Goal: Task Accomplishment & Management: Complete application form

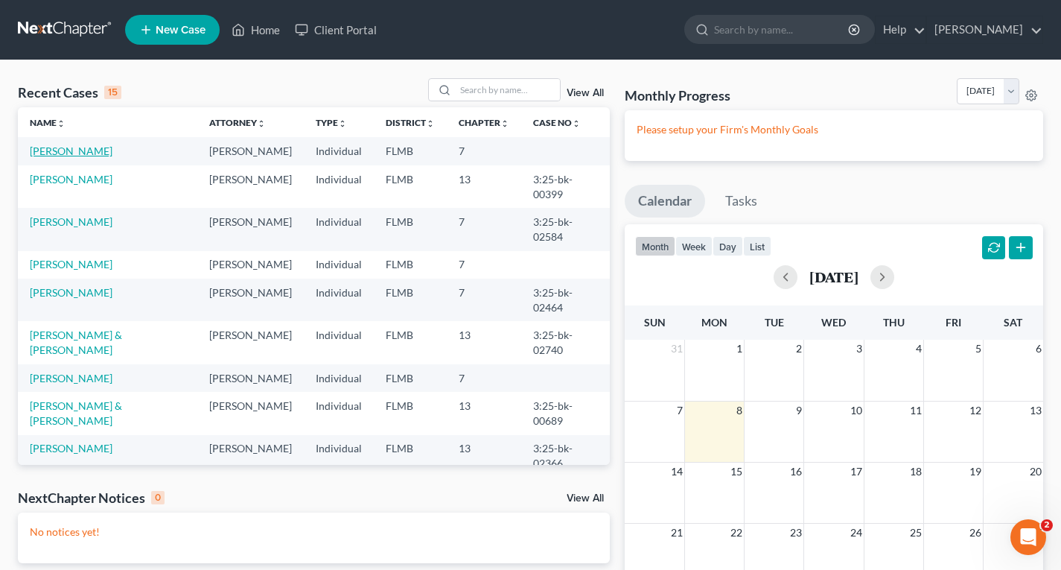
click at [73, 150] on link "[PERSON_NAME]" at bounding box center [71, 150] width 83 height 13
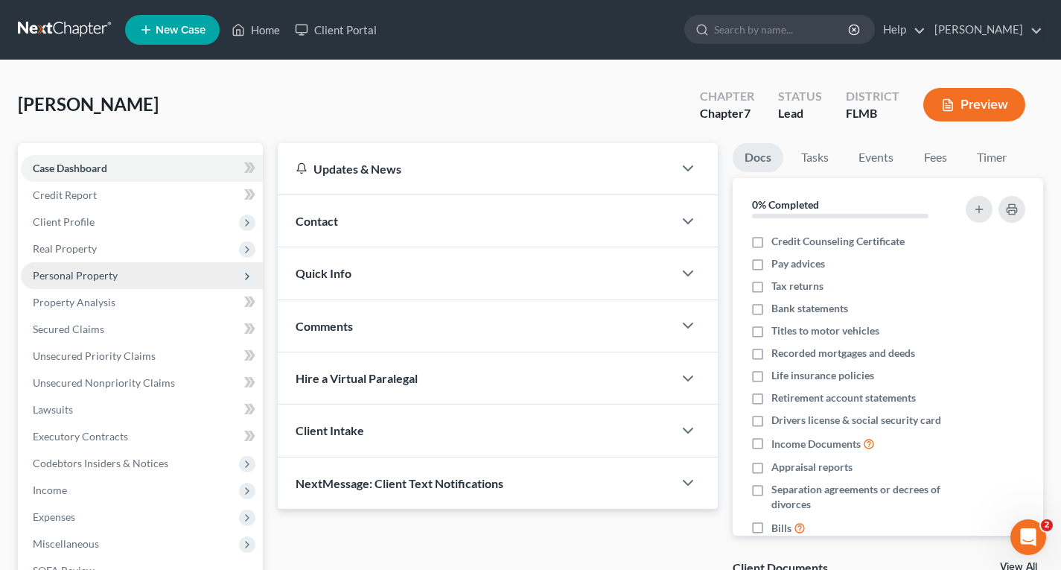
click at [99, 276] on span "Personal Property" at bounding box center [75, 275] width 85 height 13
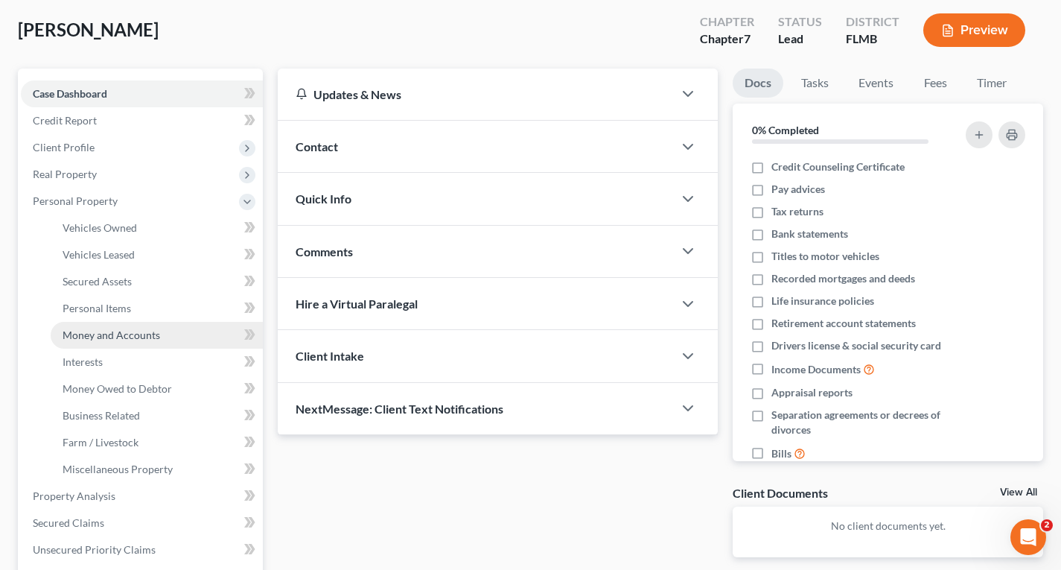
click at [112, 337] on span "Money and Accounts" at bounding box center [112, 334] width 98 height 13
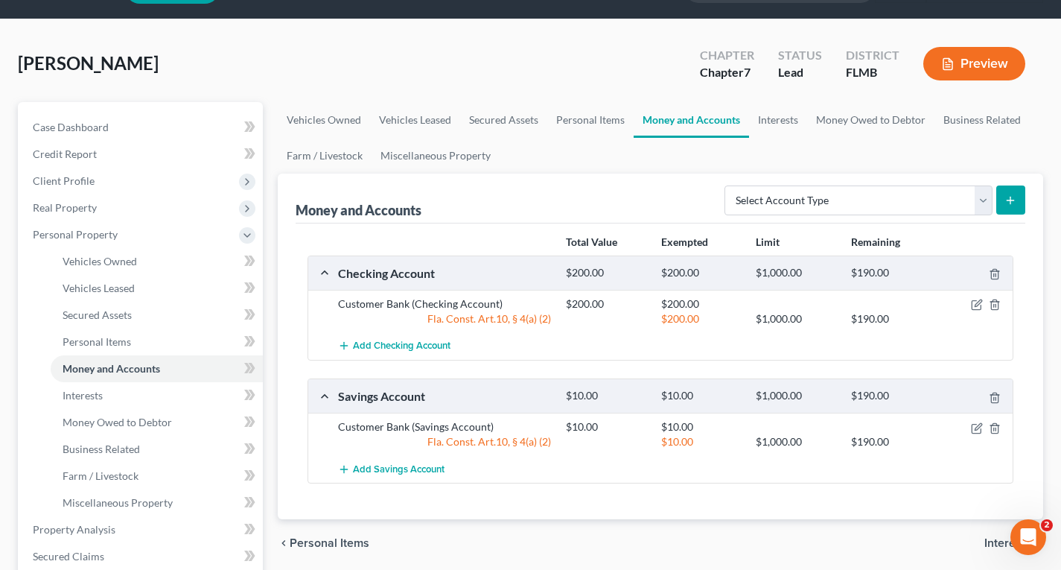
scroll to position [74, 0]
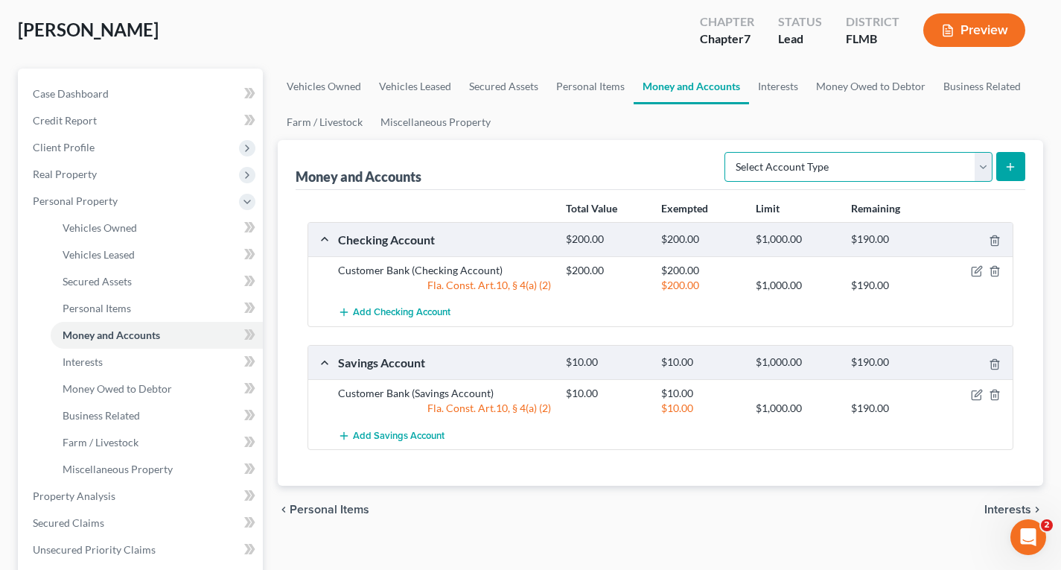
click at [982, 173] on select "Select Account Type Brokerage Cash on Hand Certificates of Deposit Checking Acc…" at bounding box center [859, 167] width 268 height 30
select select "savings"
click at [728, 152] on select "Select Account Type Brokerage Cash on Hand Certificates of Deposit Checking Acc…" at bounding box center [859, 167] width 268 height 30
click at [1003, 165] on button "submit" at bounding box center [1011, 166] width 29 height 29
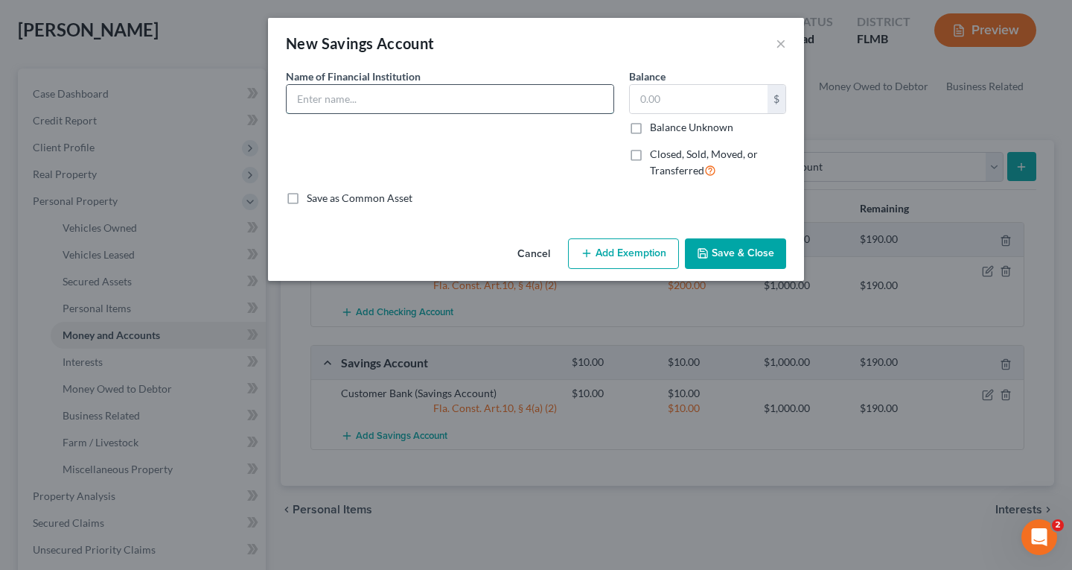
click at [442, 100] on input "text" at bounding box center [450, 99] width 327 height 28
type input "Alive Credit Union"
type input "12,000"
click at [752, 253] on button "Save & Close" at bounding box center [735, 253] width 101 height 31
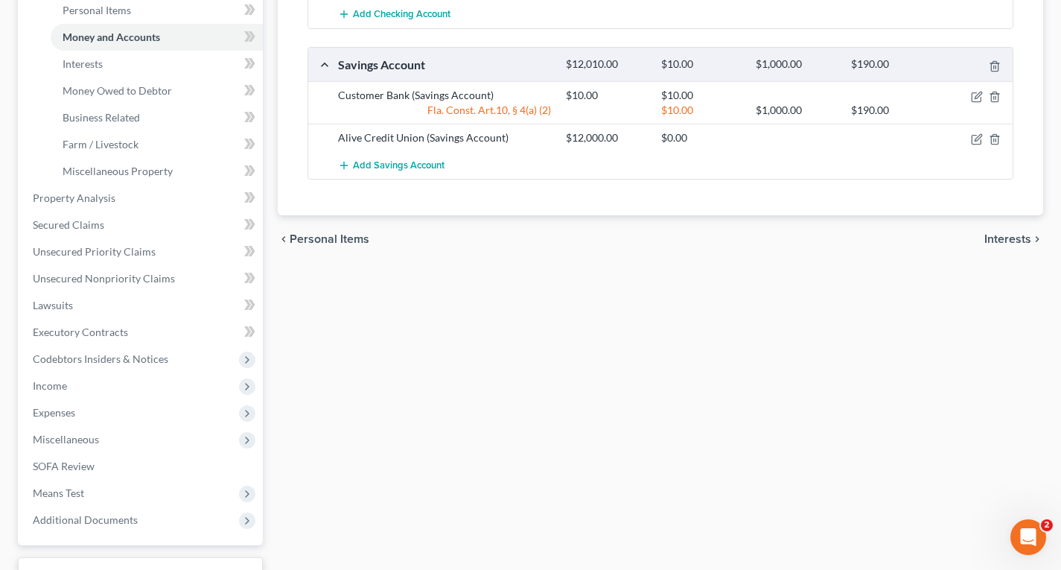
scroll to position [447, 0]
click at [154, 171] on span "Miscellaneous Property" at bounding box center [118, 171] width 110 height 13
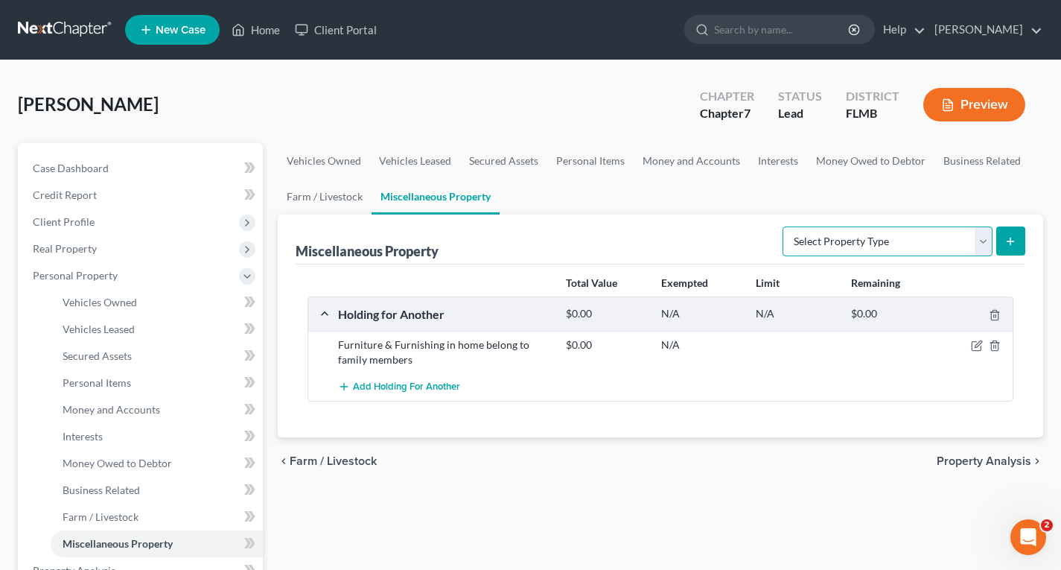
click at [901, 251] on select "Select Property Type Assigned for Creditor Benefit [DATE] Holding for Another N…" at bounding box center [888, 241] width 210 height 30
select select "holding_for_another"
click at [783, 226] on select "Select Property Type Assigned for Creditor Benefit [DATE] Holding for Another N…" at bounding box center [888, 241] width 210 height 30
click at [1014, 239] on icon "submit" at bounding box center [1011, 241] width 12 height 12
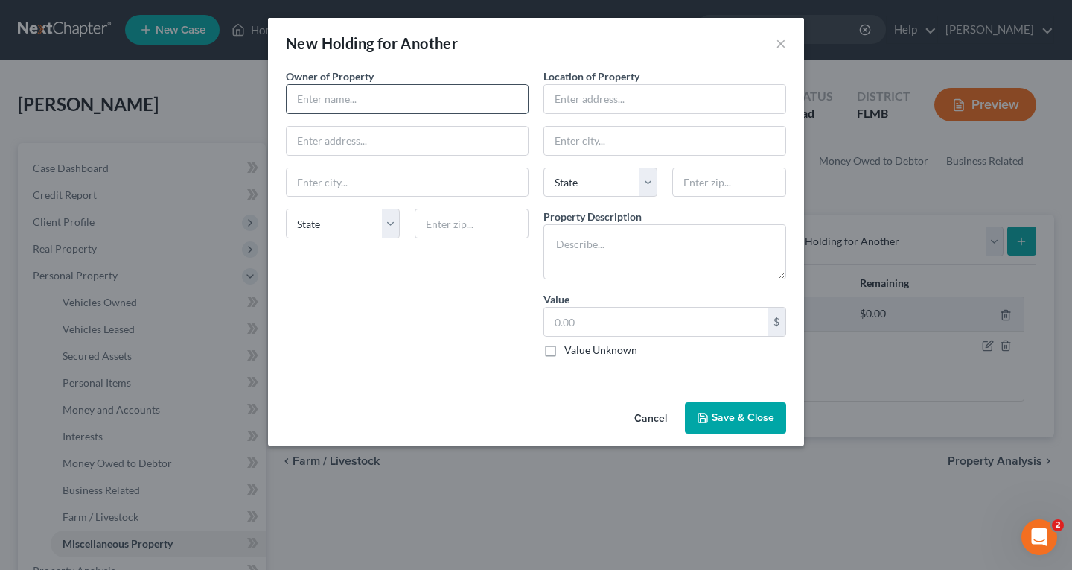
click at [404, 85] on input "text" at bounding box center [407, 99] width 241 height 28
type input "[PERSON_NAME]"
click at [562, 98] on input "text" at bounding box center [664, 99] width 241 height 28
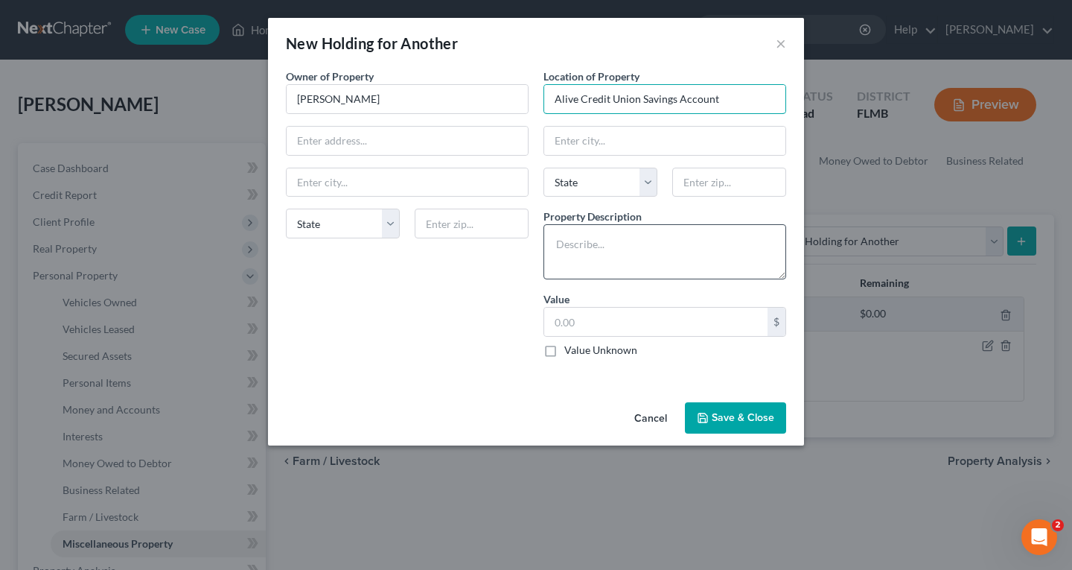
type input "Alive Credit Union Savings Account"
click at [613, 233] on textarea at bounding box center [665, 251] width 243 height 55
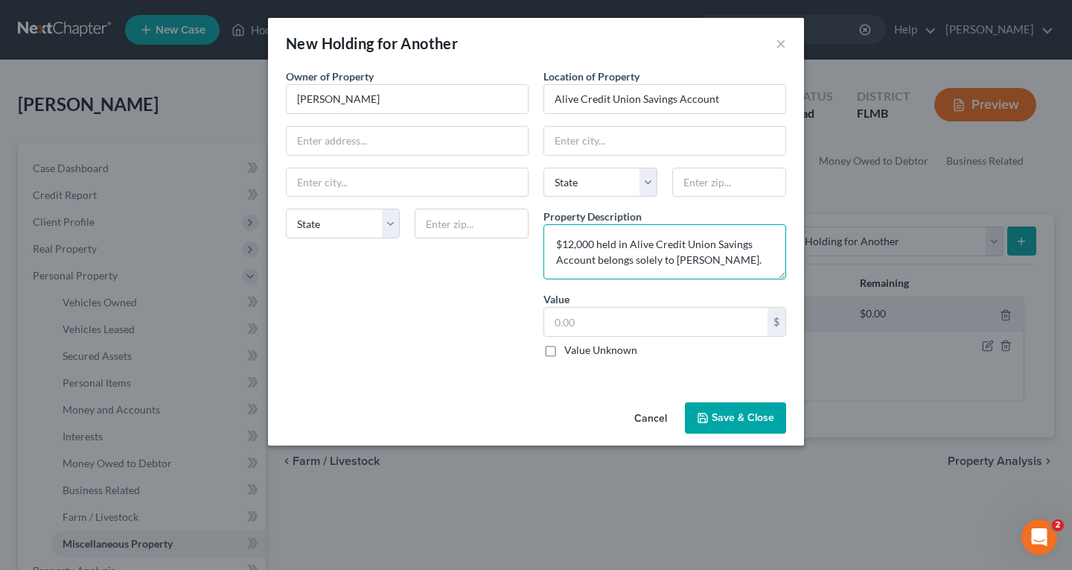
type textarea "$12,000 held in Alive Credit Union Savings Account belongs solely to [PERSON_NA…"
type input "1"
type input "12,000"
click at [739, 414] on button "Save & Close" at bounding box center [735, 417] width 101 height 31
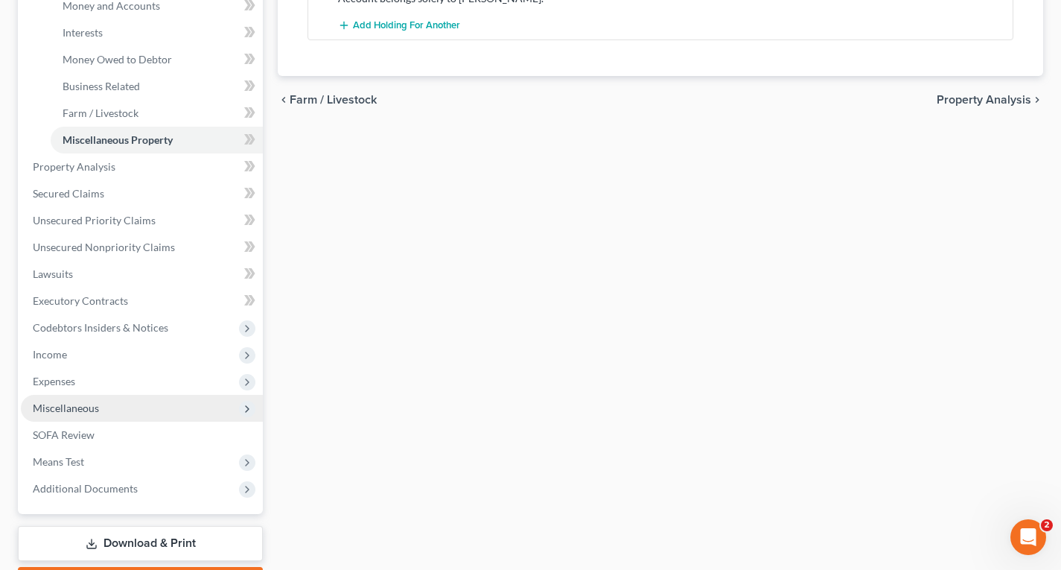
scroll to position [447, 0]
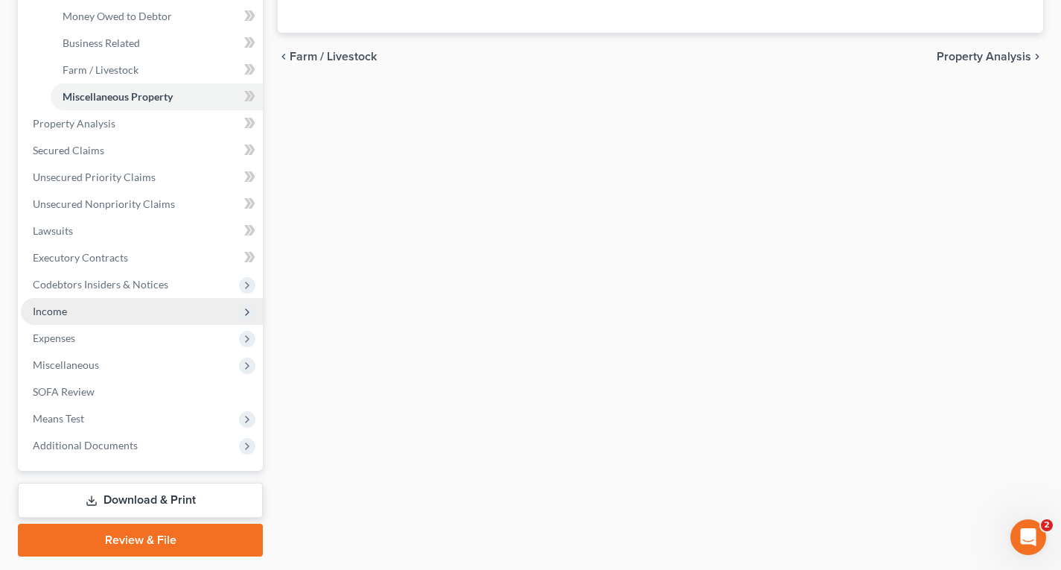
click at [52, 312] on span "Income" at bounding box center [50, 311] width 34 height 13
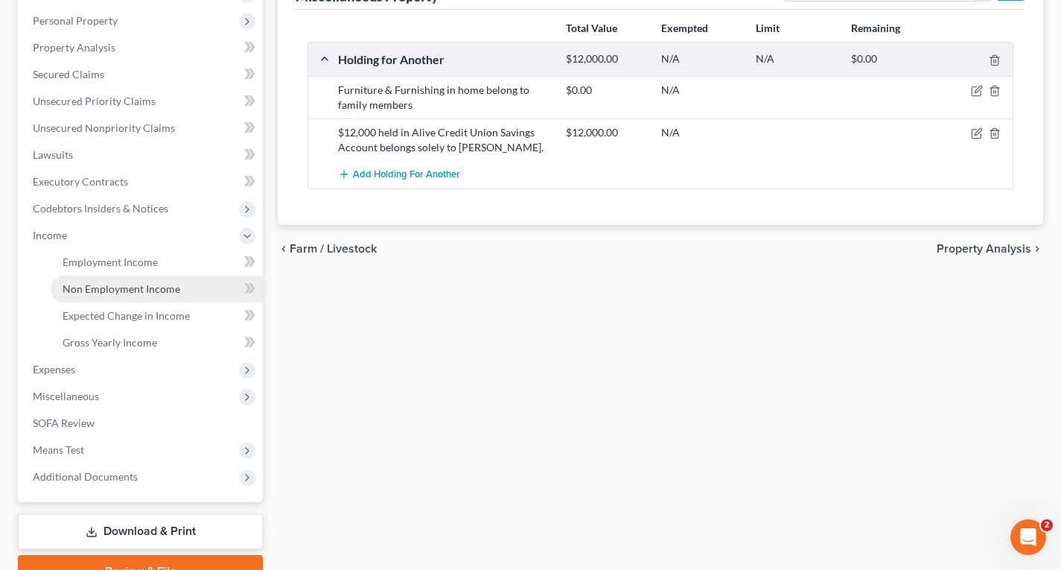
scroll to position [180, 0]
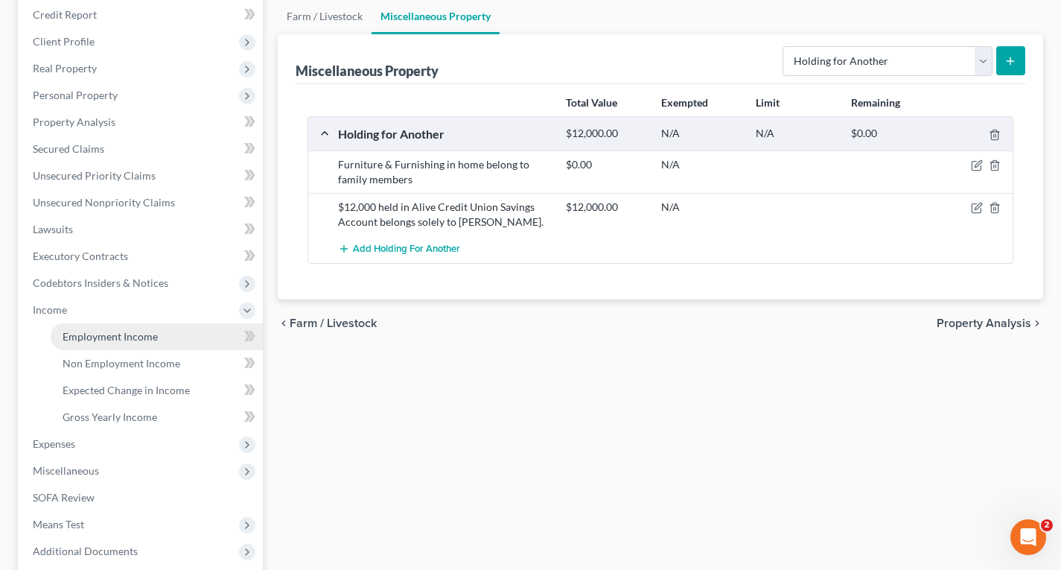
click at [102, 337] on span "Employment Income" at bounding box center [110, 336] width 95 height 13
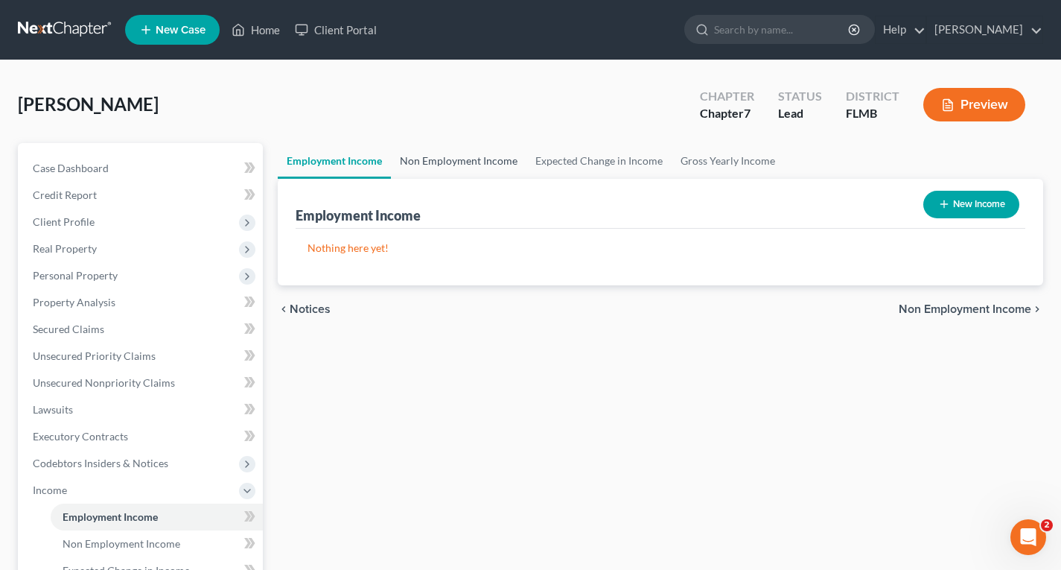
click at [463, 162] on link "Non Employment Income" at bounding box center [459, 161] width 136 height 36
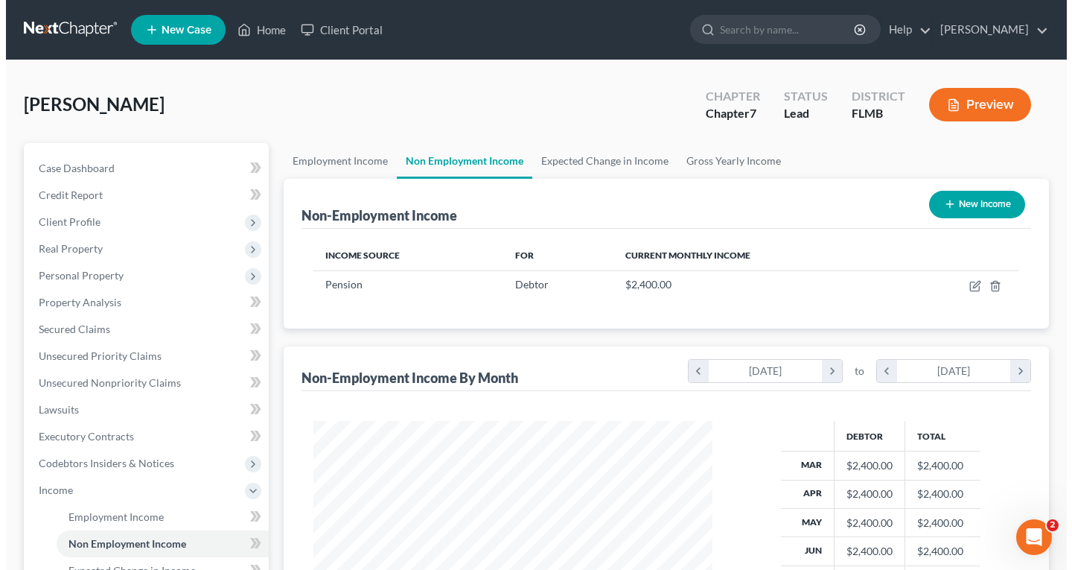
scroll to position [267, 429]
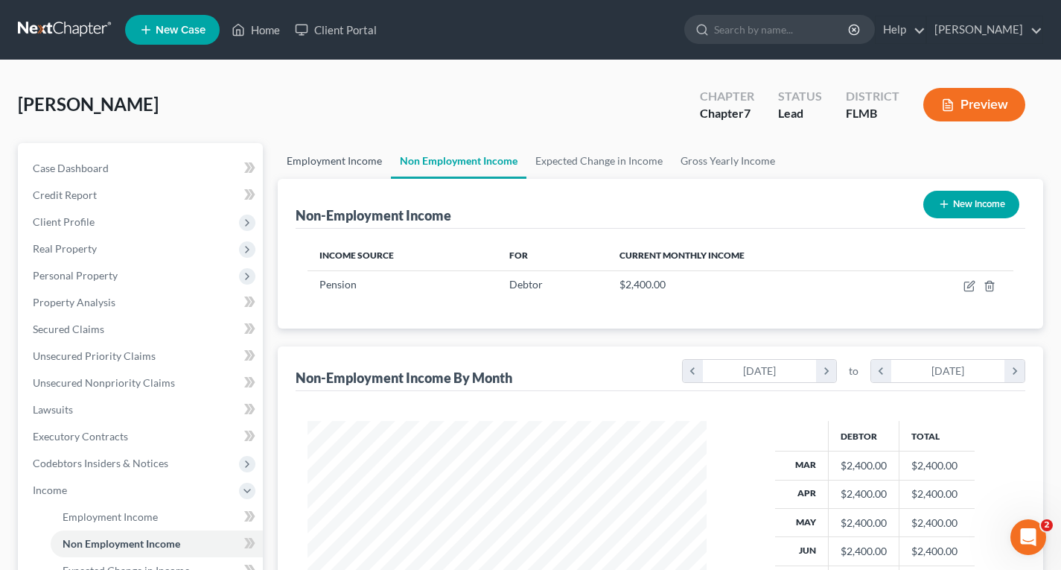
click at [352, 165] on link "Employment Income" at bounding box center [334, 161] width 113 height 36
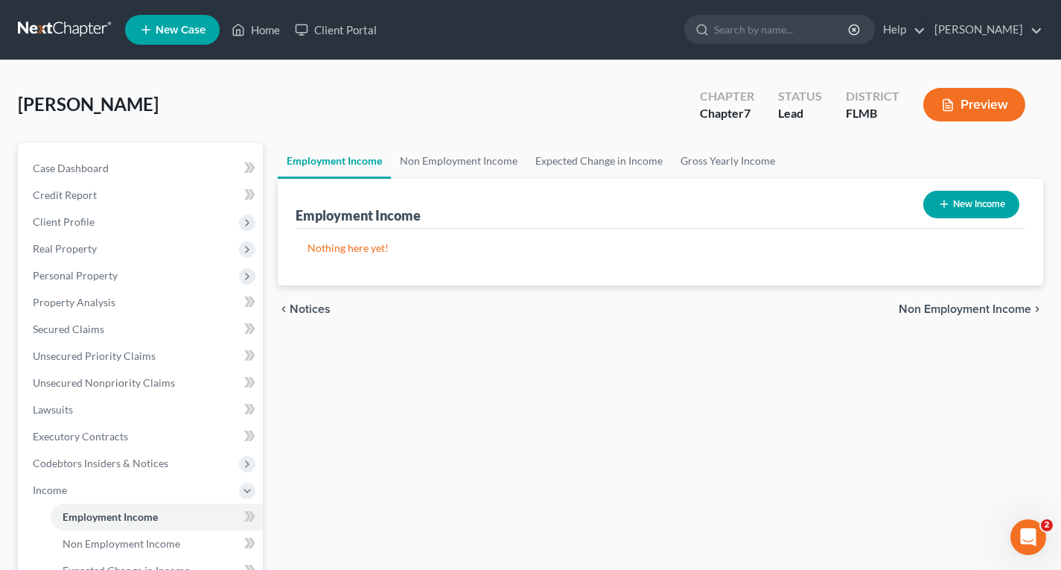
click at [968, 206] on button "New Income" at bounding box center [972, 205] width 96 height 28
select select "0"
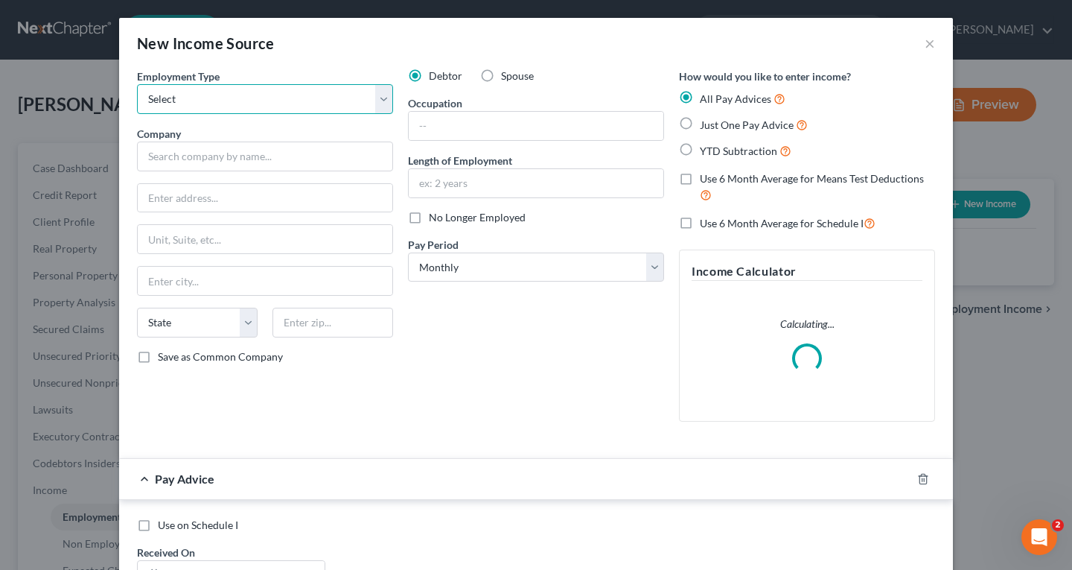
click at [165, 107] on select "Select Full or [DEMOGRAPHIC_DATA] Employment Self Employment" at bounding box center [265, 99] width 256 height 30
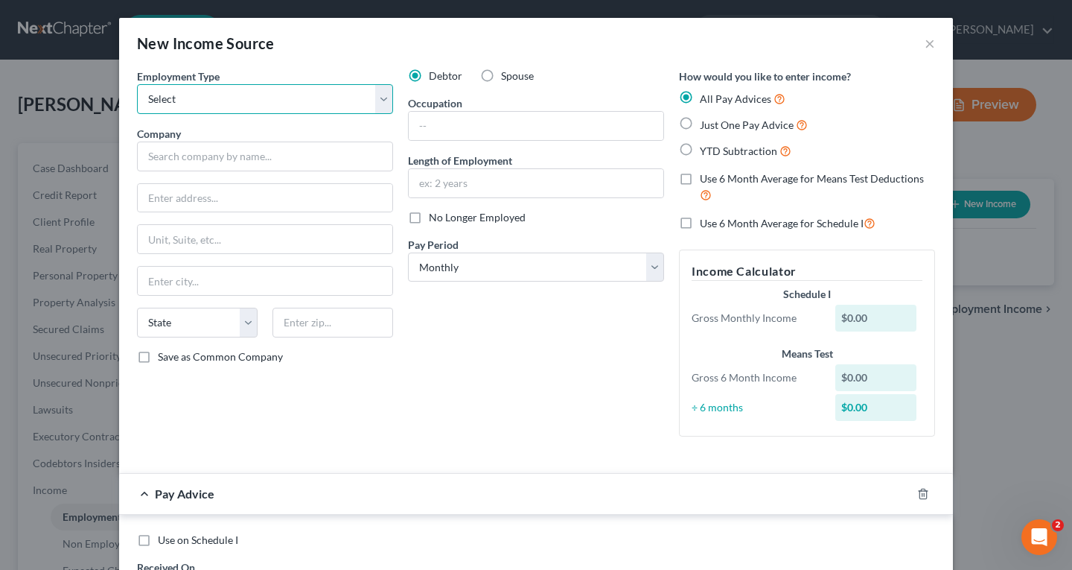
click at [165, 107] on select "Select Full or [DEMOGRAPHIC_DATA] Employment Self Employment" at bounding box center [265, 99] width 256 height 30
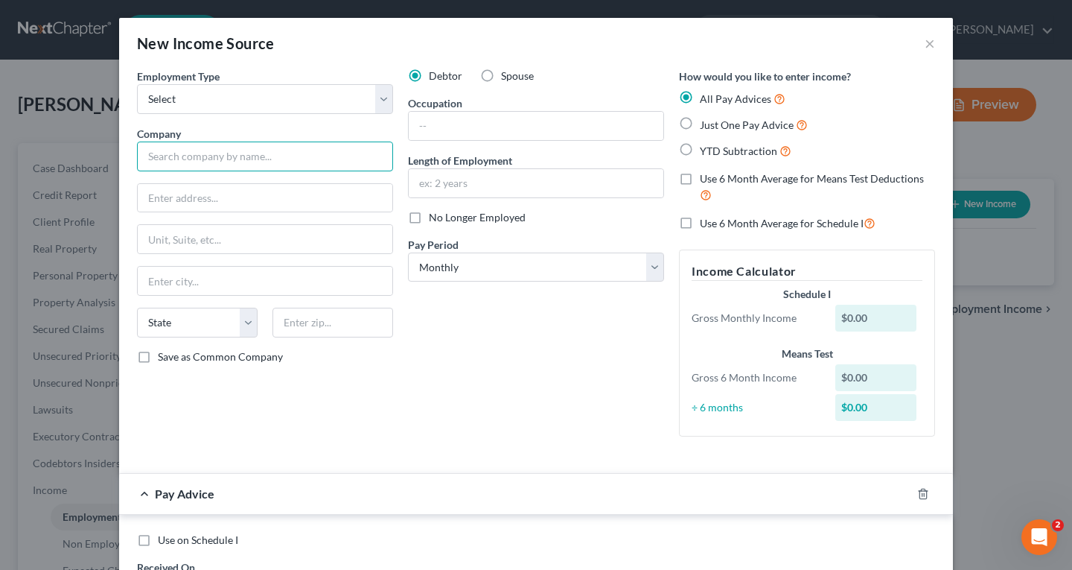
click at [173, 159] on input "text" at bounding box center [265, 157] width 256 height 30
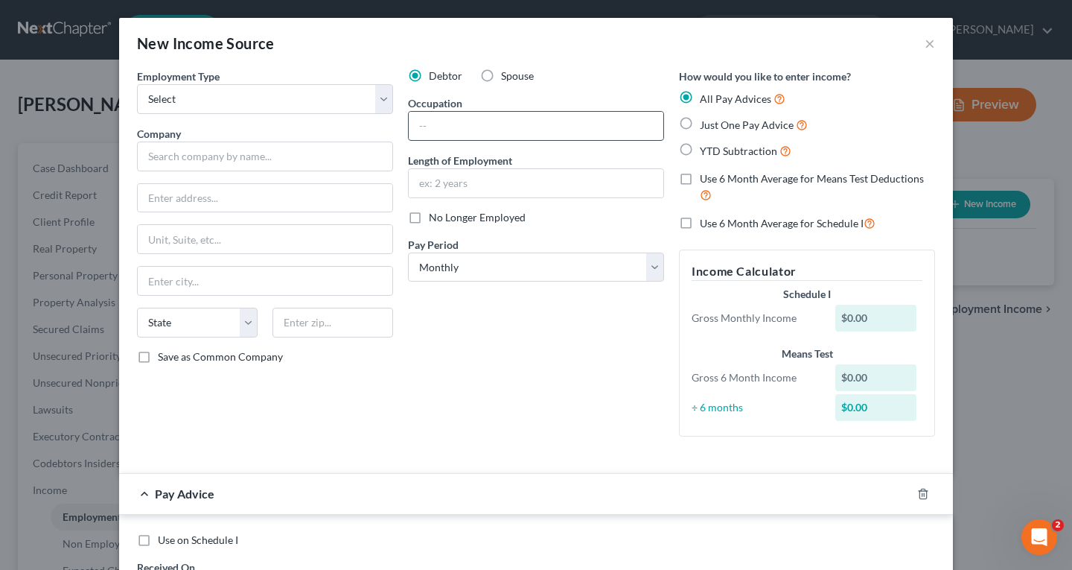
click at [606, 125] on input "text" at bounding box center [536, 126] width 255 height 28
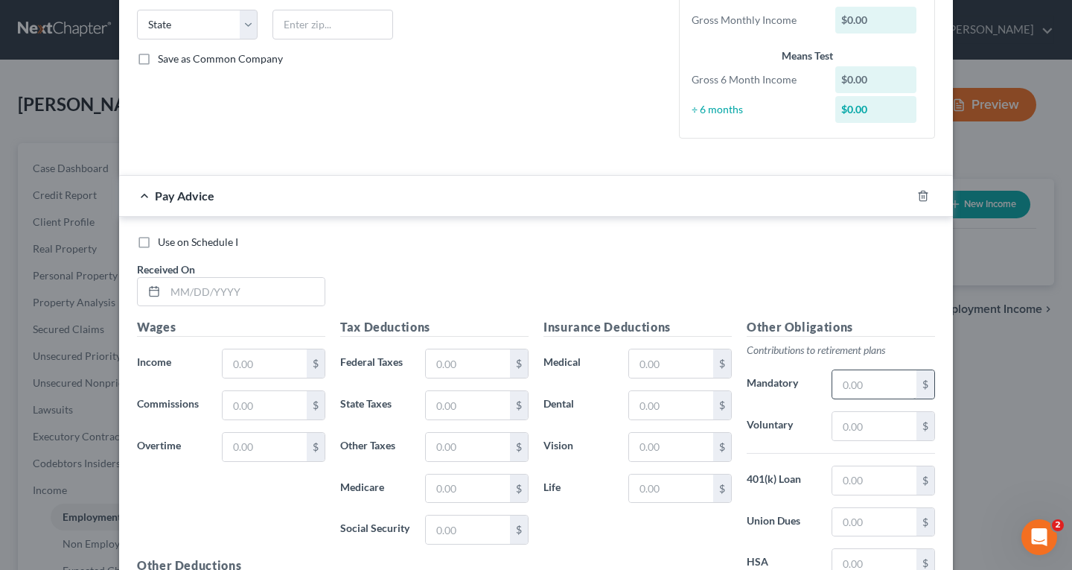
scroll to position [474, 0]
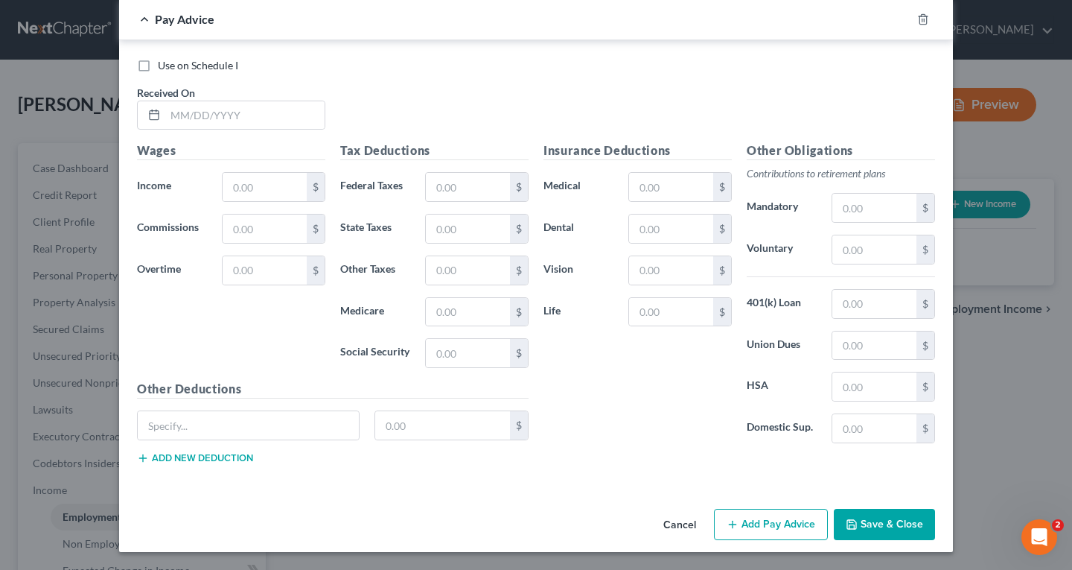
type input "Retired"
click at [892, 525] on button "Save & Close" at bounding box center [884, 524] width 101 height 31
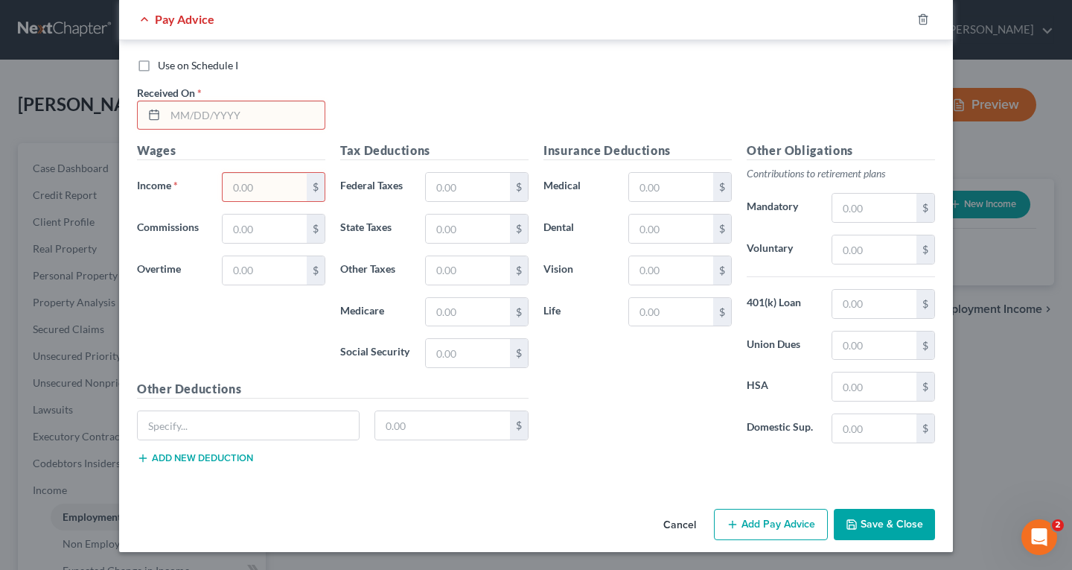
click at [690, 527] on button "Cancel" at bounding box center [680, 525] width 57 height 30
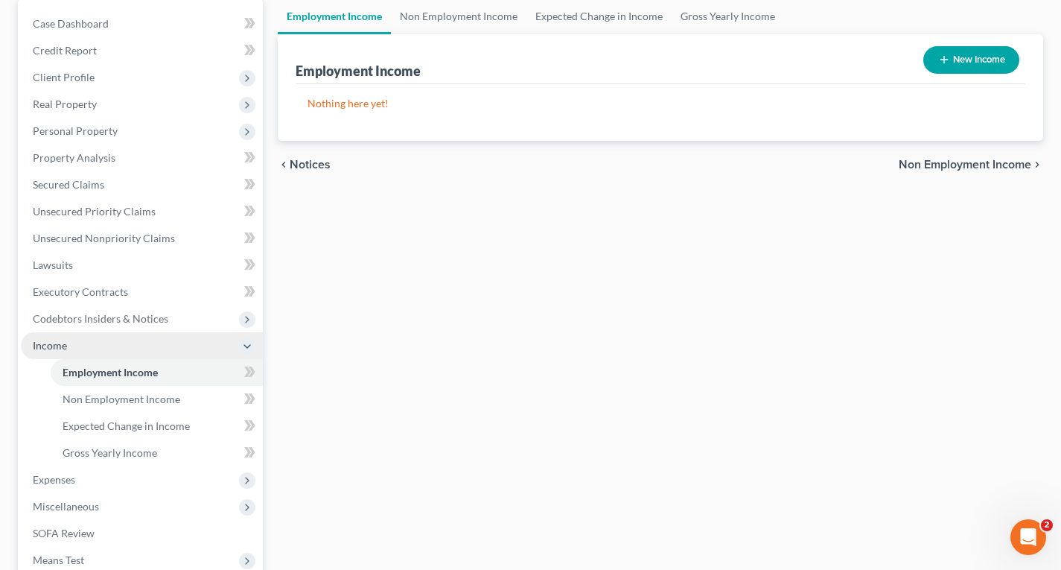
scroll to position [149, 0]
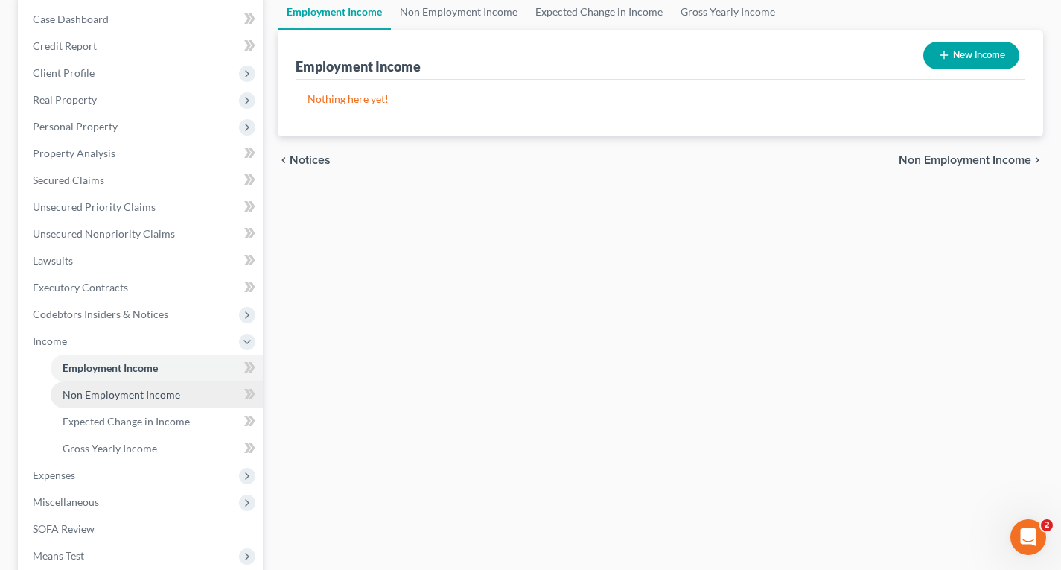
click at [125, 398] on span "Non Employment Income" at bounding box center [122, 394] width 118 height 13
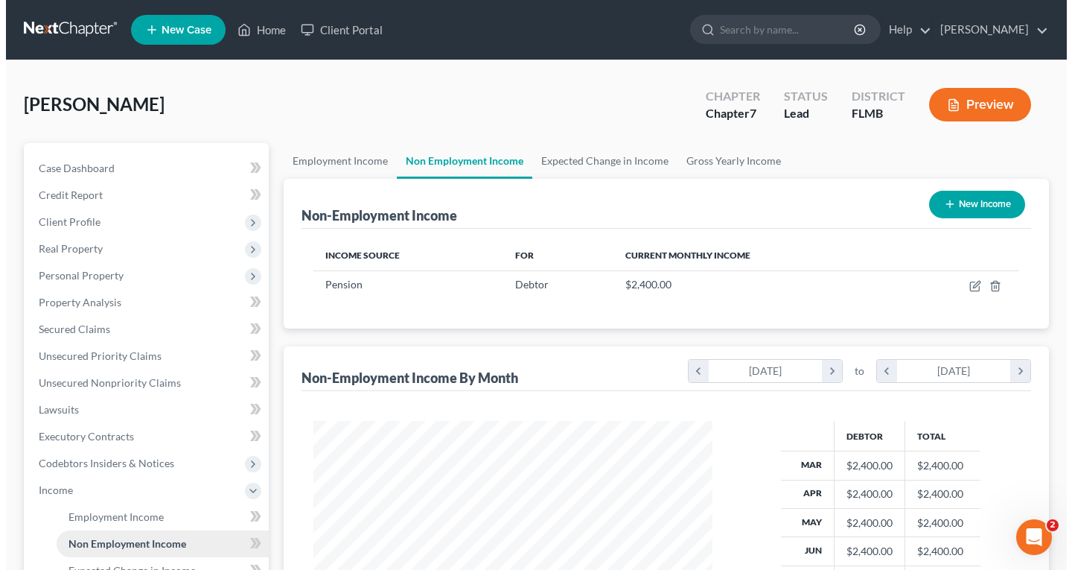
scroll to position [267, 429]
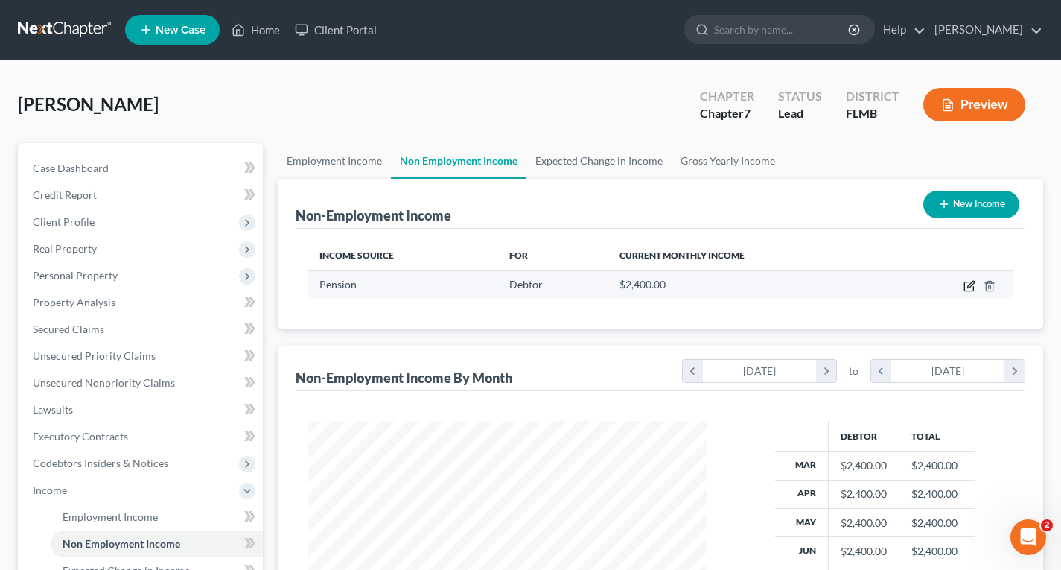
click at [971, 288] on icon "button" at bounding box center [970, 286] width 12 height 12
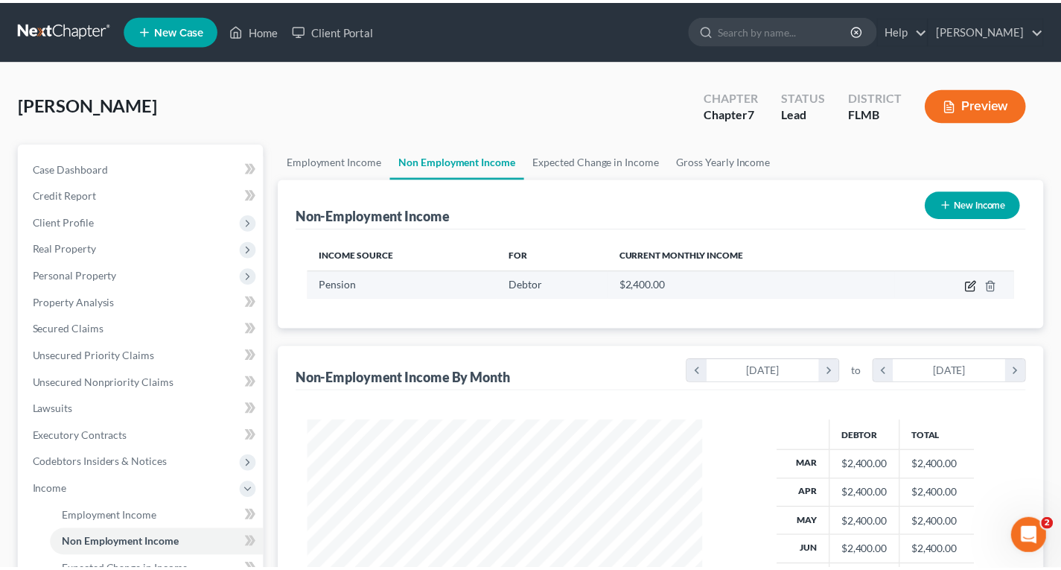
scroll to position [267, 434]
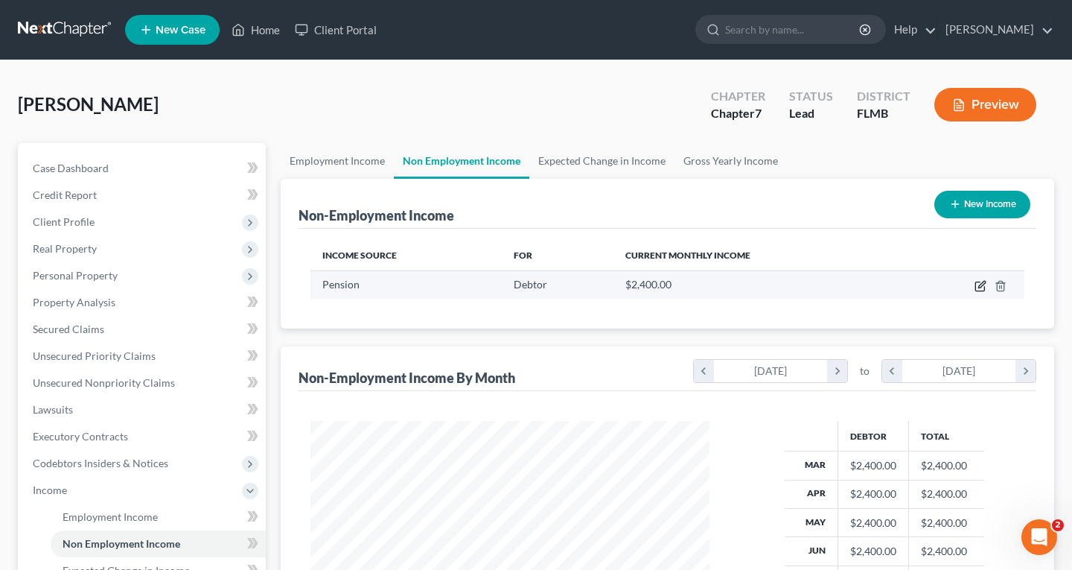
select select "2"
select select "0"
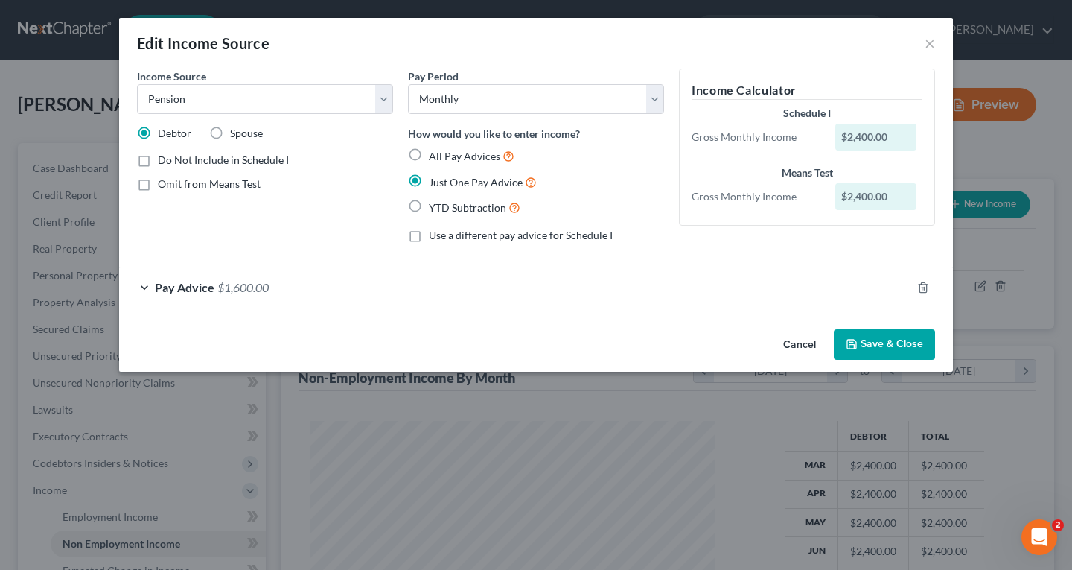
click at [241, 291] on span "$1,600.00" at bounding box center [242, 287] width 51 height 14
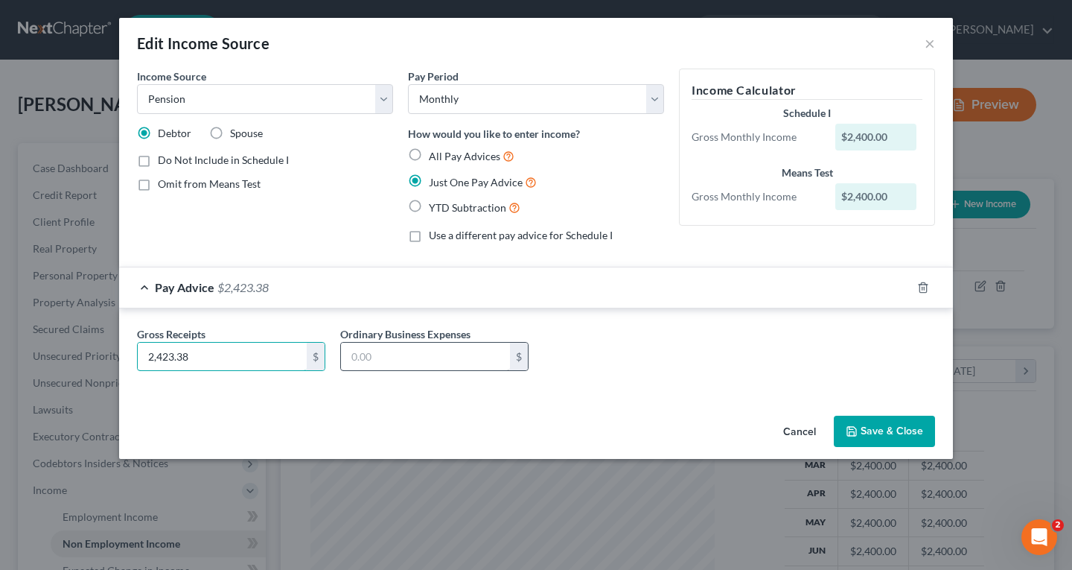
type input "2,423.38"
click at [866, 436] on button "Save & Close" at bounding box center [884, 431] width 101 height 31
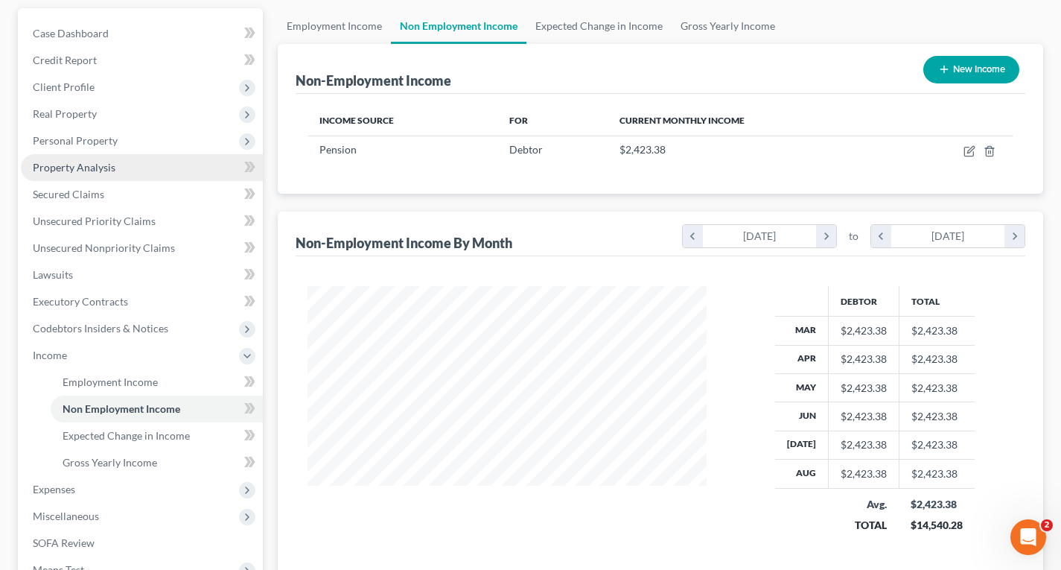
scroll to position [149, 0]
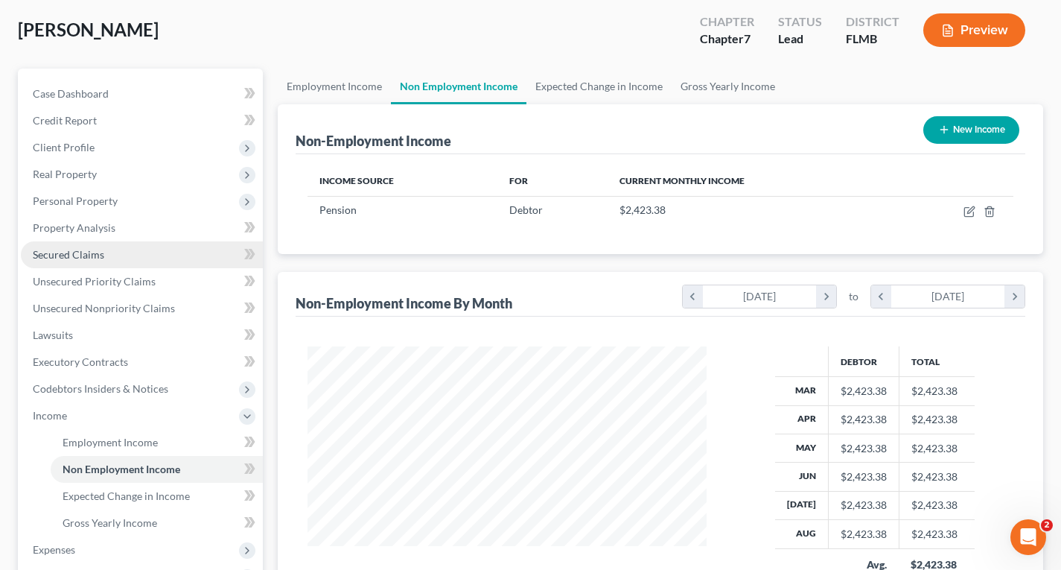
click at [77, 261] on link "Secured Claims" at bounding box center [142, 254] width 242 height 27
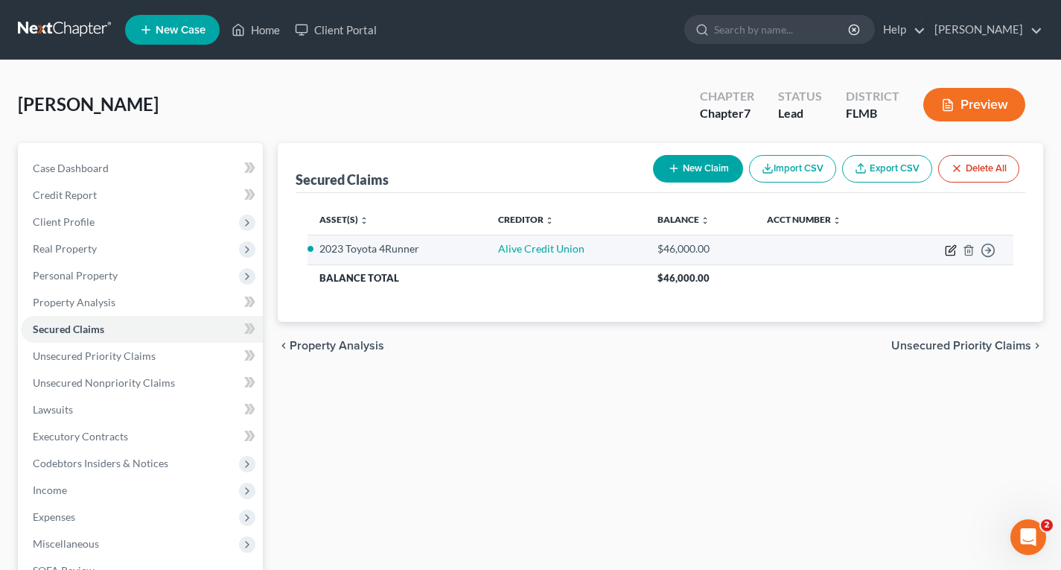
click at [949, 250] on icon "button" at bounding box center [951, 250] width 12 height 12
select select "8"
select select "2"
select select "0"
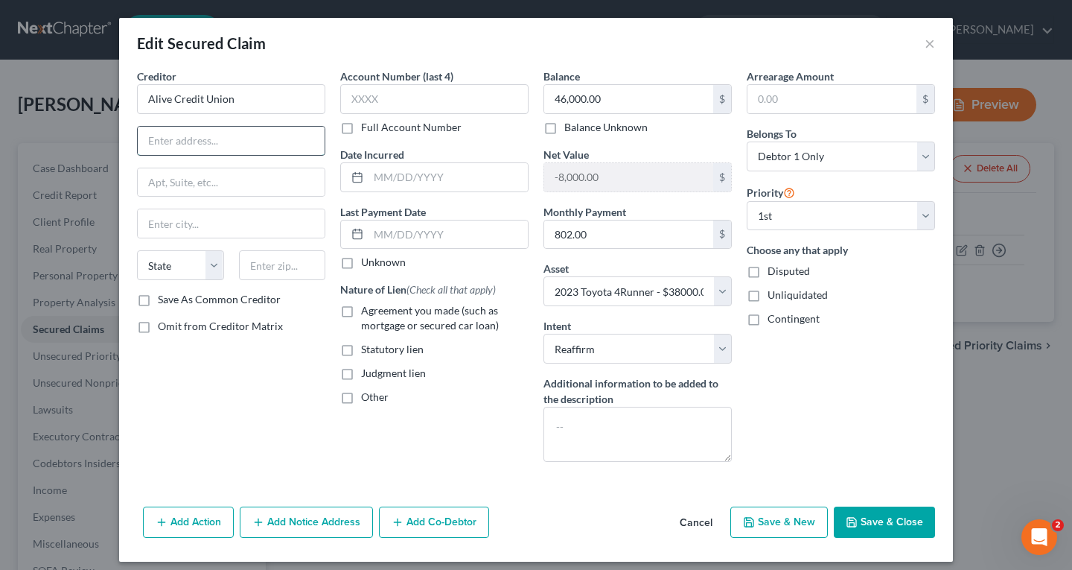
click at [228, 141] on input "text" at bounding box center [231, 141] width 187 height 28
type input "[STREET_ADDRESS][PERSON_NAME]"
type input "[GEOGRAPHIC_DATA]"
select select "9"
type input "32246"
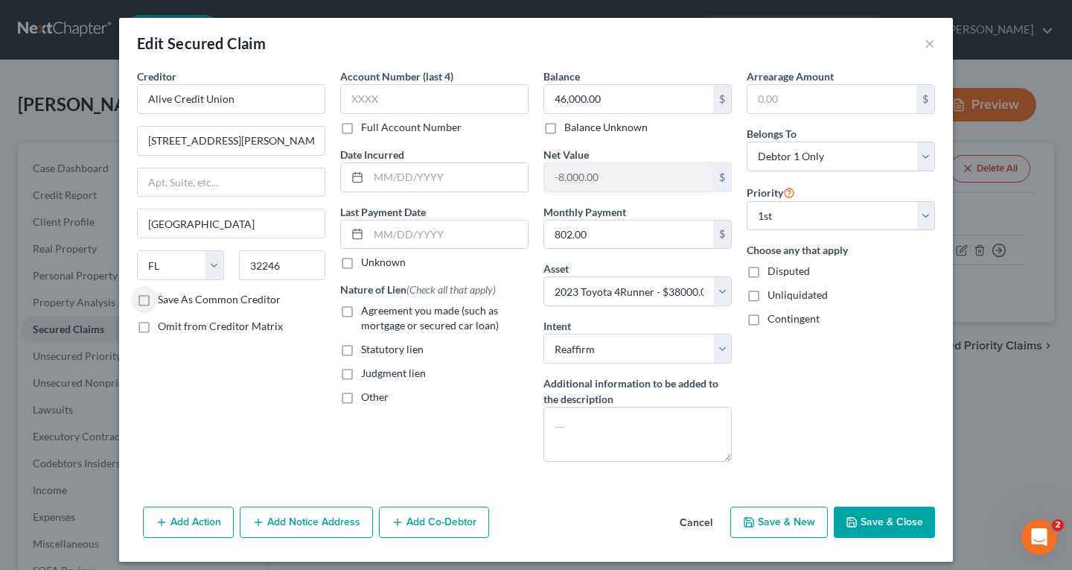
click at [862, 522] on button "Save & Close" at bounding box center [884, 521] width 101 height 31
select select
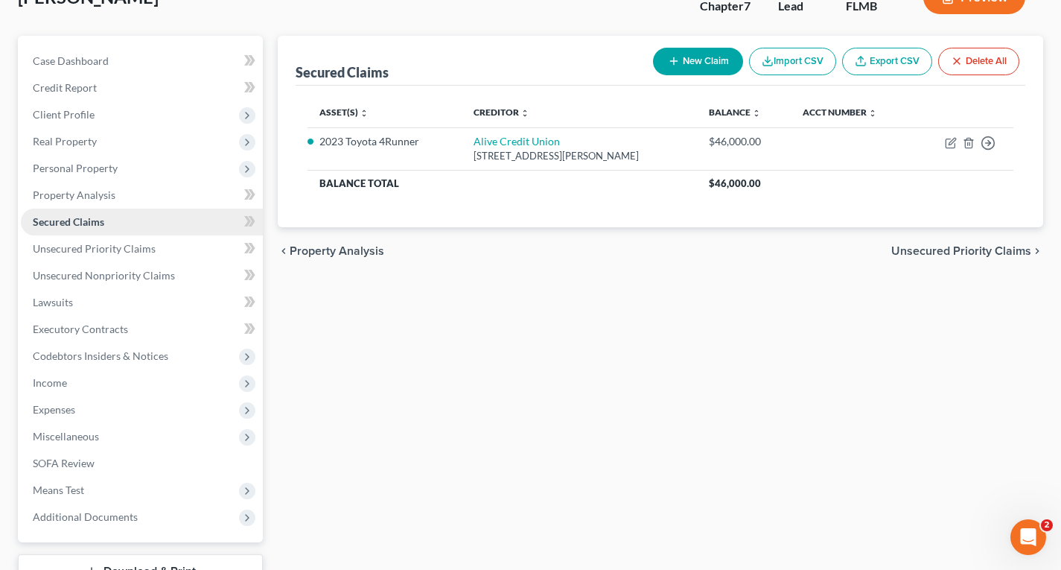
scroll to position [222, 0]
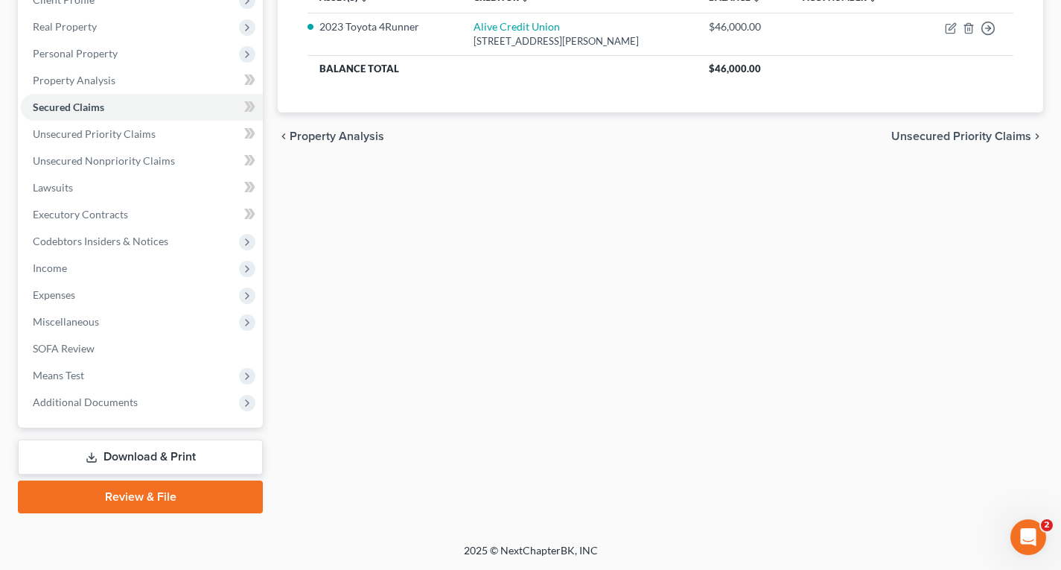
click at [154, 455] on link "Download & Print" at bounding box center [140, 456] width 245 height 35
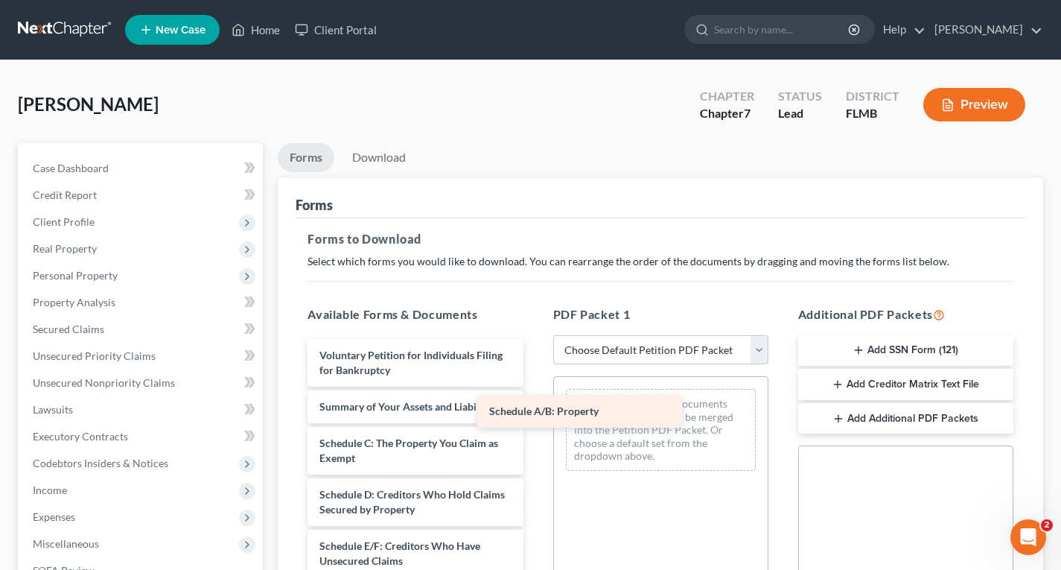
drag, startPoint x: 462, startPoint y: 445, endPoint x: 676, endPoint y: 395, distance: 220.2
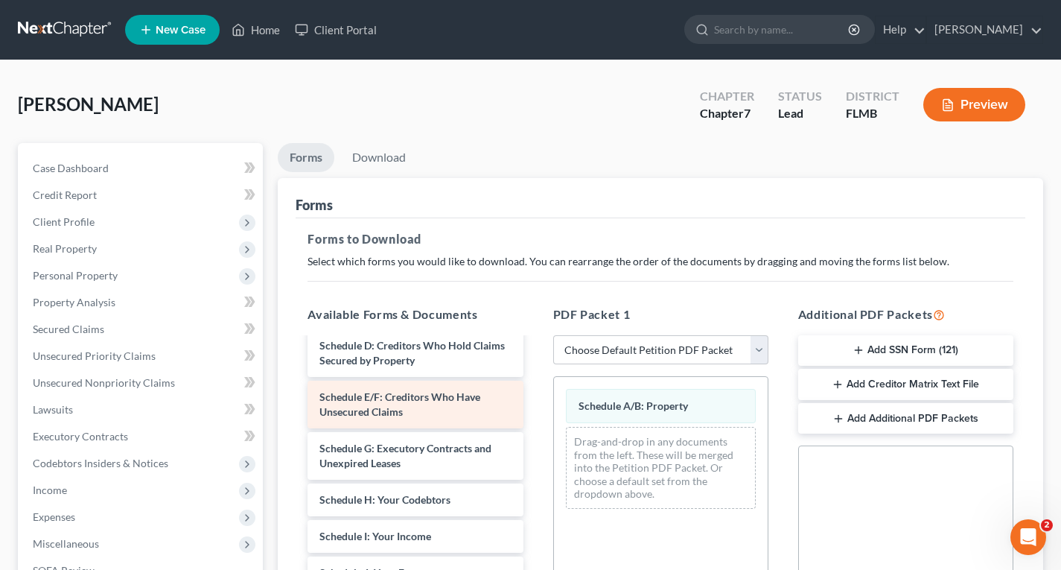
scroll to position [223, 0]
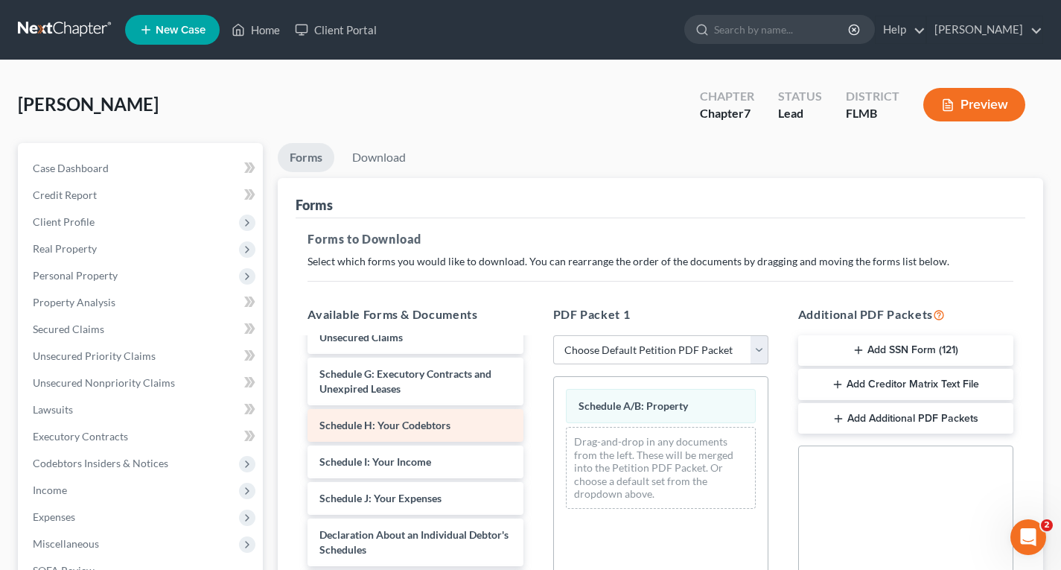
click at [417, 429] on span "Schedule H: Your Codebtors" at bounding box center [385, 425] width 131 height 13
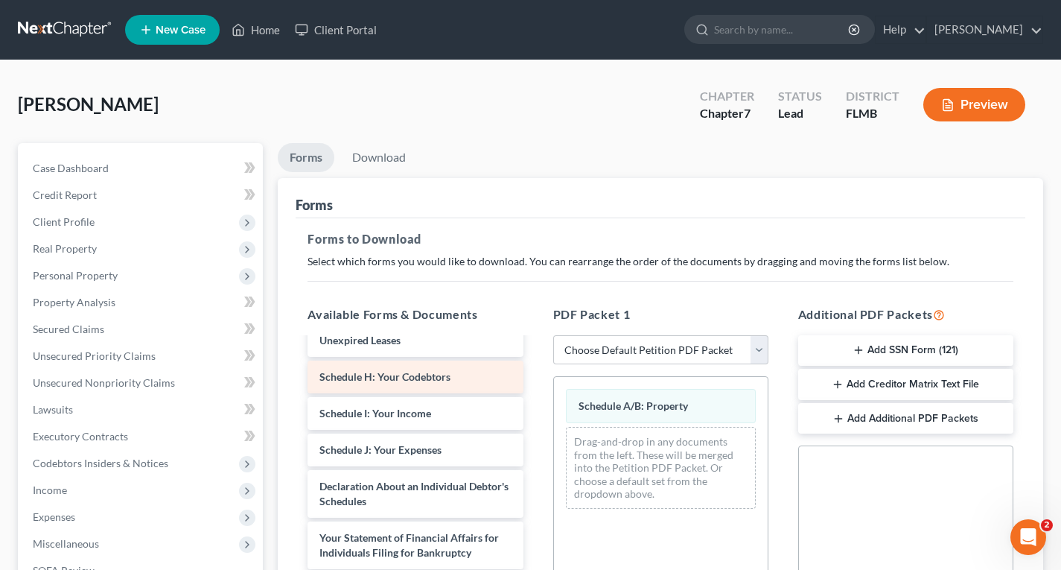
scroll to position [298, 0]
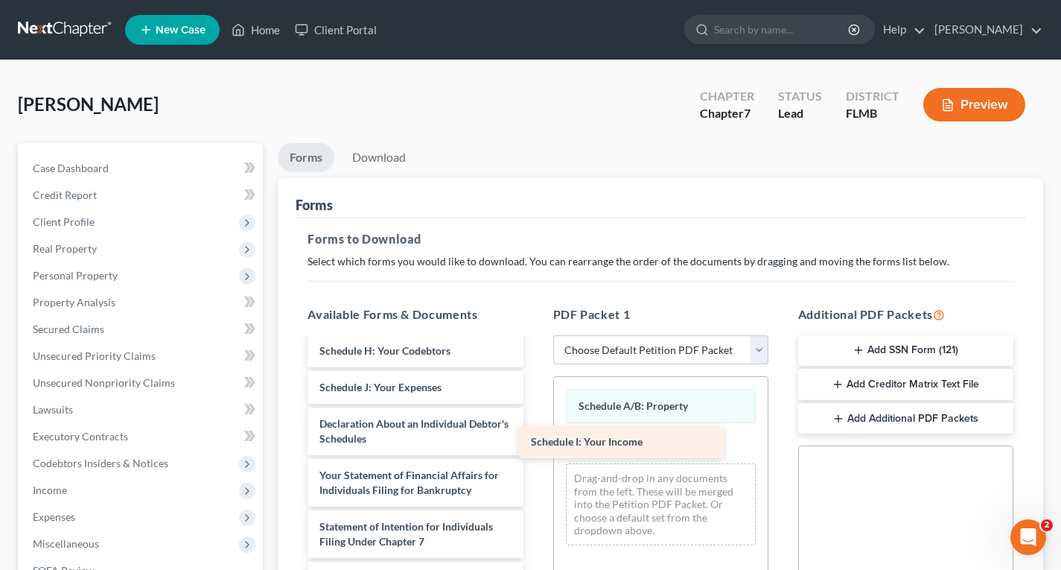
drag, startPoint x: 420, startPoint y: 394, endPoint x: 632, endPoint y: 447, distance: 218.8
click at [535, 447] on div "Schedule I: Your Income Voluntary Petition for Individuals Filing for Bankruptc…" at bounding box center [415, 413] width 239 height 744
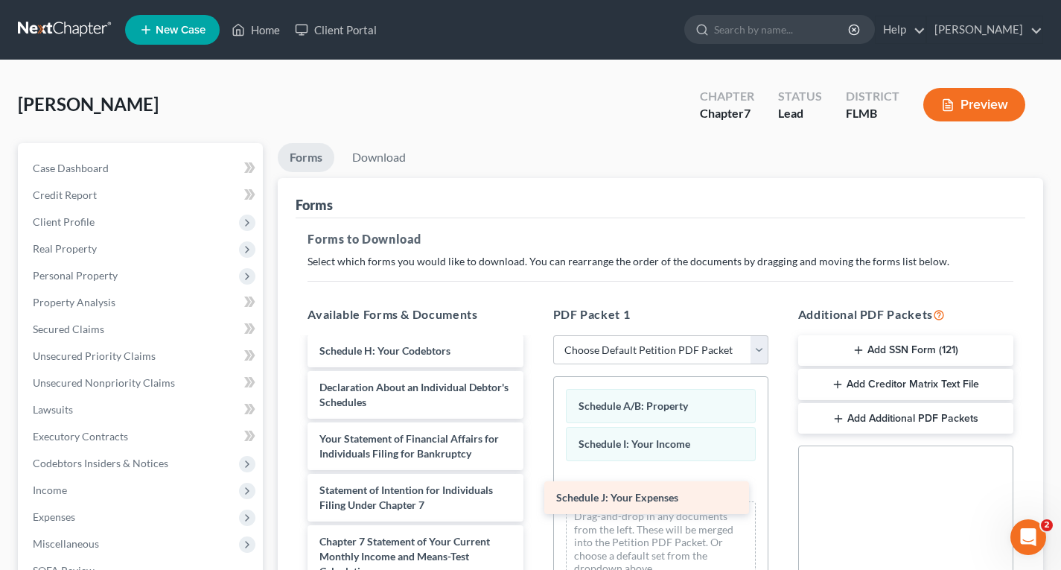
drag, startPoint x: 406, startPoint y: 393, endPoint x: 646, endPoint y: 500, distance: 263.0
click at [535, 502] on div "Schedule J: Your Expenses Voluntary Petition for Individuals Filing for Bankrup…" at bounding box center [415, 395] width 239 height 708
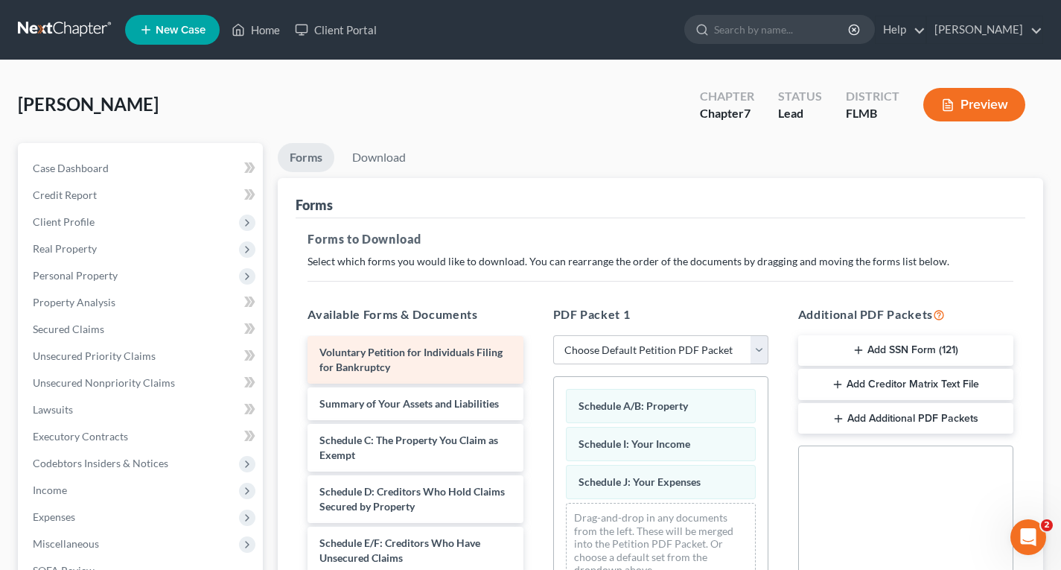
scroll to position [0, 0]
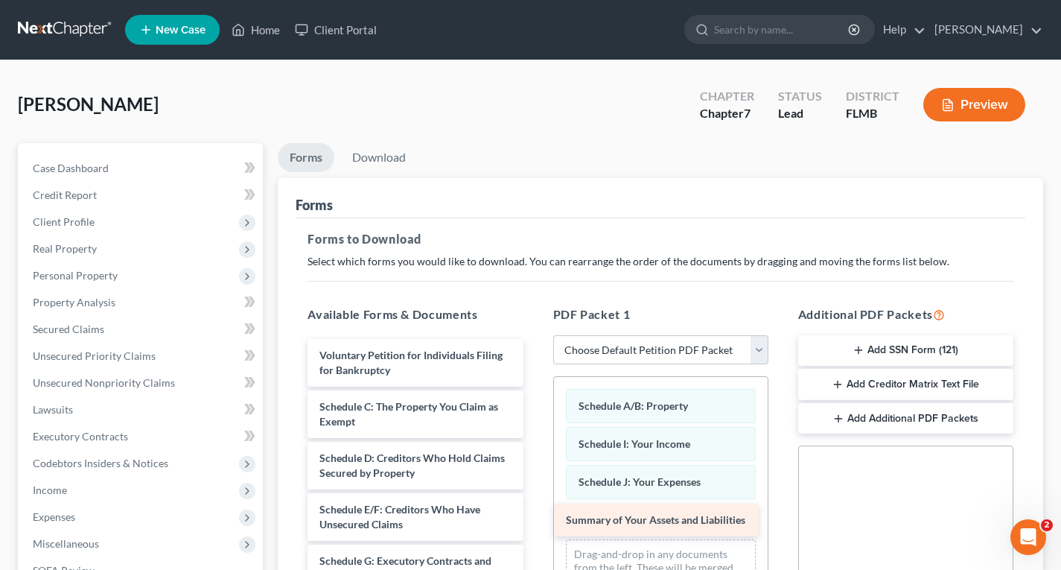
drag, startPoint x: 407, startPoint y: 407, endPoint x: 654, endPoint y: 515, distance: 268.8
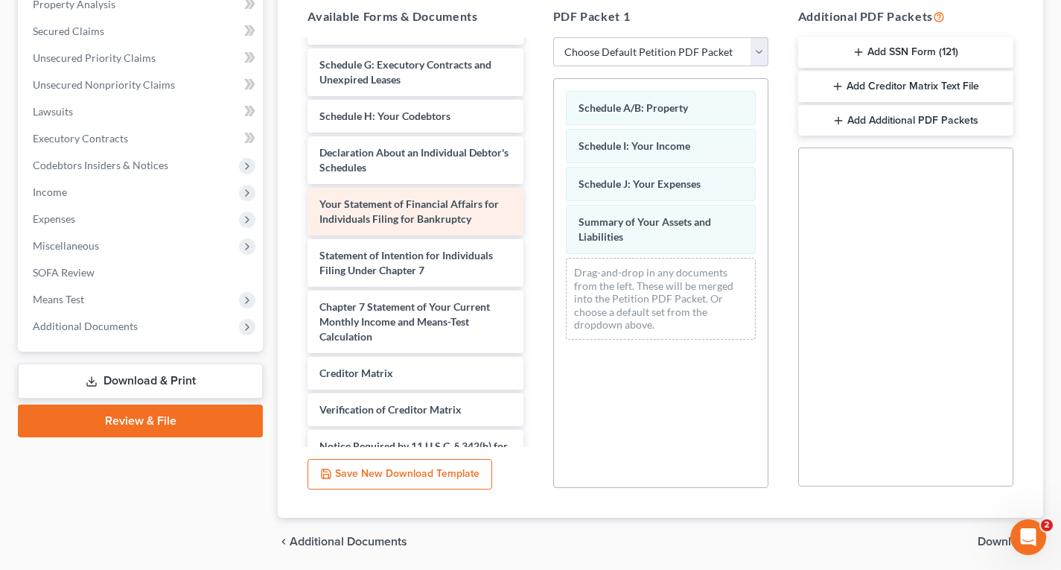
scroll to position [223, 0]
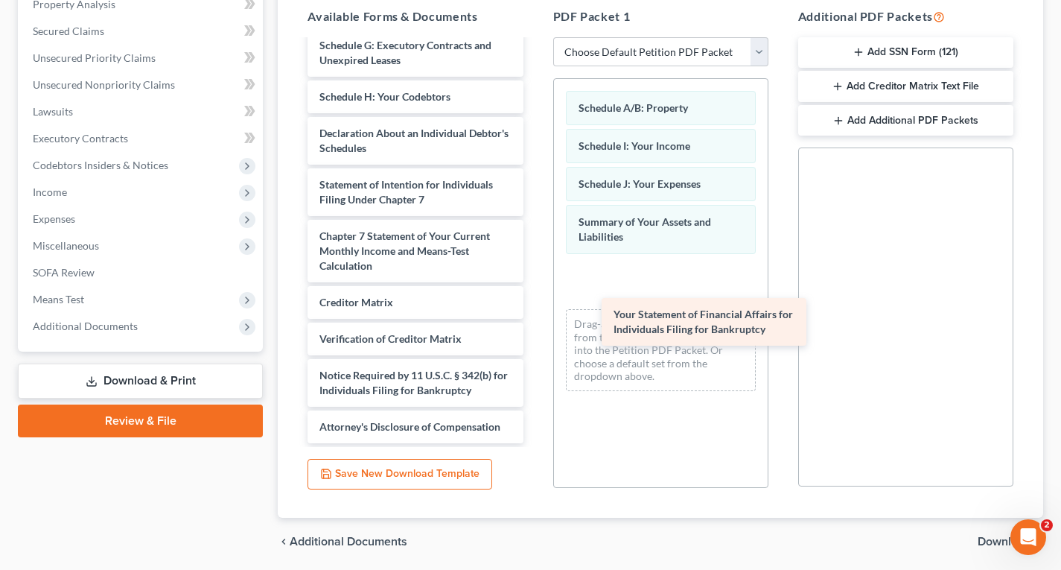
drag, startPoint x: 394, startPoint y: 186, endPoint x: 657, endPoint y: 293, distance: 283.9
click at [535, 293] on div "Your Statement of Financial Affairs for Individuals Filing for Bankruptcy Volun…" at bounding box center [415, 133] width 239 height 620
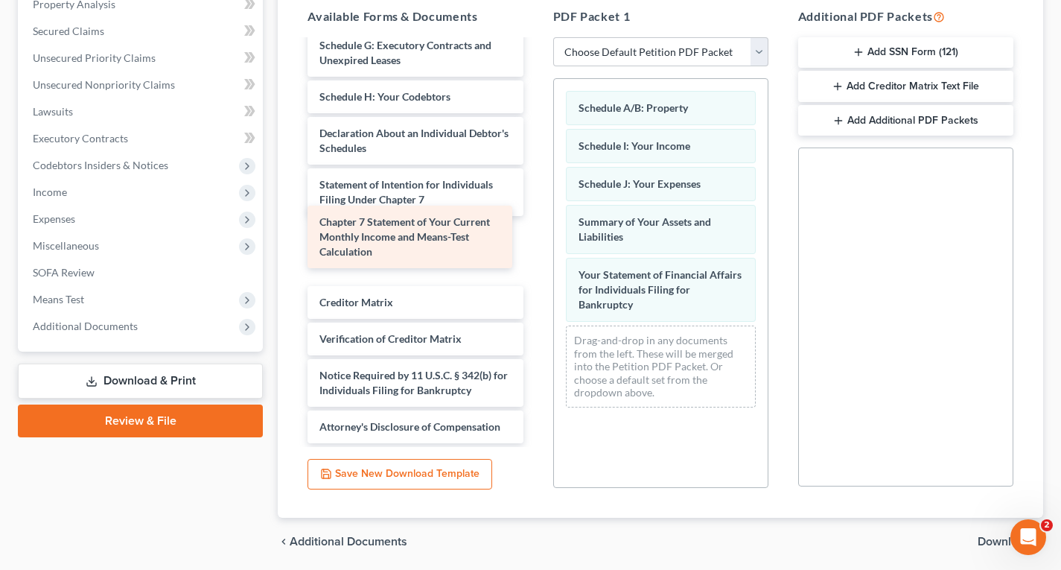
scroll to position [166, 0]
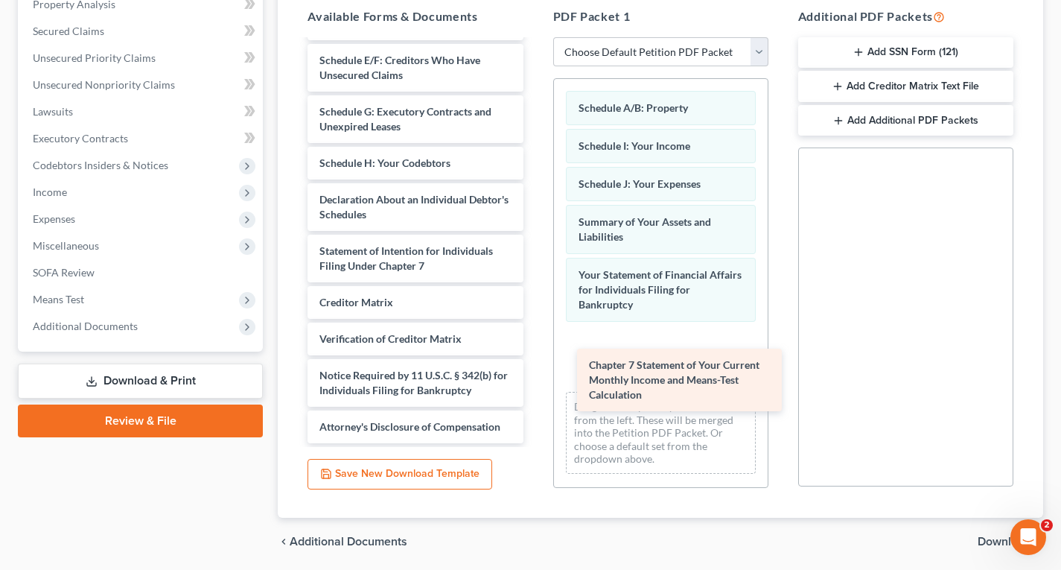
drag, startPoint x: 419, startPoint y: 238, endPoint x: 687, endPoint y: 379, distance: 303.8
click at [535, 379] on div "Chapter 7 Statement of Your Current Monthly Income and Means-Test Calculation V…" at bounding box center [415, 166] width 239 height 553
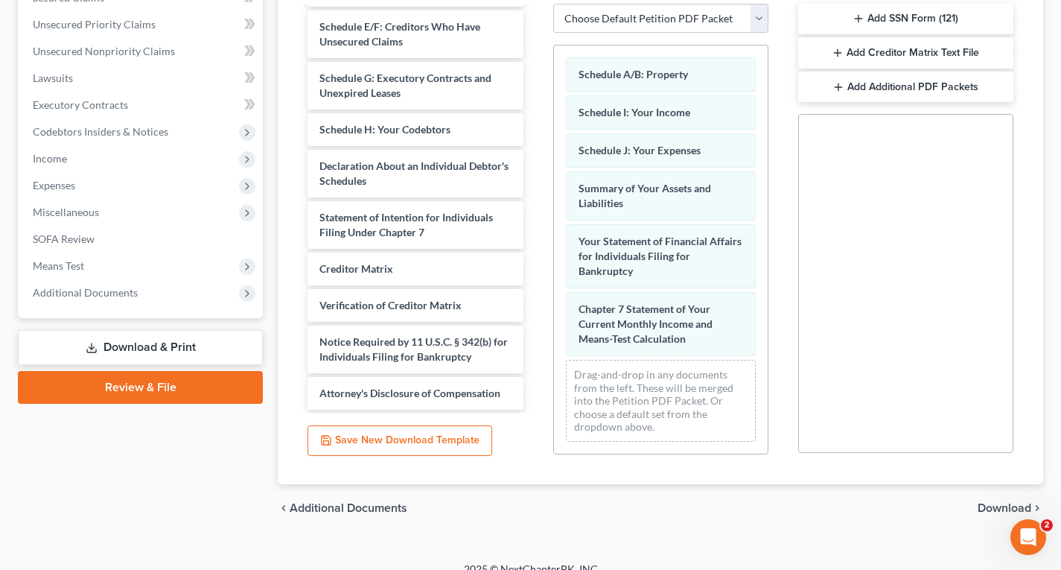
scroll to position [350, 0]
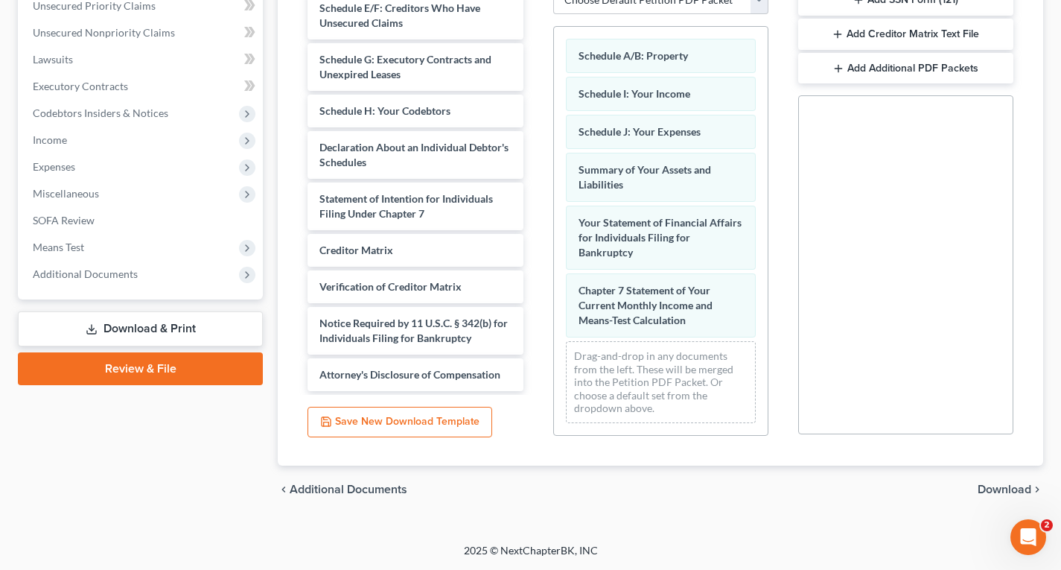
click at [993, 489] on span "Download" at bounding box center [1005, 489] width 54 height 12
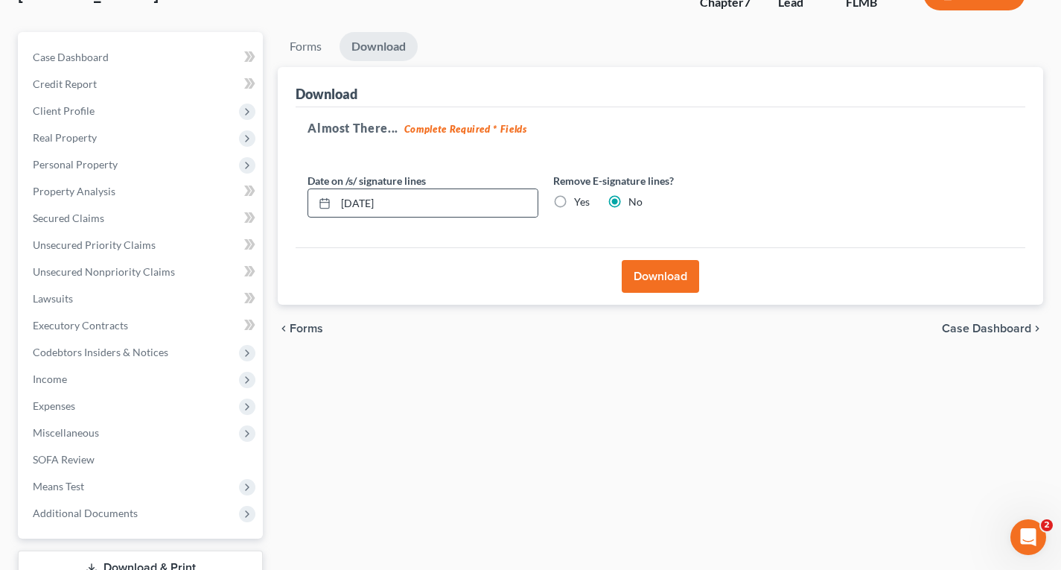
scroll to position [73, 0]
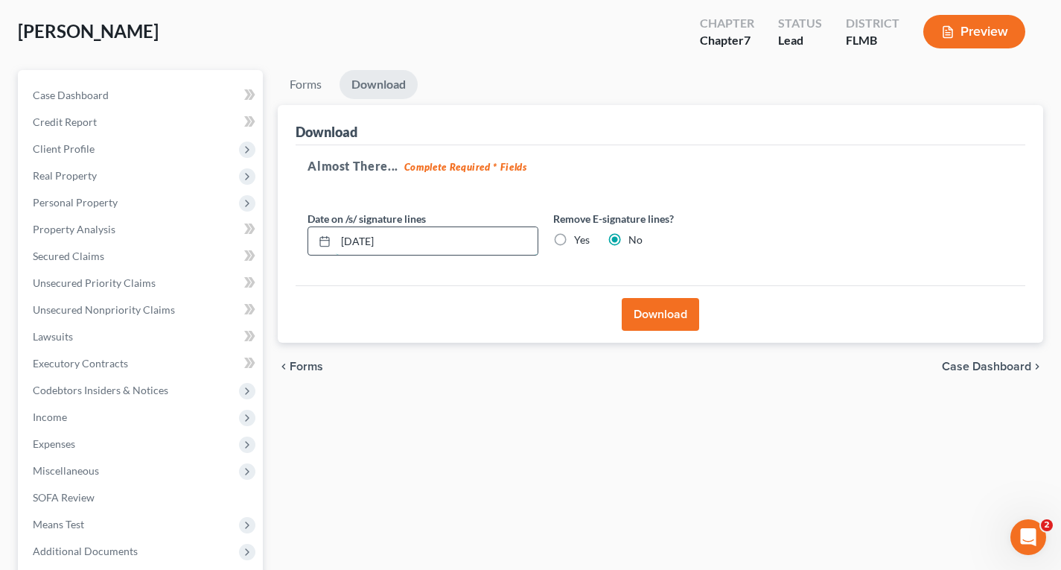
drag, startPoint x: 441, startPoint y: 245, endPoint x: 343, endPoint y: 248, distance: 97.6
click at [315, 259] on div "Date on /s/ signature lines [DATE] Remove E-signature lines? Yes No" at bounding box center [546, 239] width 492 height 57
click at [574, 239] on label "Yes" at bounding box center [582, 239] width 16 height 15
click at [580, 239] on input "Yes" at bounding box center [585, 237] width 10 height 10
radio input "true"
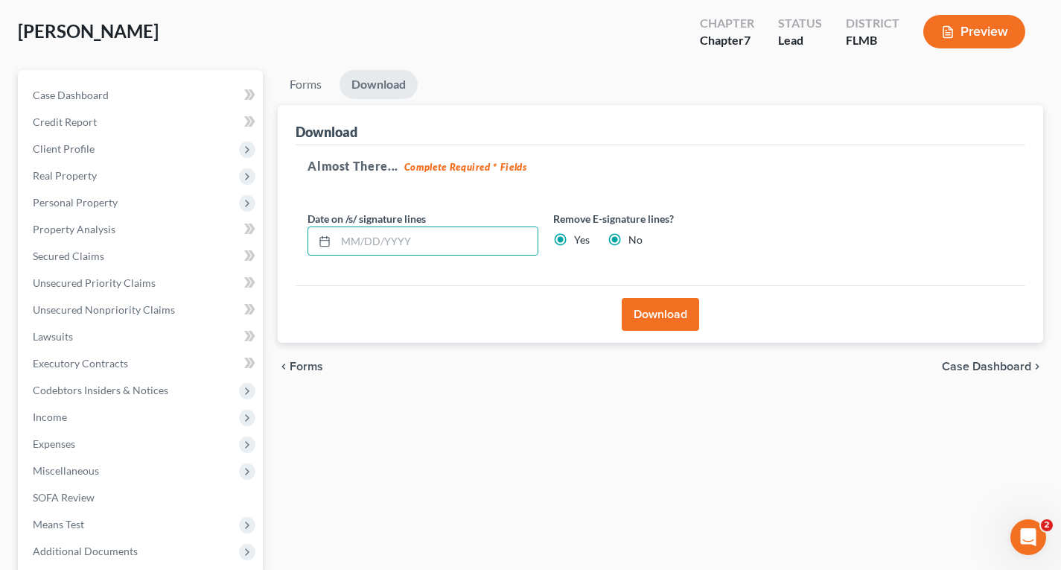
radio input "false"
click at [643, 312] on button "Download" at bounding box center [660, 314] width 77 height 33
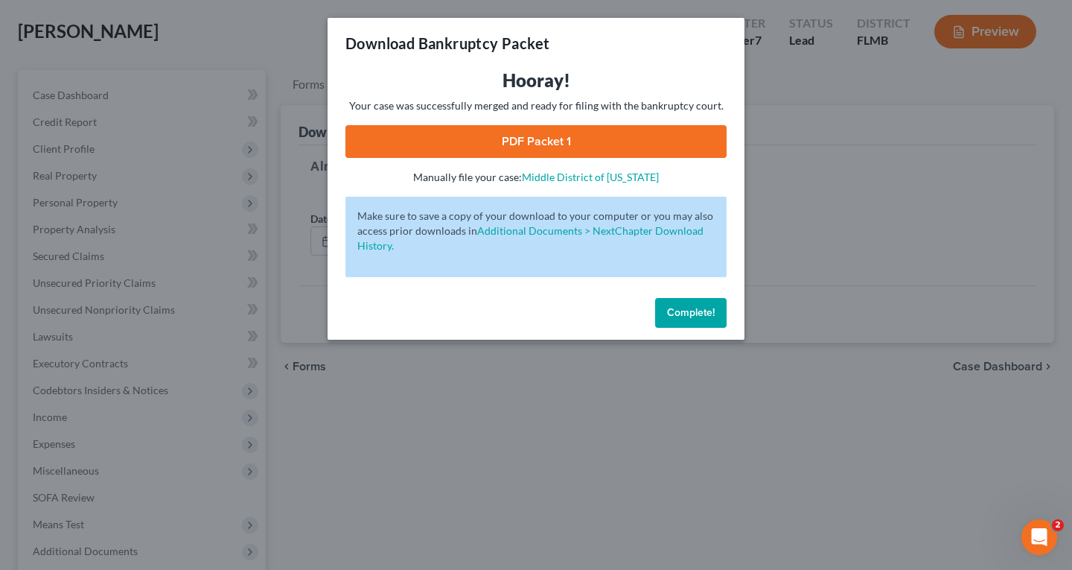
click at [477, 139] on link "PDF Packet 1" at bounding box center [536, 141] width 381 height 33
click at [709, 312] on span "Complete!" at bounding box center [691, 312] width 48 height 13
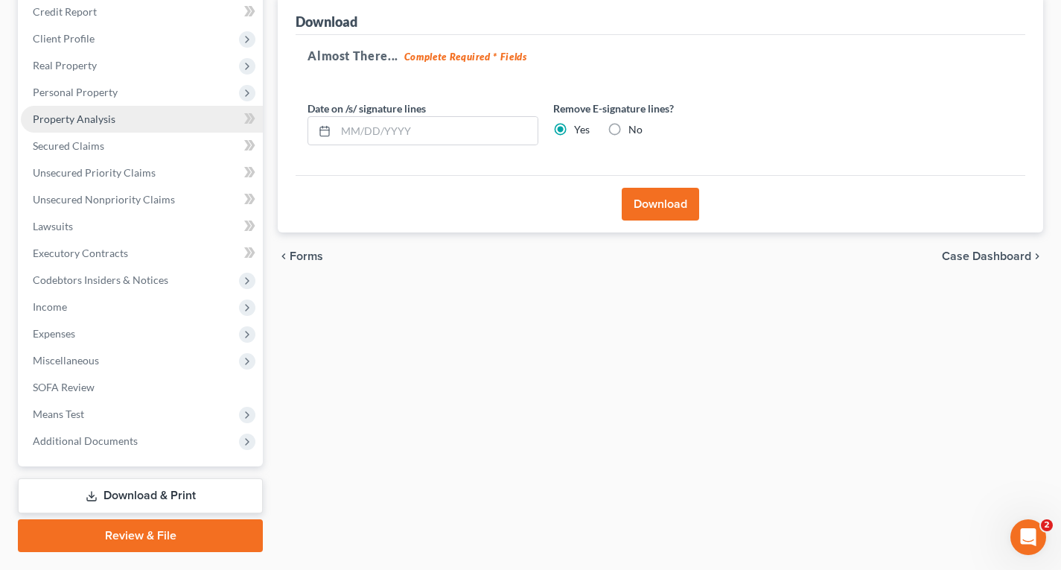
scroll to position [222, 0]
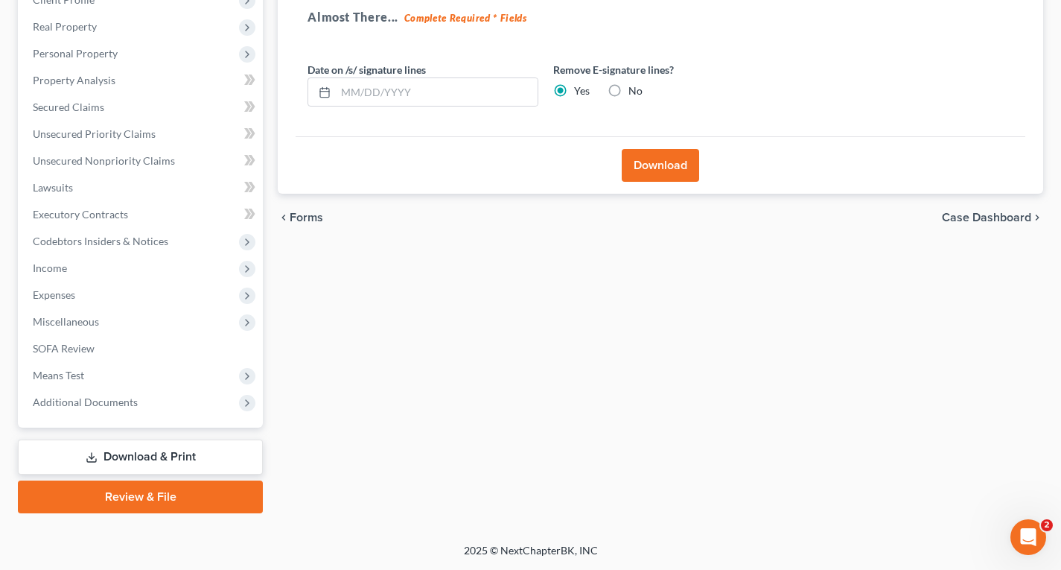
click at [172, 497] on link "Review & File" at bounding box center [140, 496] width 245 height 33
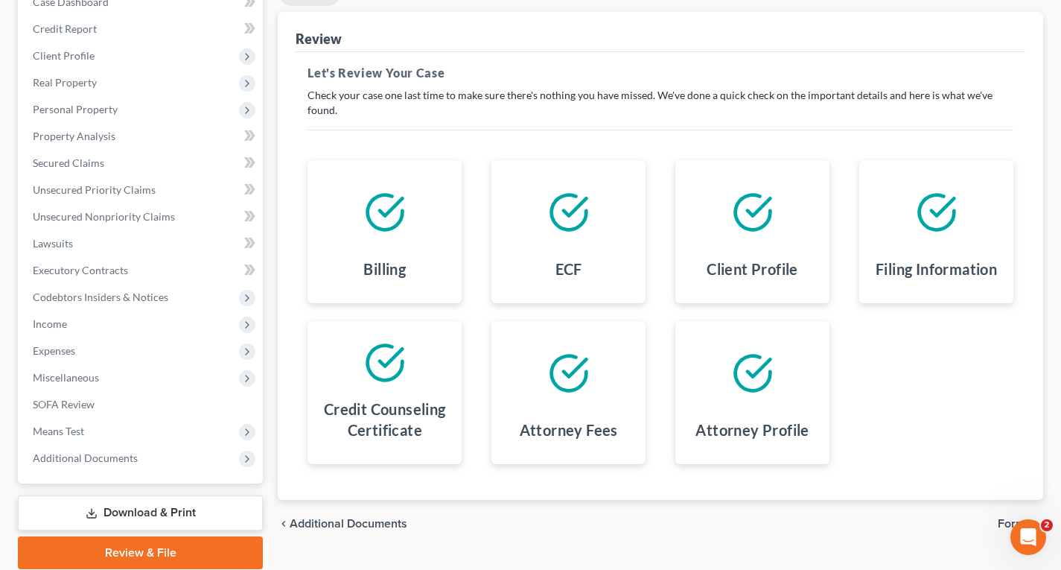
scroll to position [222, 0]
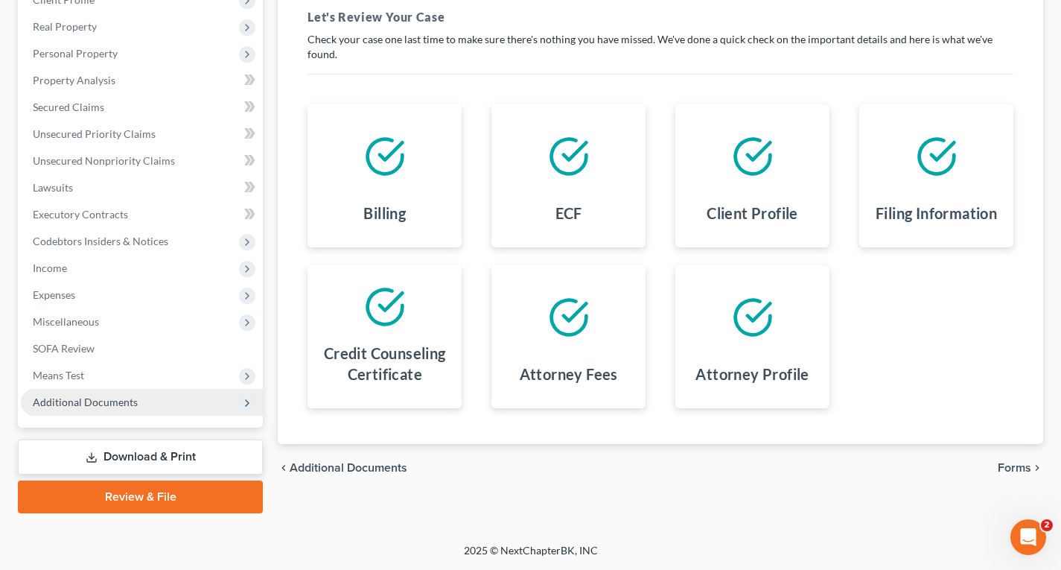
click at [109, 401] on span "Additional Documents" at bounding box center [85, 401] width 105 height 13
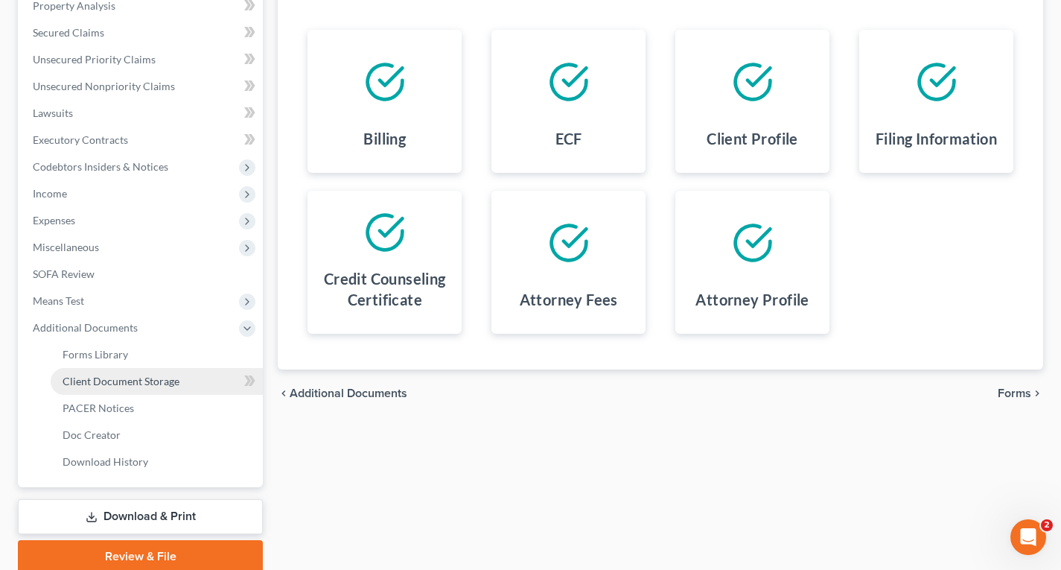
click at [135, 381] on span "Client Document Storage" at bounding box center [121, 381] width 117 height 13
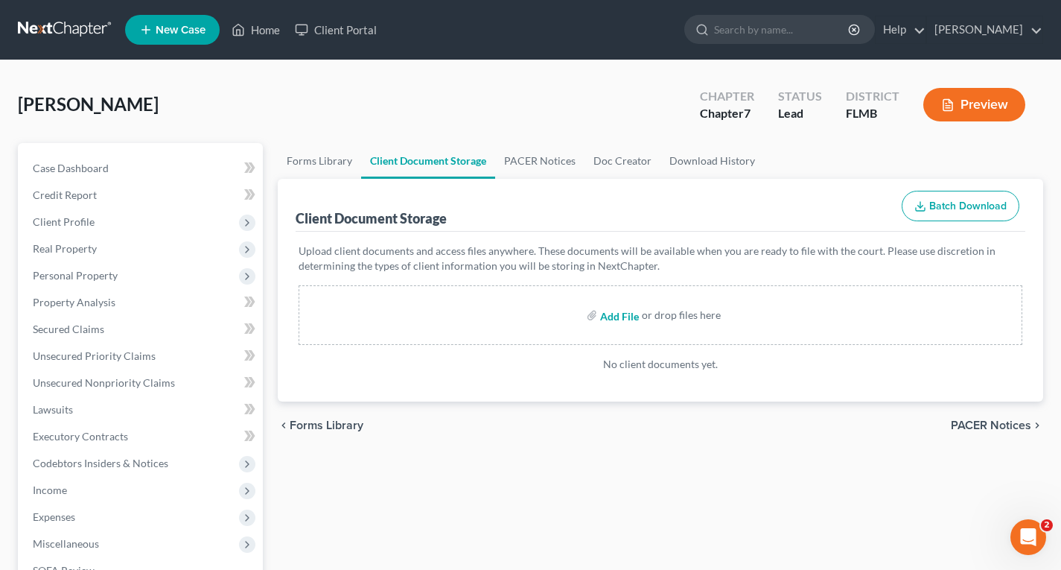
click at [629, 320] on input "file" at bounding box center [618, 315] width 36 height 27
type input "C:\fakepath\CCC.pdf"
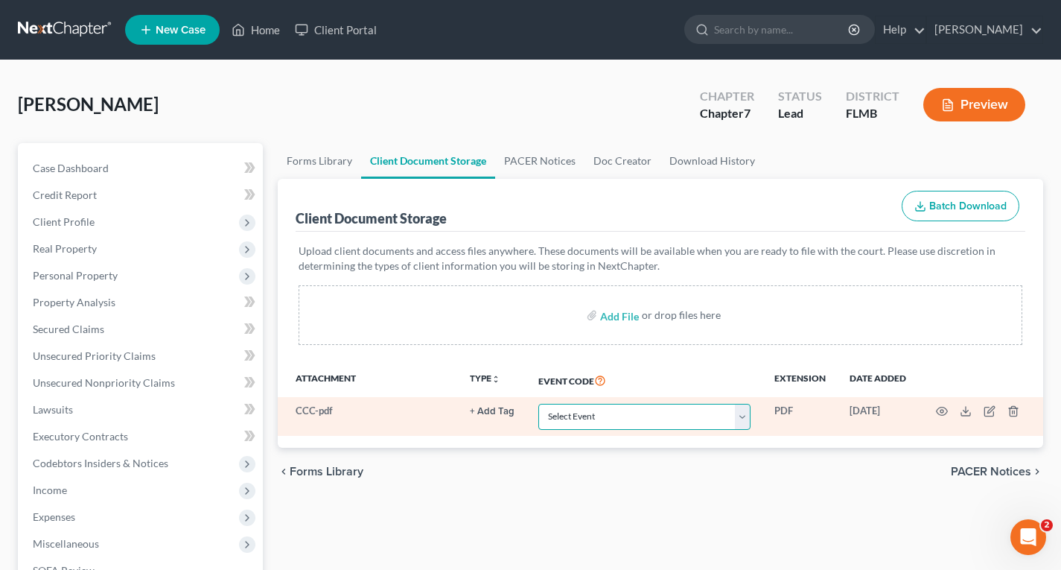
click at [699, 416] on select "Select Event 20 Largest Unsecured Creditors Amended Chapter 13 Plan Amended Cre…" at bounding box center [644, 417] width 212 height 26
select select "9"
click at [538, 404] on select "Select Event 20 Largest Unsecured Creditors Amended Chapter 13 Plan Amended Cre…" at bounding box center [644, 417] width 212 height 26
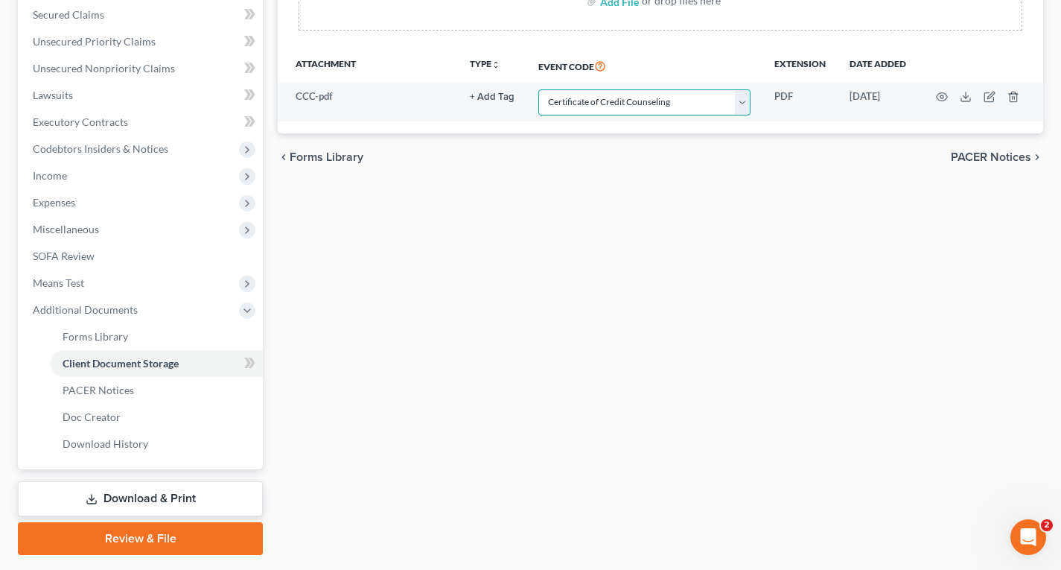
scroll to position [356, 0]
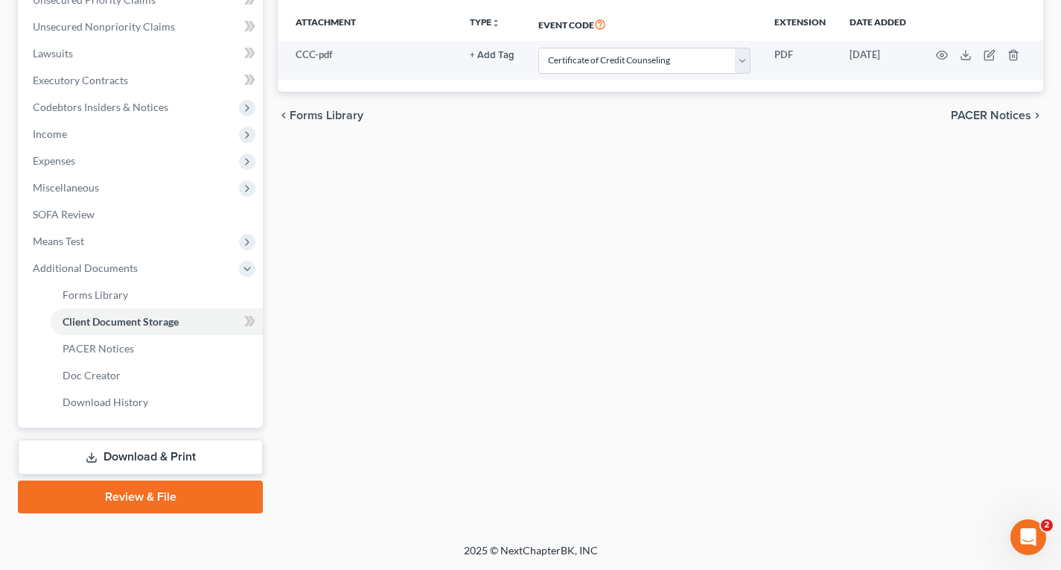
click at [148, 494] on link "Review & File" at bounding box center [140, 496] width 245 height 33
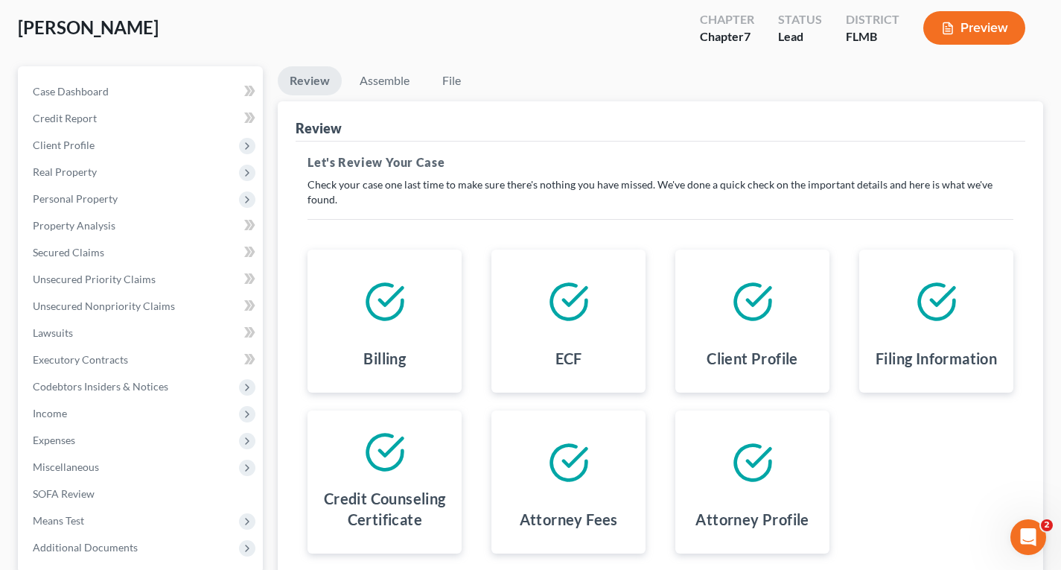
scroll to position [222, 0]
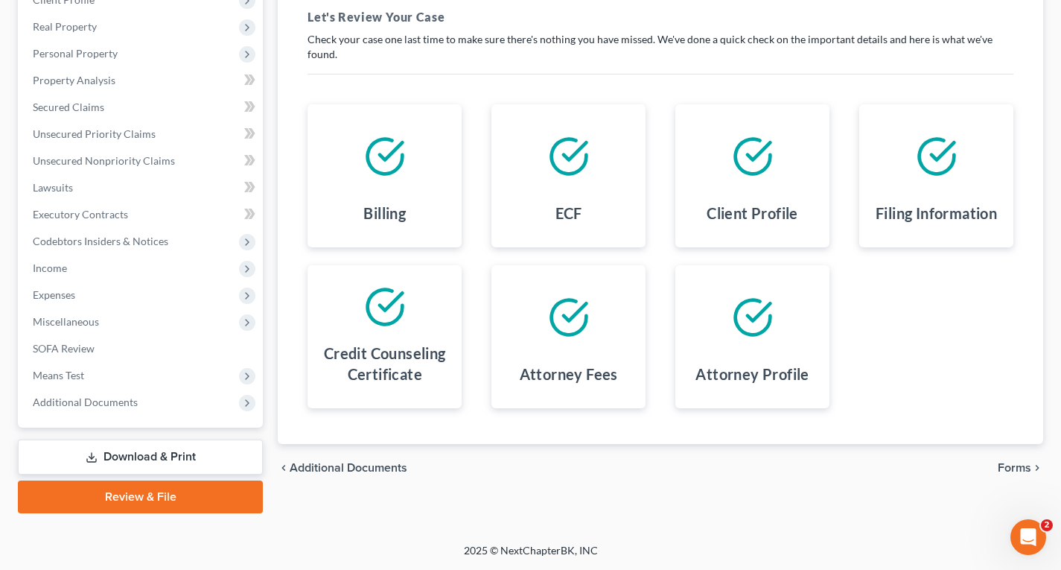
click at [1018, 468] on span "Forms" at bounding box center [1015, 468] width 34 height 12
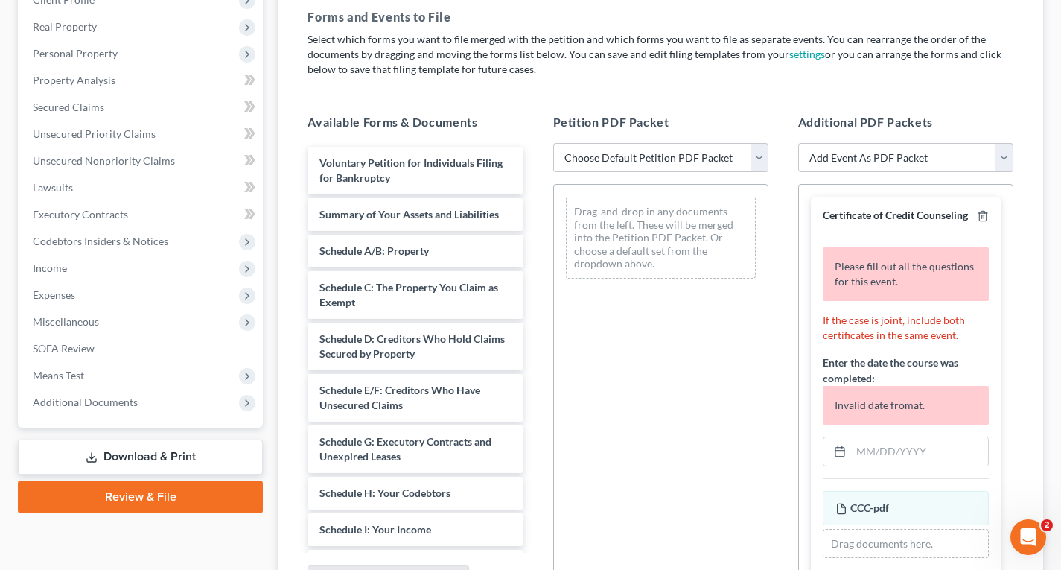
click at [645, 168] on select "Choose Default Petition PDF Packet Complete Bankruptcy Petition (all forms and …" at bounding box center [660, 158] width 215 height 30
select select "0"
click at [553, 143] on select "Choose Default Petition PDF Packet Complete Bankruptcy Petition (all forms and …" at bounding box center [660, 158] width 215 height 30
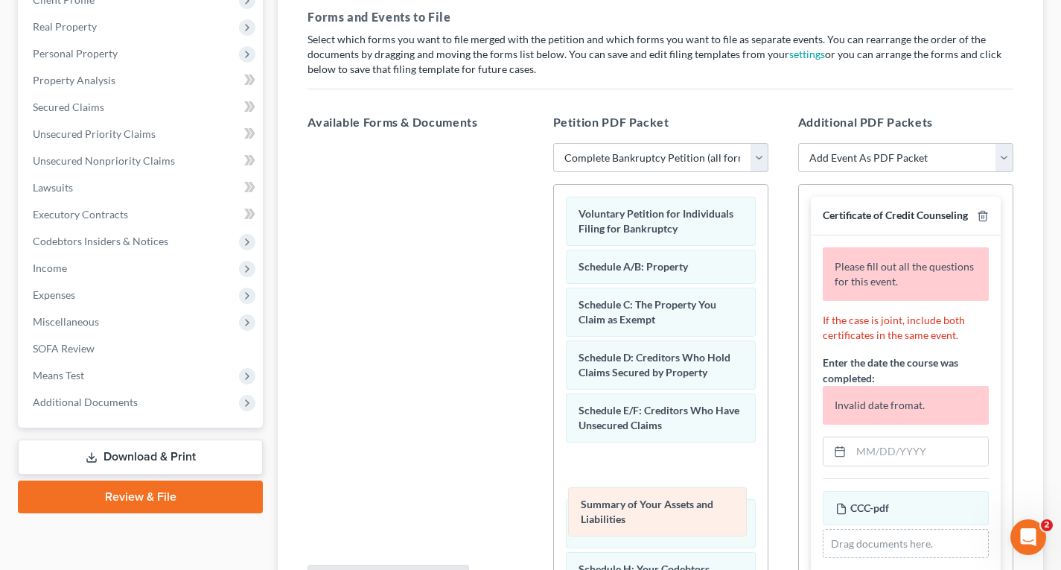
drag, startPoint x: 675, startPoint y: 263, endPoint x: 680, endPoint y: 492, distance: 229.5
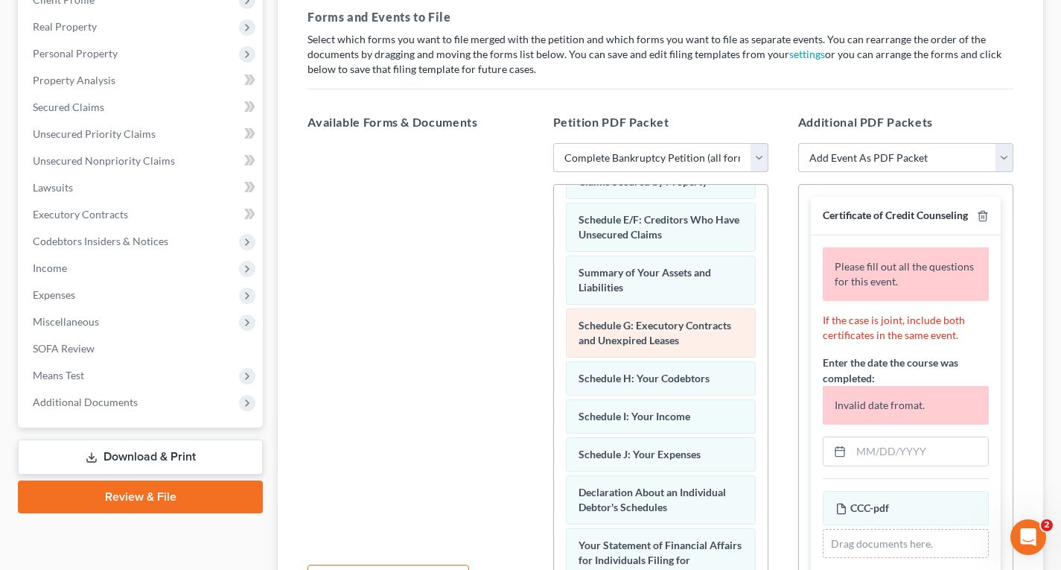
scroll to position [223, 0]
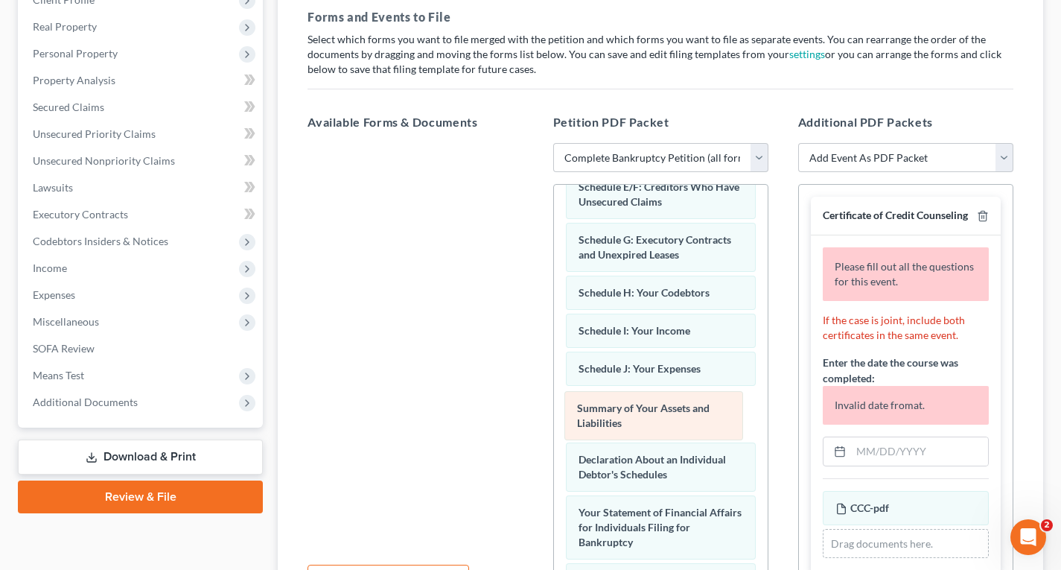
drag, startPoint x: 671, startPoint y: 248, endPoint x: 670, endPoint y: 416, distance: 168.3
click at [670, 416] on div "Summary of Your Assets and Liabilities Voluntary Petition for Individuals Filin…" at bounding box center [661, 467] width 214 height 1013
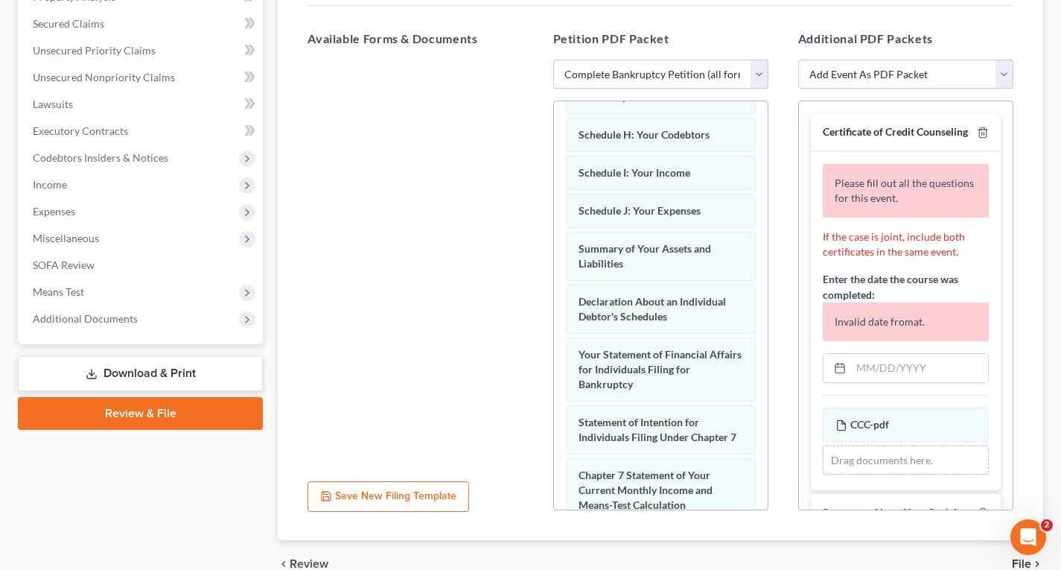
scroll to position [380, 0]
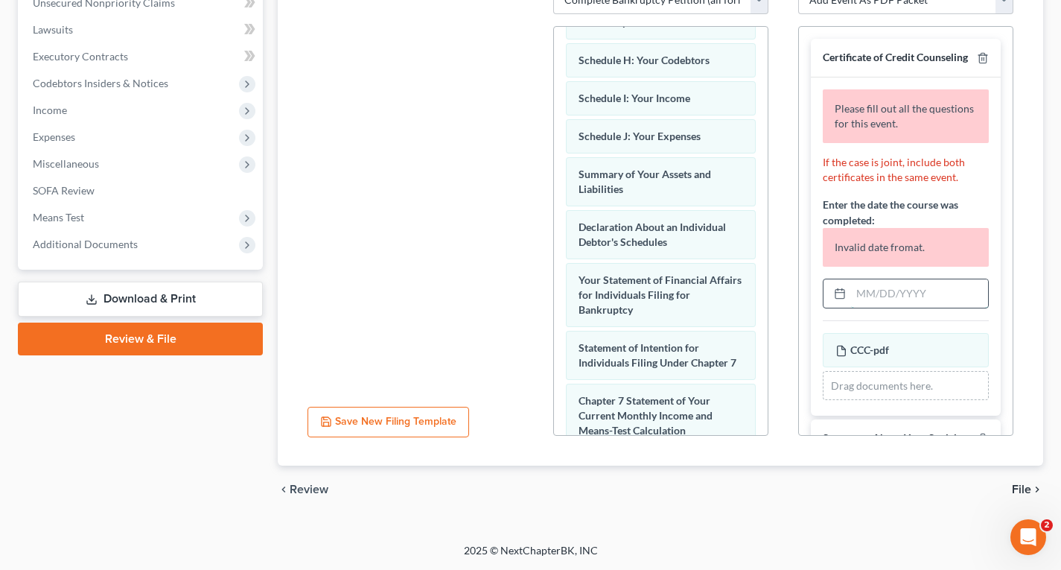
click at [863, 308] on input "text" at bounding box center [919, 293] width 137 height 28
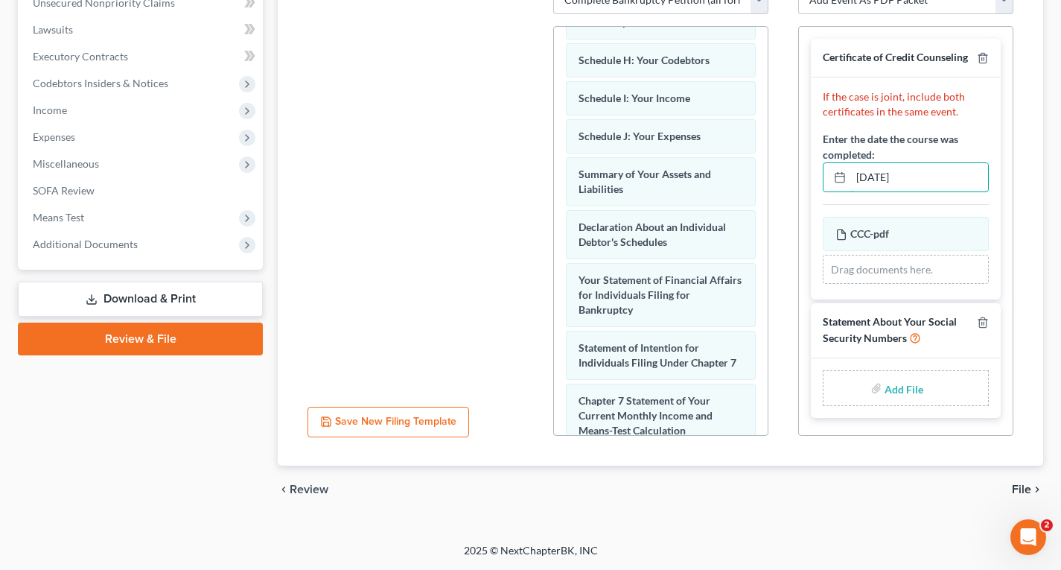
type input "[DATE]"
click at [897, 401] on input "file" at bounding box center [903, 388] width 36 height 27
type input "C:\fakepath\SSN.pdf"
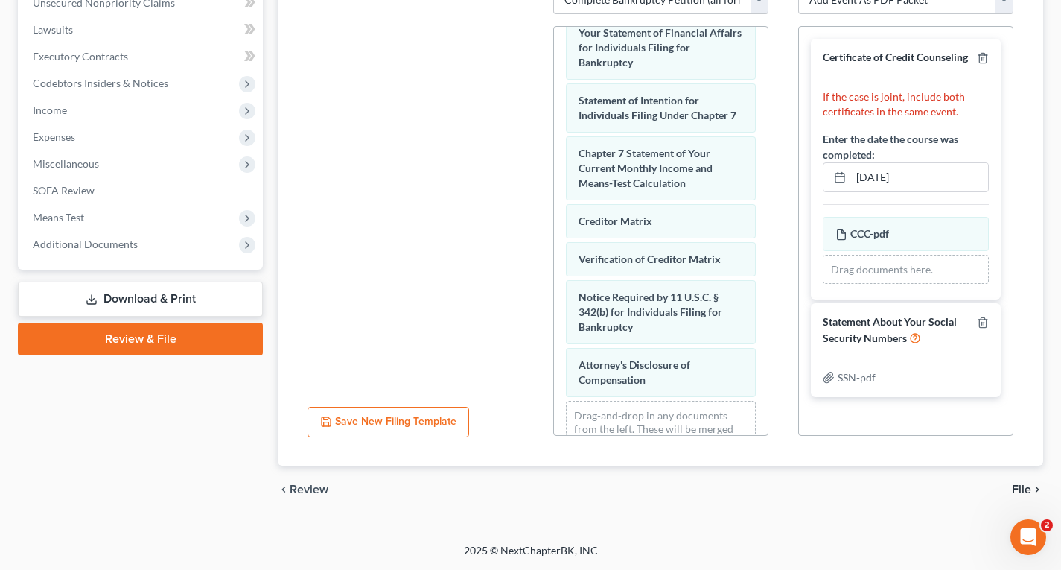
click at [1026, 491] on span "File" at bounding box center [1021, 489] width 19 height 12
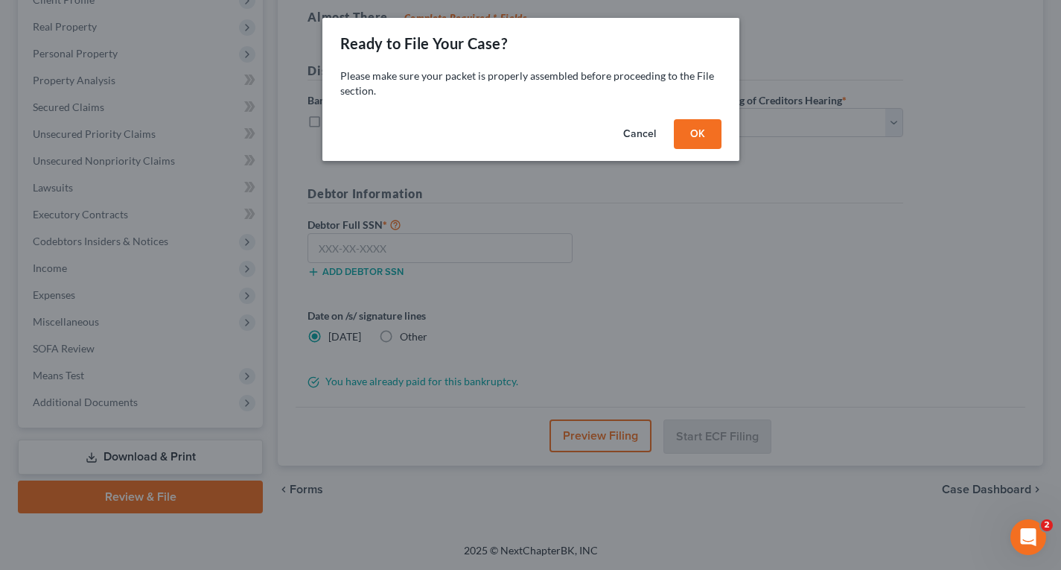
scroll to position [222, 0]
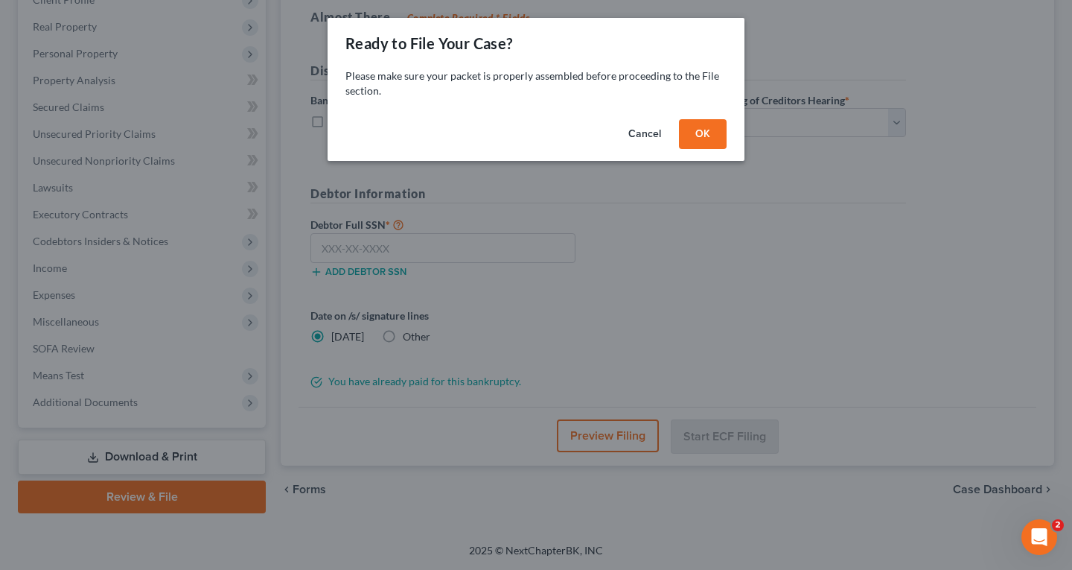
click at [717, 137] on button "OK" at bounding box center [703, 134] width 48 height 30
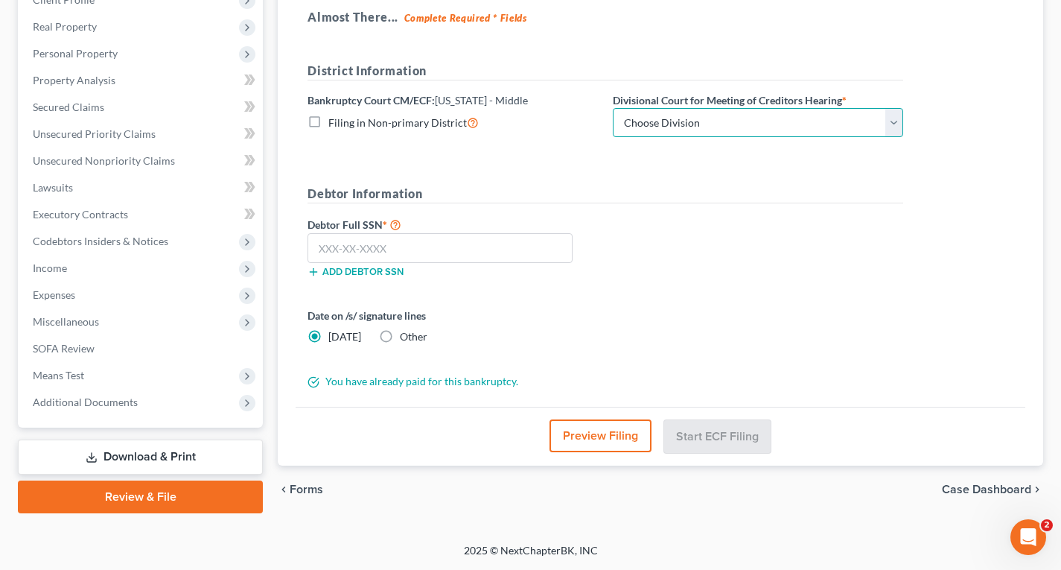
click at [693, 120] on select "Choose Division [GEOGRAPHIC_DATA][PERSON_NAME] [GEOGRAPHIC_DATA] [GEOGRAPHIC_DA…" at bounding box center [758, 123] width 290 height 30
select select "1"
click at [613, 108] on select "Choose Division [GEOGRAPHIC_DATA][PERSON_NAME] [GEOGRAPHIC_DATA] [GEOGRAPHIC_DA…" at bounding box center [758, 123] width 290 height 30
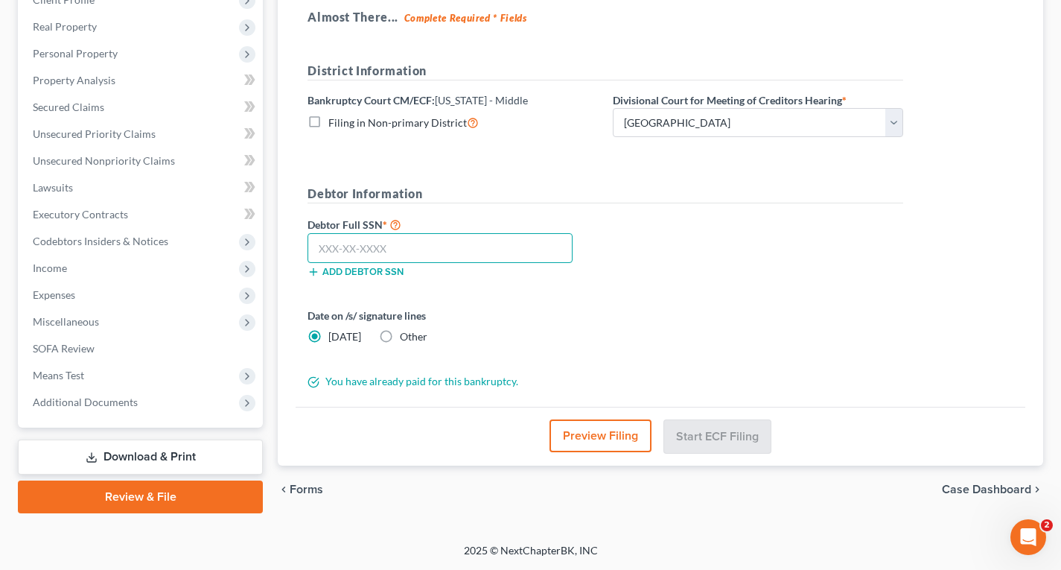
click at [334, 252] on input "text" at bounding box center [440, 248] width 265 height 30
type input "266-77-6433"
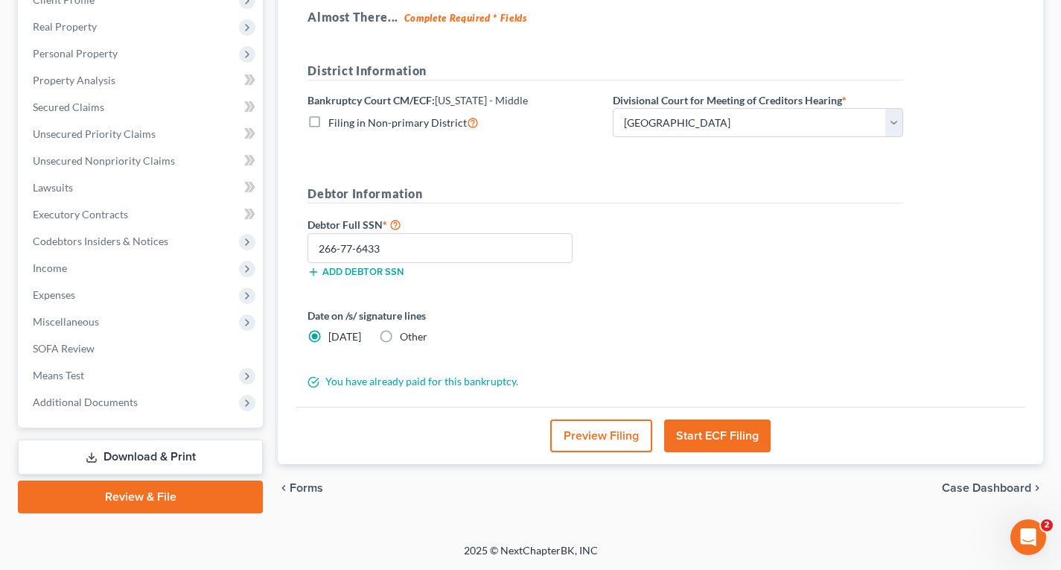
click at [743, 428] on button "Start ECF Filing" at bounding box center [717, 435] width 107 height 33
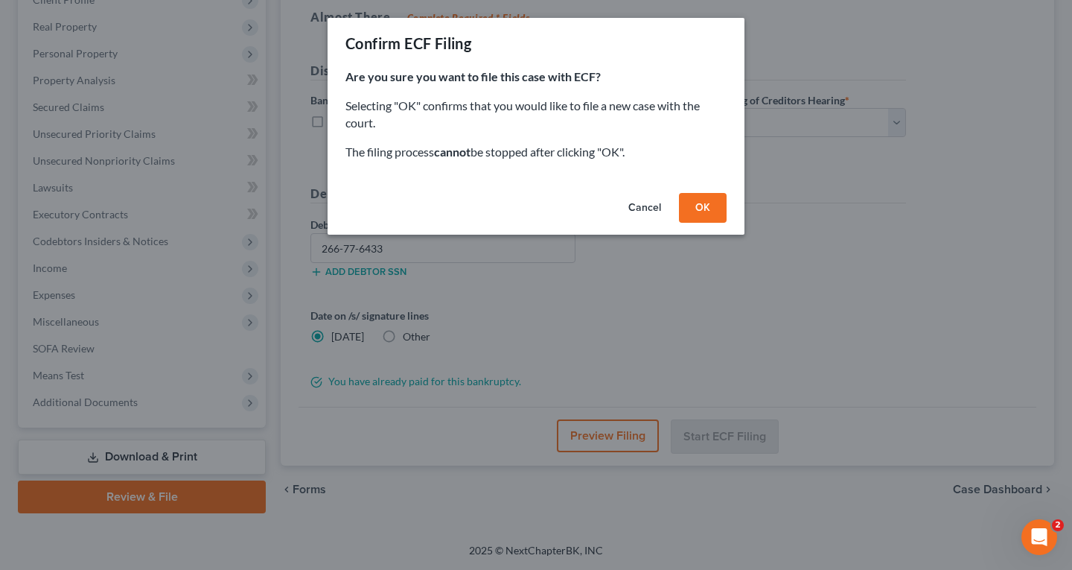
click at [697, 203] on button "OK" at bounding box center [703, 208] width 48 height 30
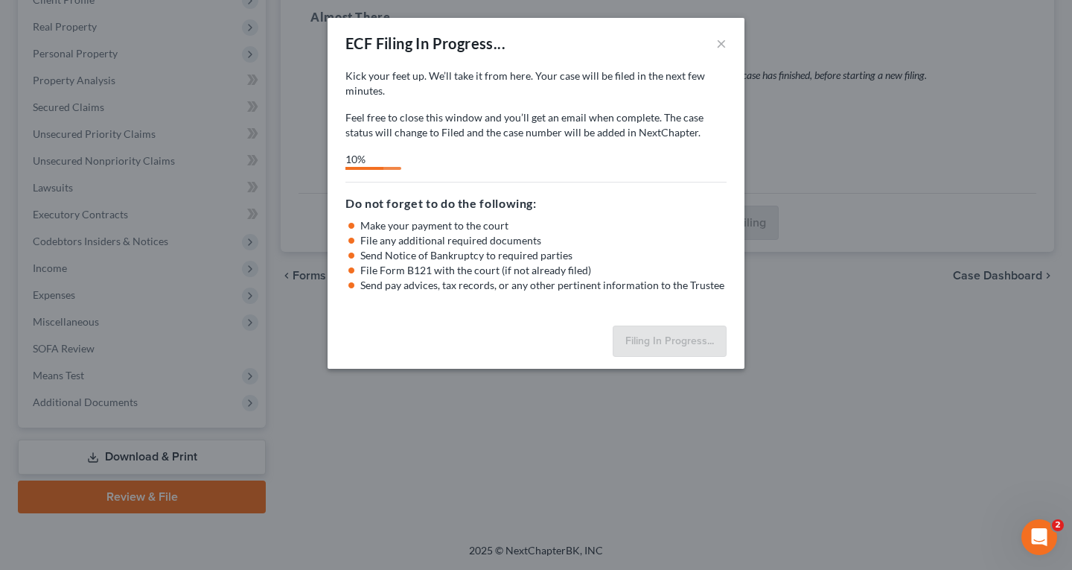
select select "1"
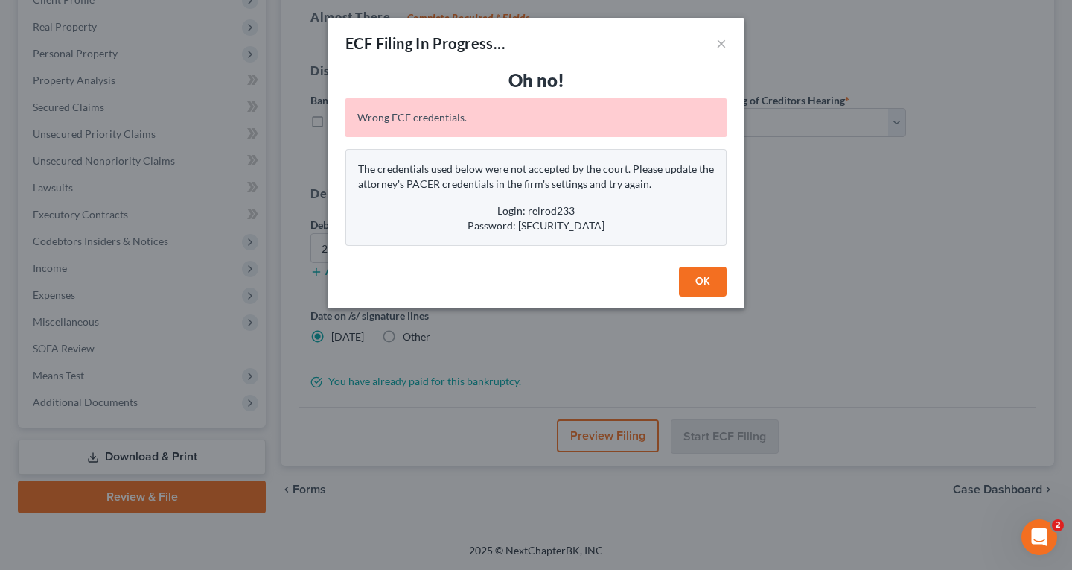
click at [710, 287] on button "OK" at bounding box center [703, 282] width 48 height 30
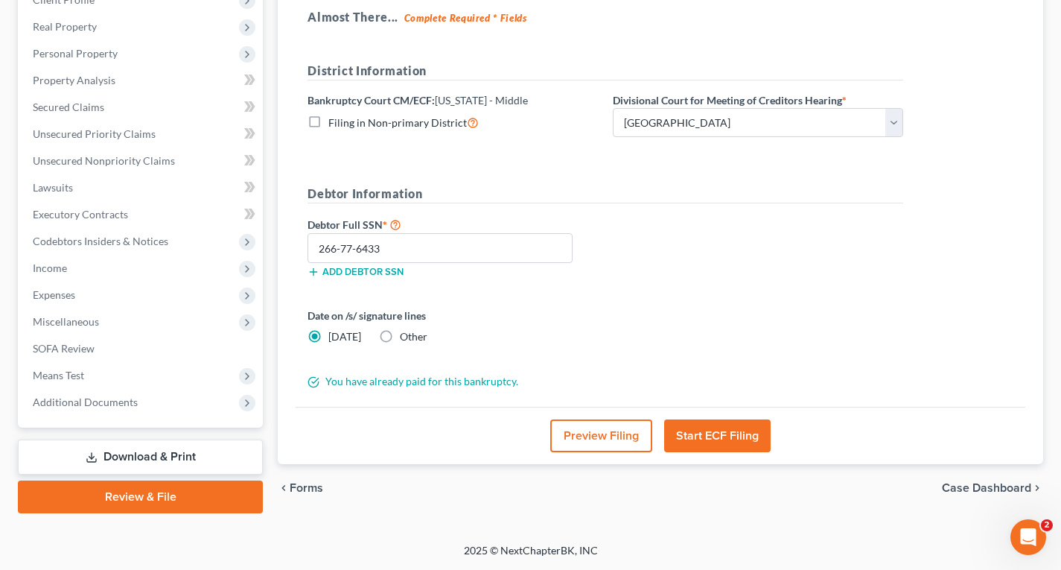
click at [155, 452] on link "Download & Print" at bounding box center [140, 456] width 245 height 35
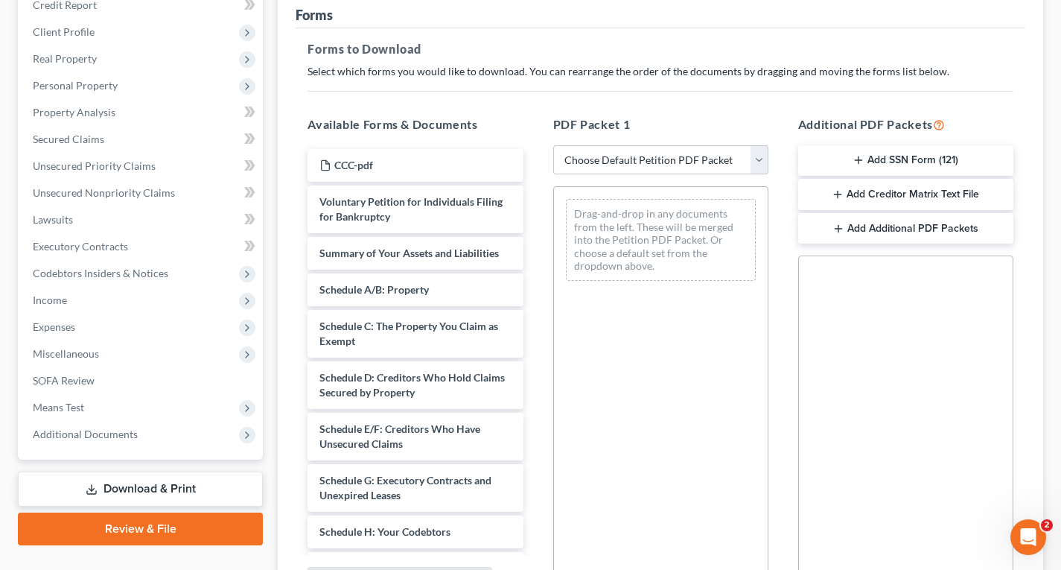
scroll to position [223, 0]
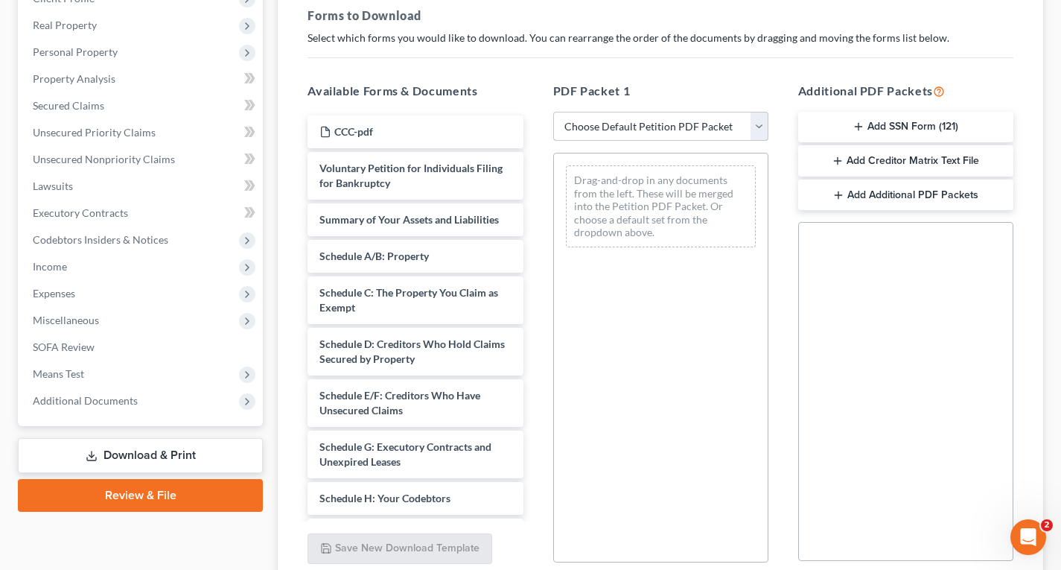
click at [680, 130] on select "Choose Default Petition PDF Packet Complete Bankruptcy Petition (all forms and …" at bounding box center [660, 127] width 215 height 30
select select "0"
click at [553, 112] on select "Choose Default Petition PDF Packet Complete Bankruptcy Petition (all forms and …" at bounding box center [660, 127] width 215 height 30
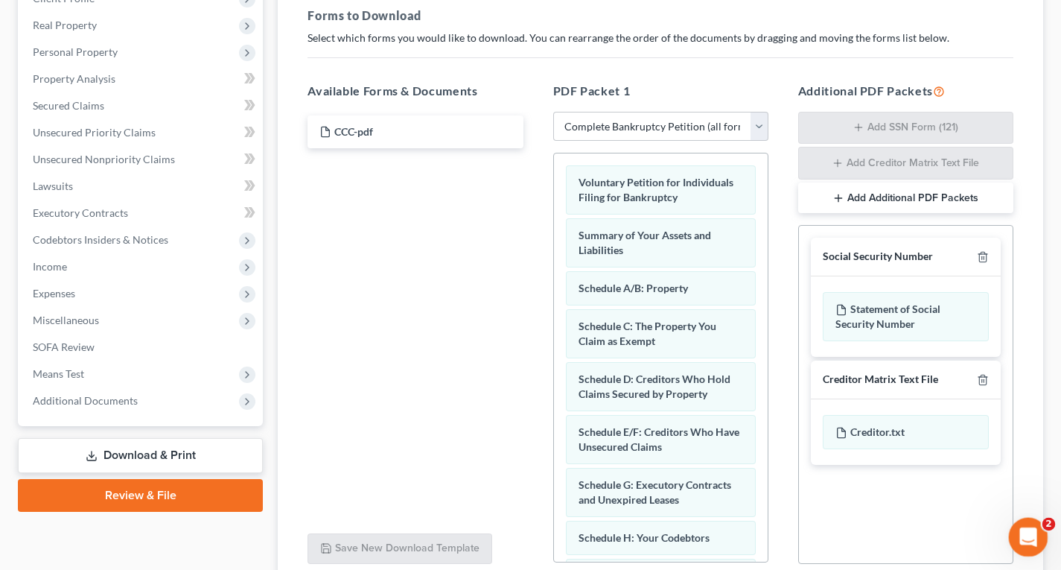
click at [1032, 531] on icon "Open Intercom Messenger" at bounding box center [1026, 535] width 25 height 25
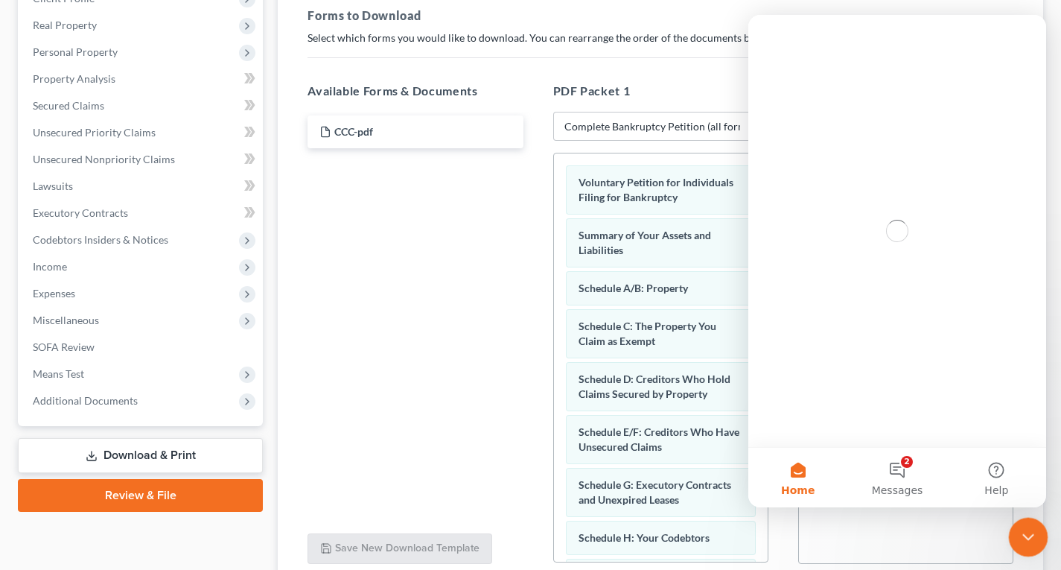
scroll to position [0, 0]
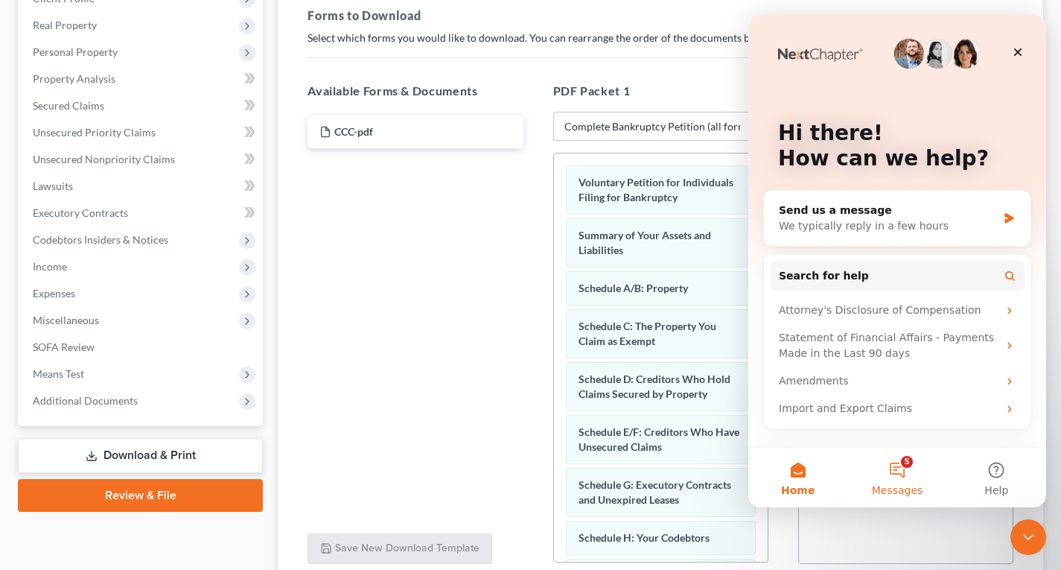
click at [899, 472] on button "5 Messages" at bounding box center [897, 478] width 99 height 60
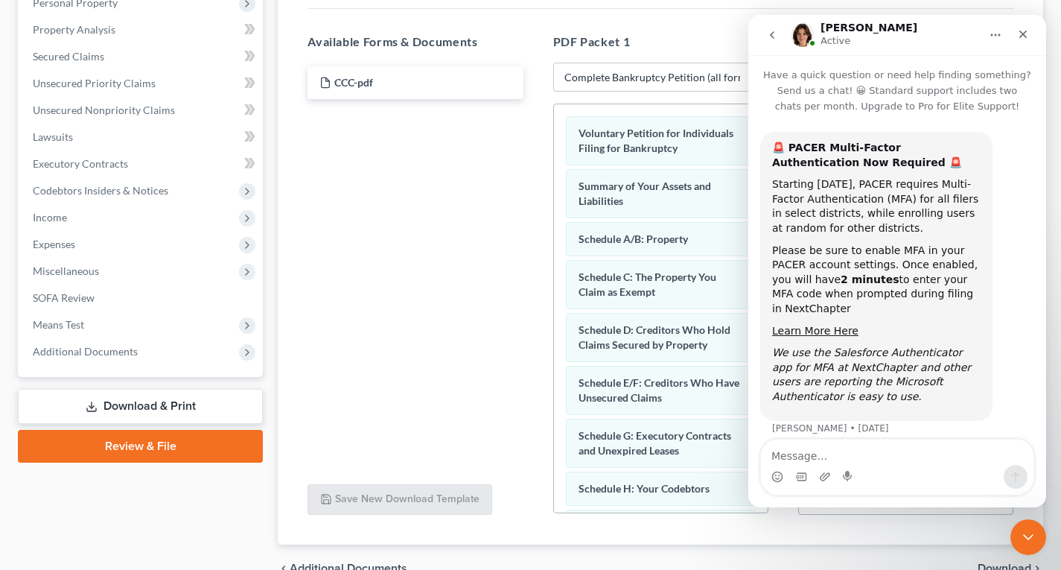
scroll to position [298, 0]
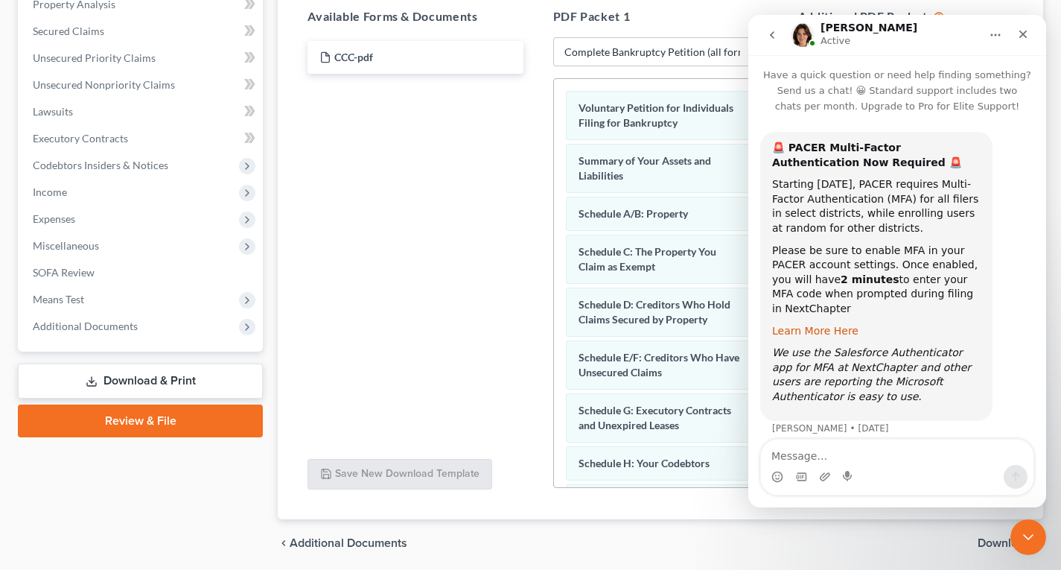
click at [819, 325] on link "Learn More Here" at bounding box center [815, 331] width 86 height 12
click at [778, 33] on button "go back" at bounding box center [772, 35] width 28 height 28
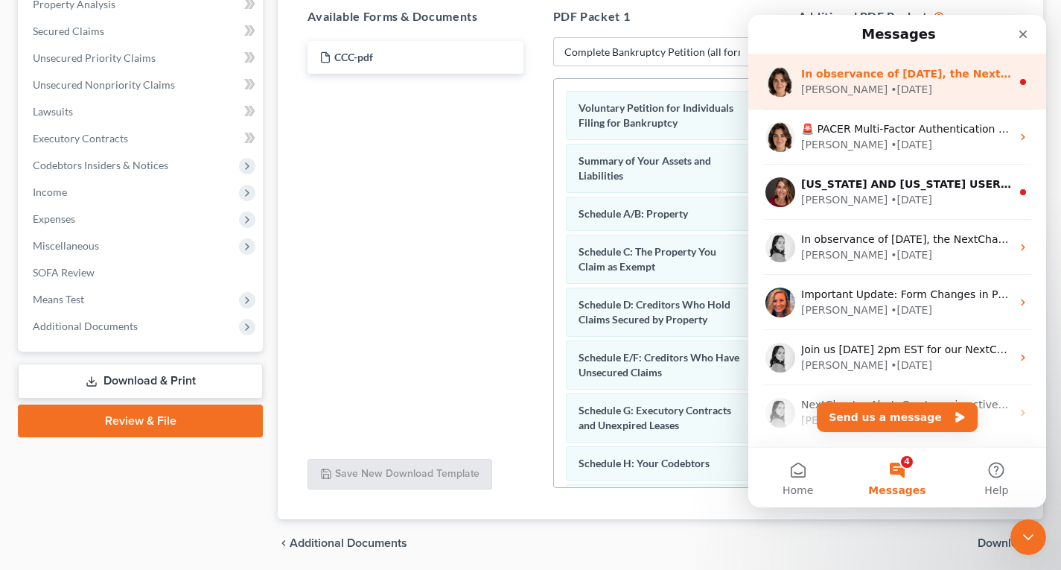
click at [899, 94] on div "[PERSON_NAME] • [DATE]" at bounding box center [906, 90] width 210 height 16
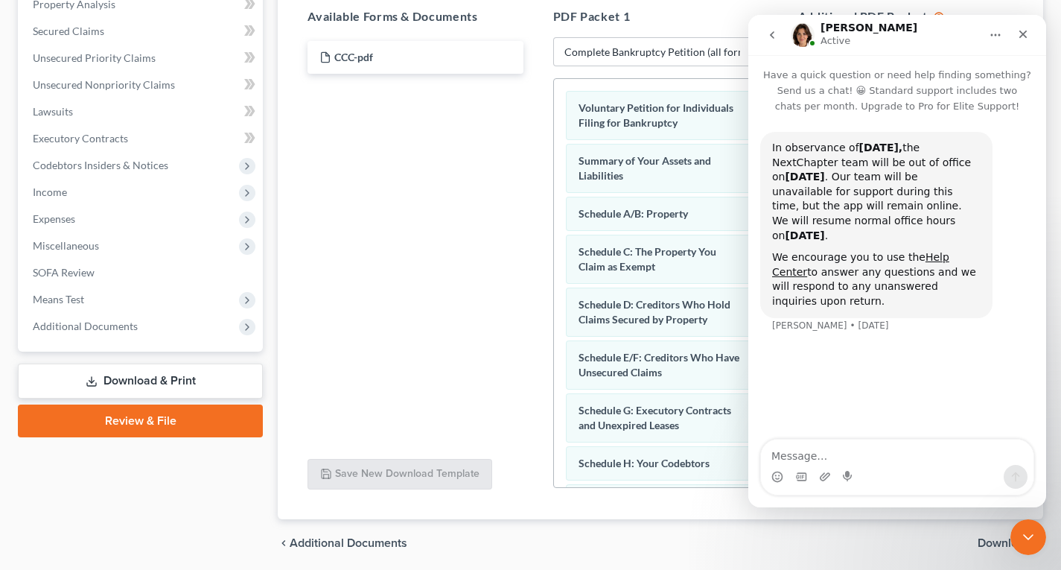
click at [769, 33] on icon "go back" at bounding box center [772, 35] width 12 height 12
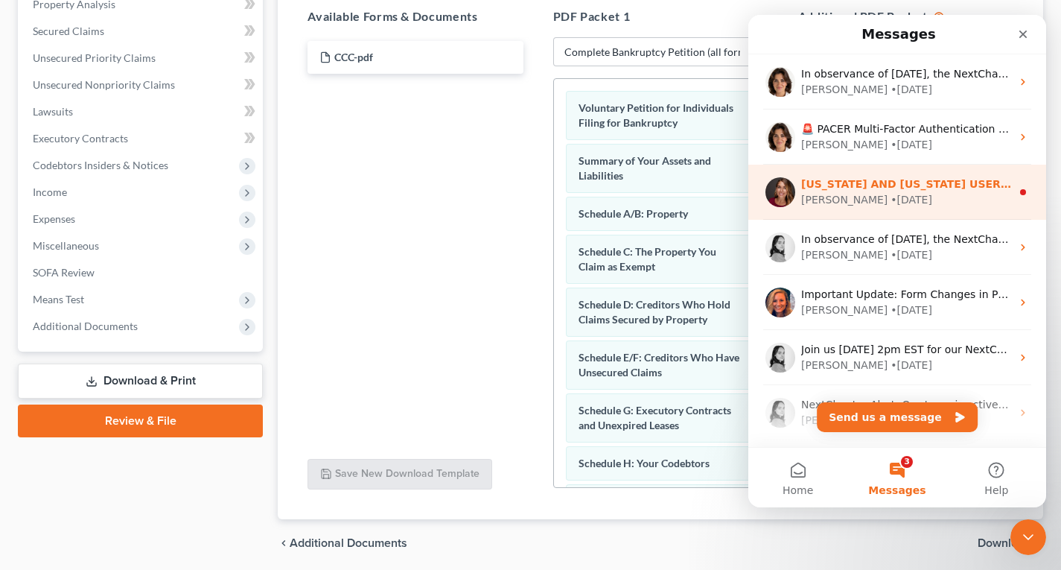
click at [870, 195] on div "[PERSON_NAME] • [DATE]" at bounding box center [906, 200] width 210 height 16
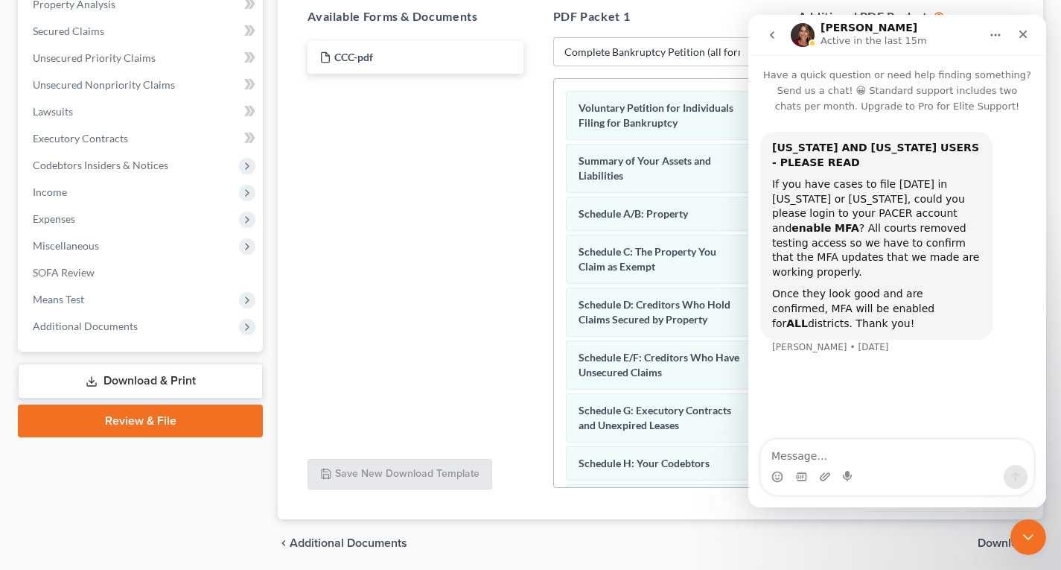
click at [773, 36] on icon "go back" at bounding box center [772, 34] width 4 height 7
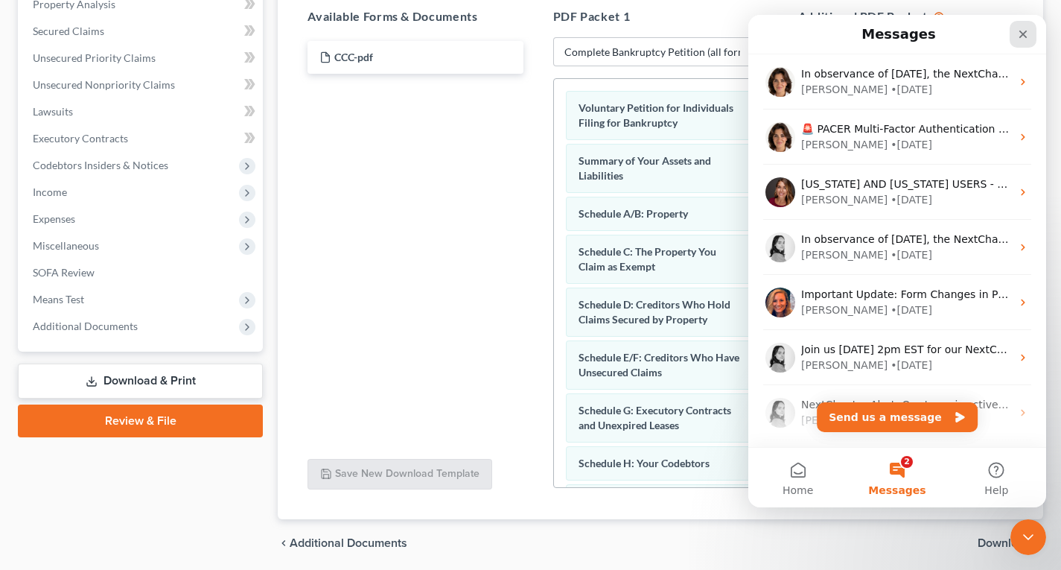
click at [1026, 34] on icon "Close" at bounding box center [1023, 34] width 12 height 12
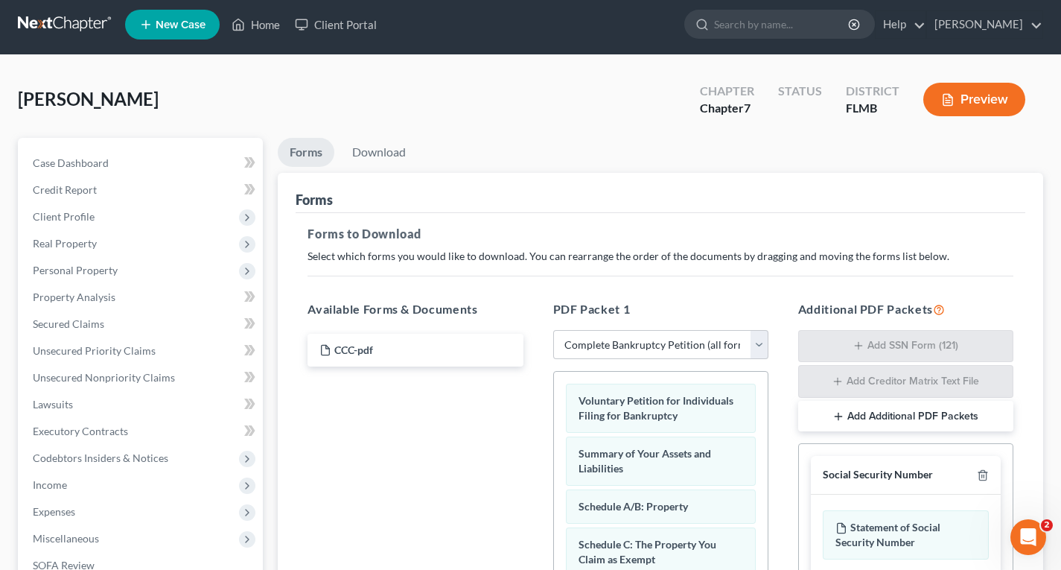
scroll to position [0, 0]
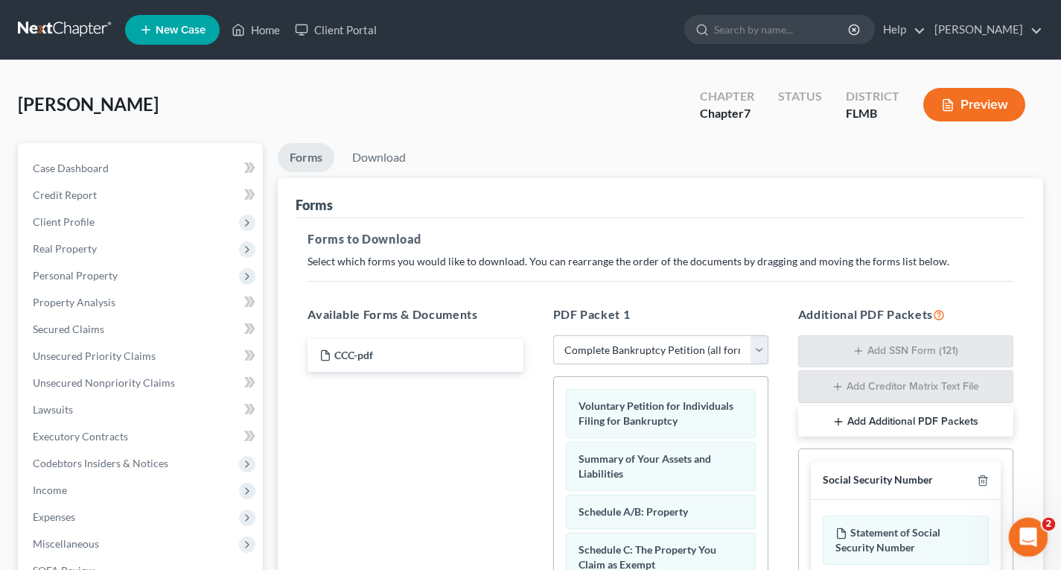
click at [1031, 533] on icon "Open Intercom Messenger" at bounding box center [1026, 535] width 25 height 25
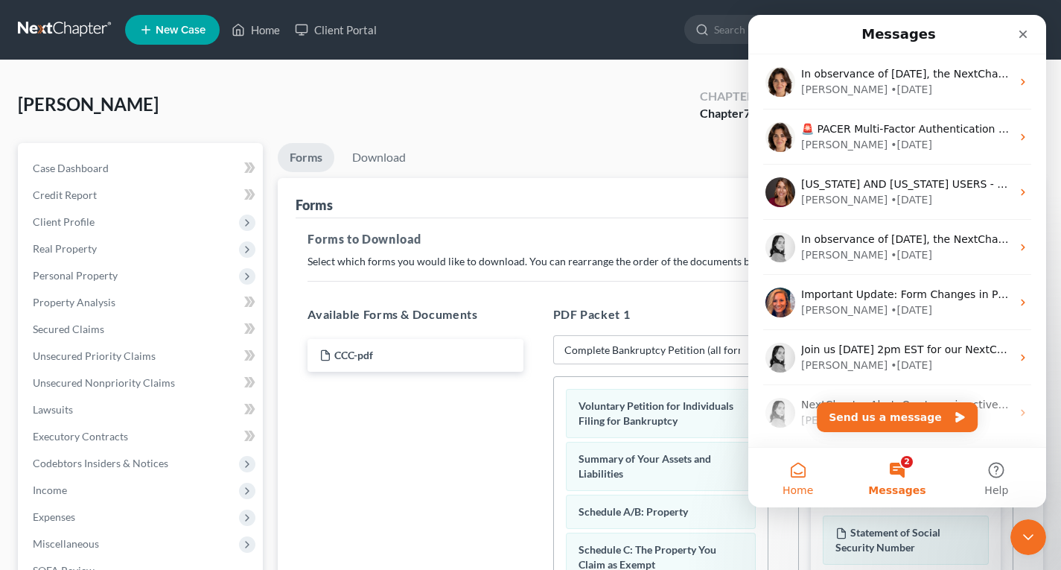
click at [798, 477] on button "Home" at bounding box center [798, 478] width 99 height 60
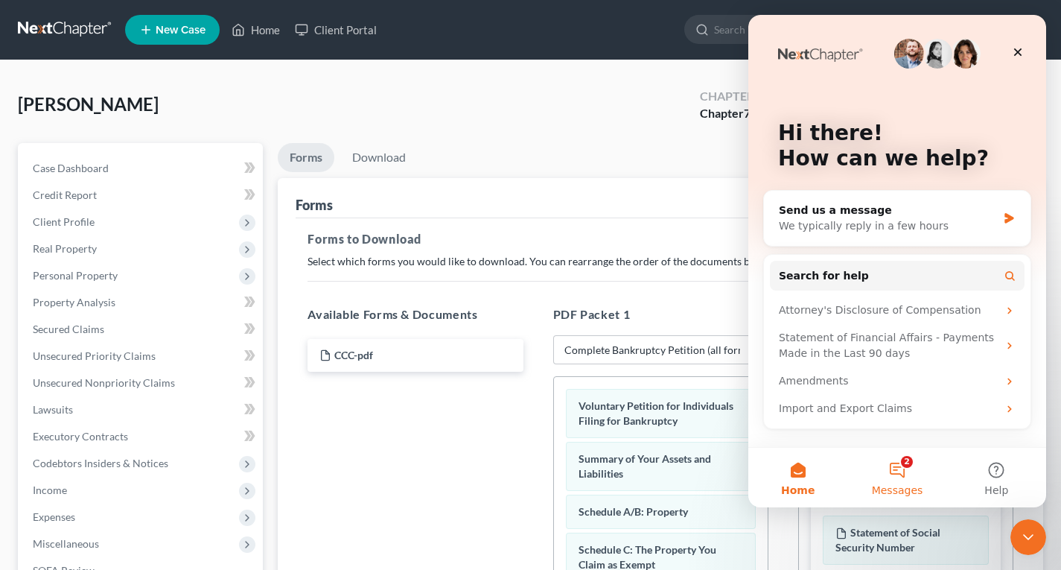
click at [897, 473] on button "2 Messages" at bounding box center [897, 478] width 99 height 60
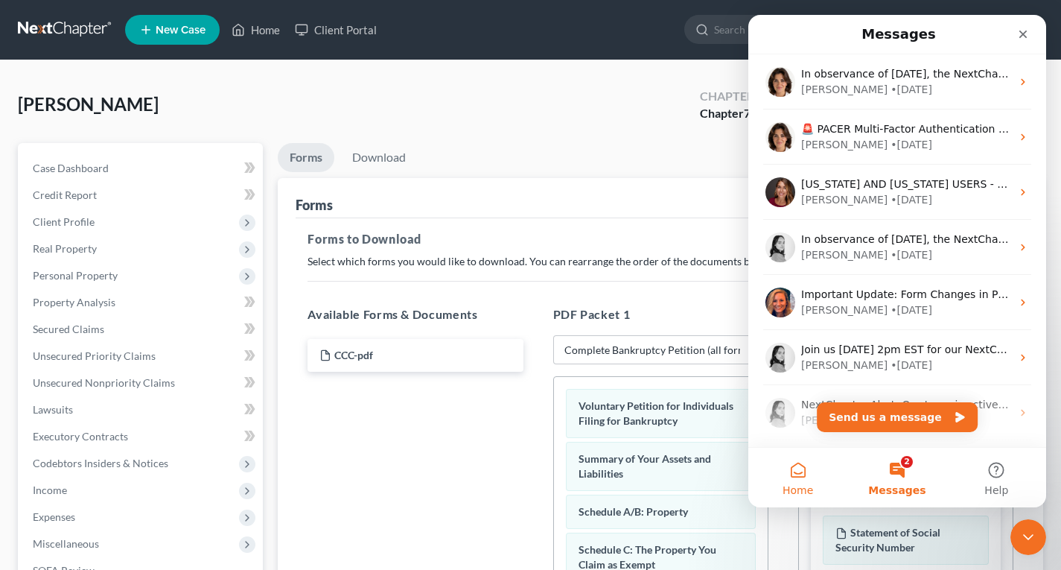
click at [807, 480] on button "Home" at bounding box center [798, 478] width 99 height 60
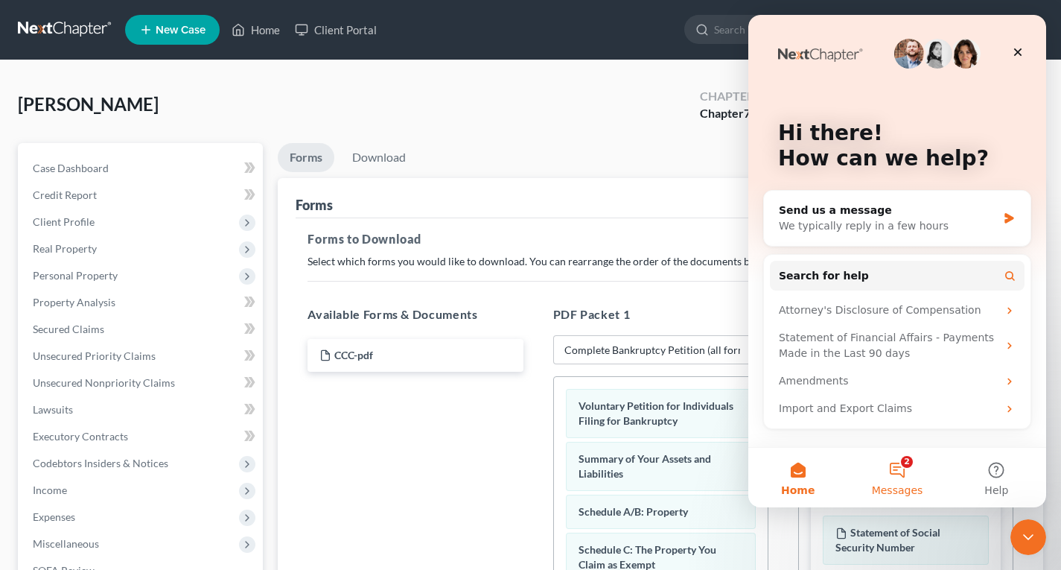
click at [900, 480] on button "2 Messages" at bounding box center [897, 478] width 99 height 60
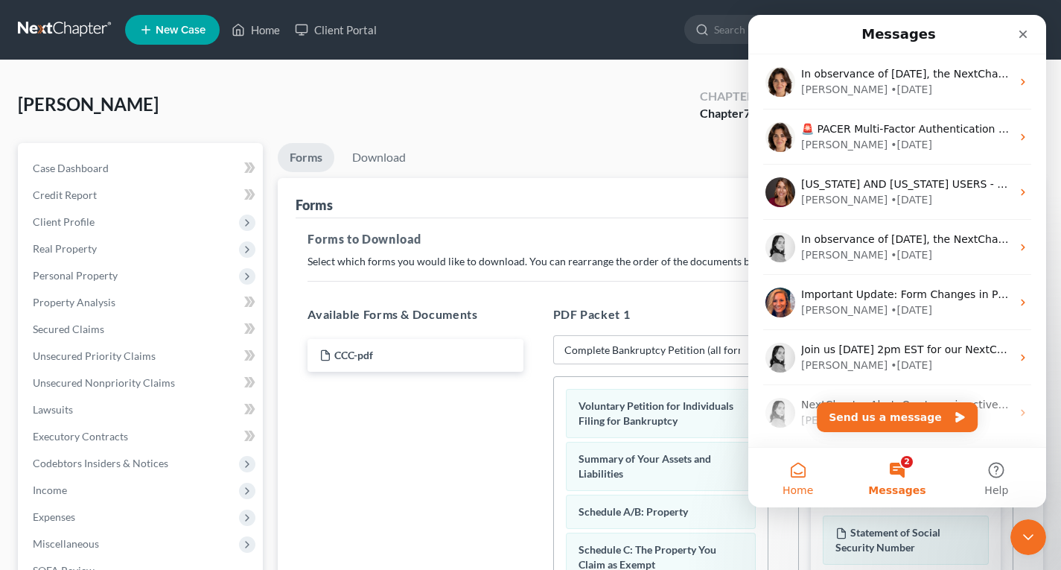
click at [792, 485] on span "Home" at bounding box center [798, 490] width 31 height 10
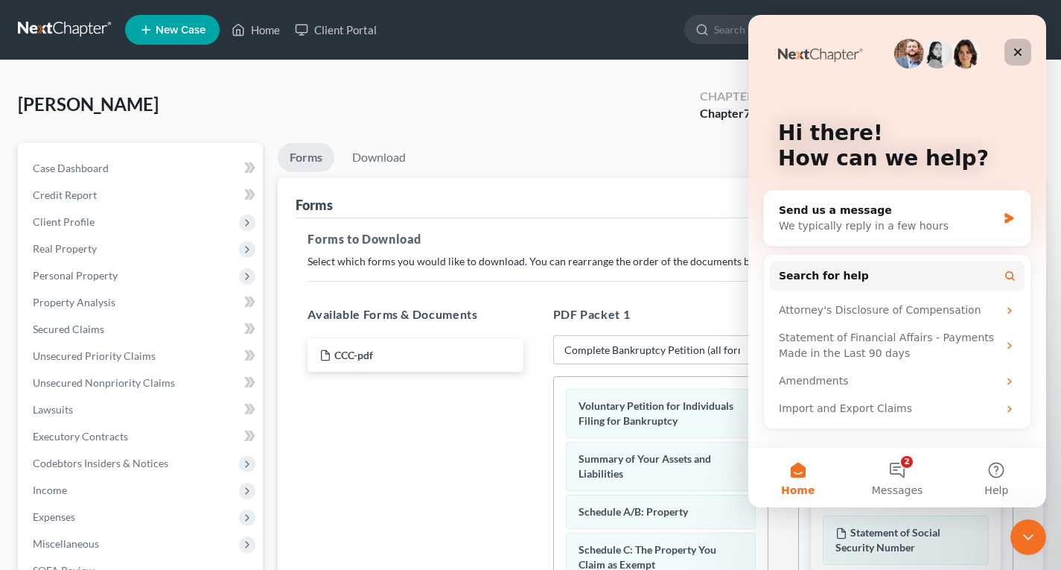
click at [1020, 51] on icon "Close" at bounding box center [1018, 52] width 8 height 8
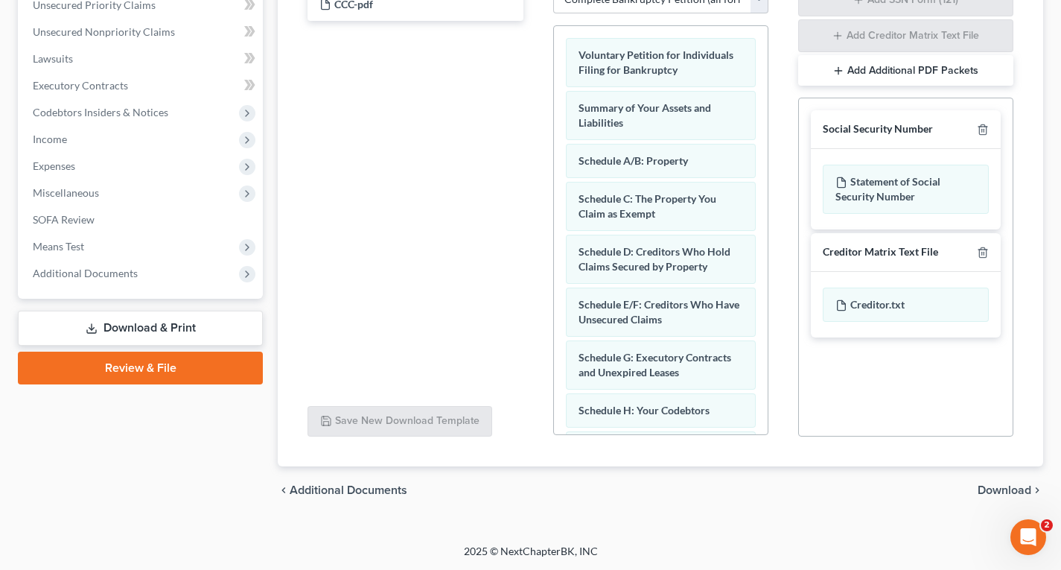
scroll to position [352, 0]
click at [1017, 486] on span "Download" at bounding box center [1005, 489] width 54 height 12
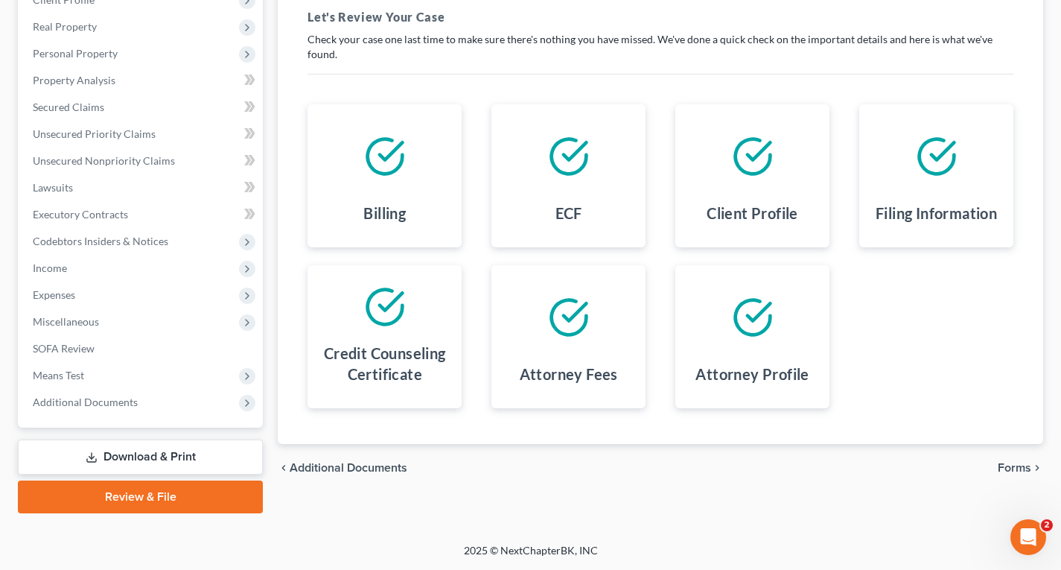
click at [138, 454] on link "Download & Print" at bounding box center [140, 456] width 245 height 35
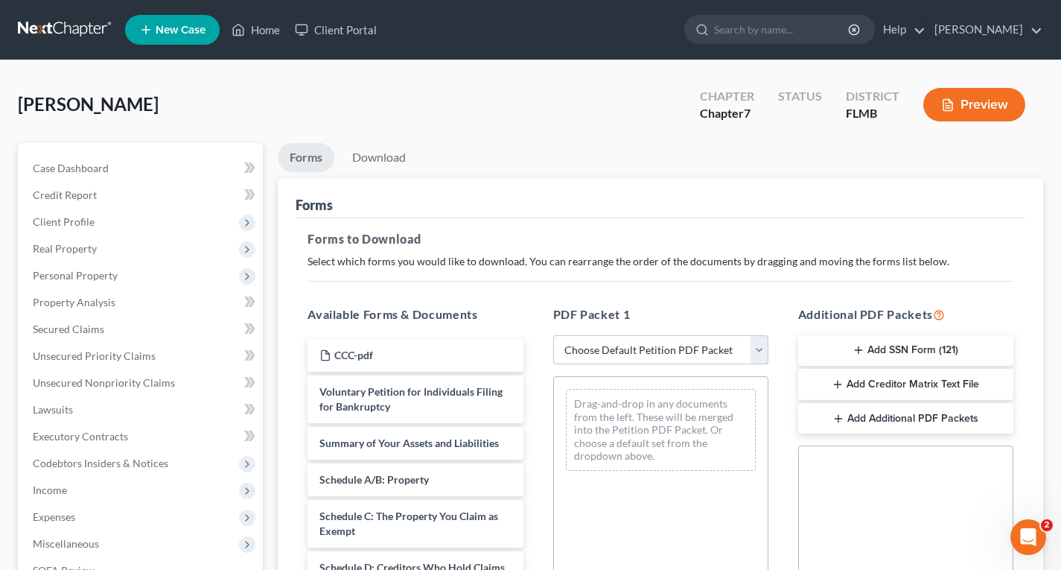
click at [695, 347] on select "Choose Default Petition PDF Packet Complete Bankruptcy Petition (all forms and …" at bounding box center [660, 350] width 215 height 30
select select "0"
click at [553, 335] on select "Choose Default Petition PDF Packet Complete Bankruptcy Petition (all forms and …" at bounding box center [660, 350] width 215 height 30
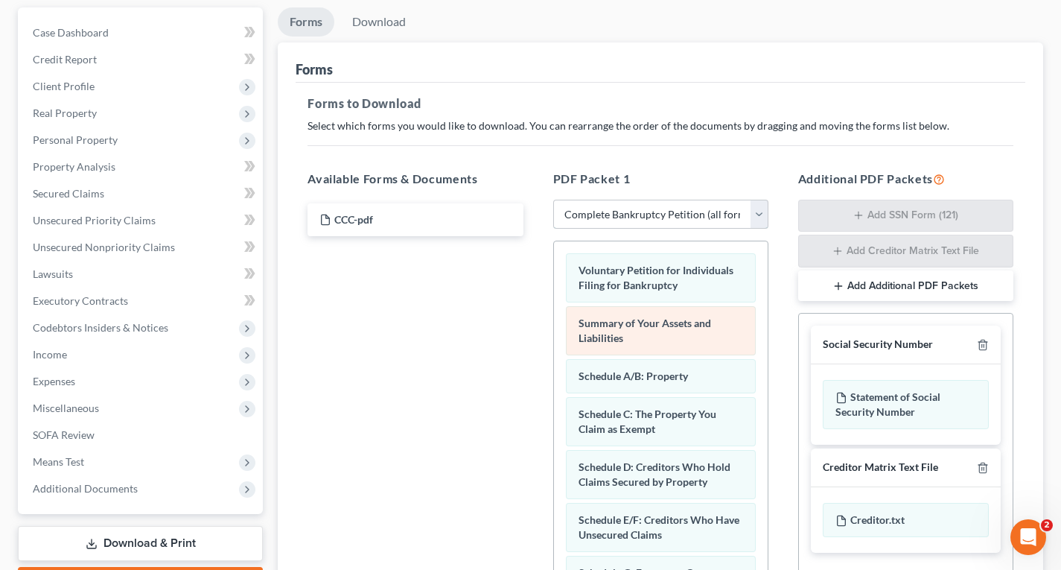
scroll to position [149, 0]
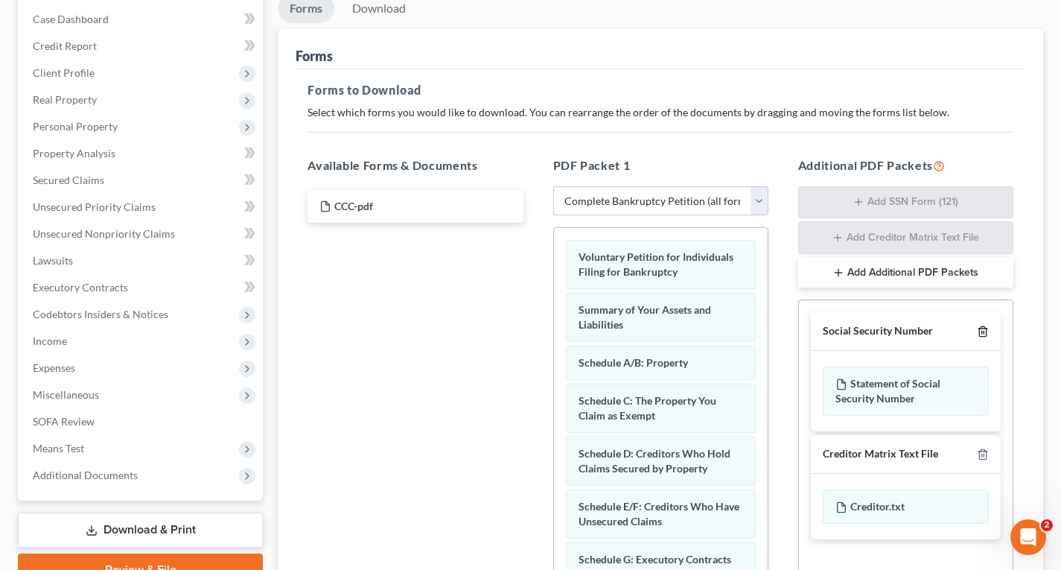
click at [982, 331] on icon "button" at bounding box center [983, 331] width 12 height 12
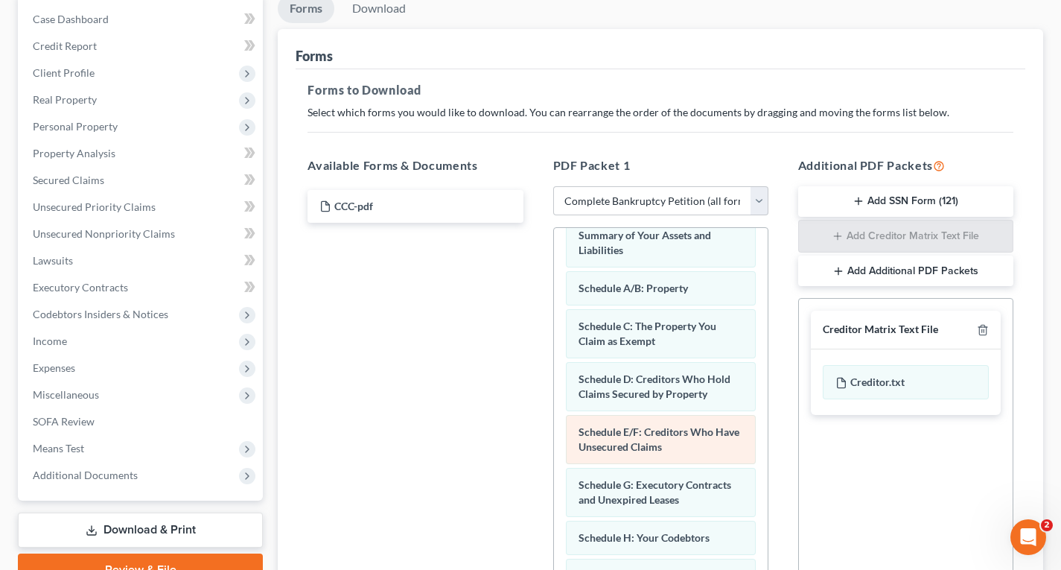
scroll to position [22, 0]
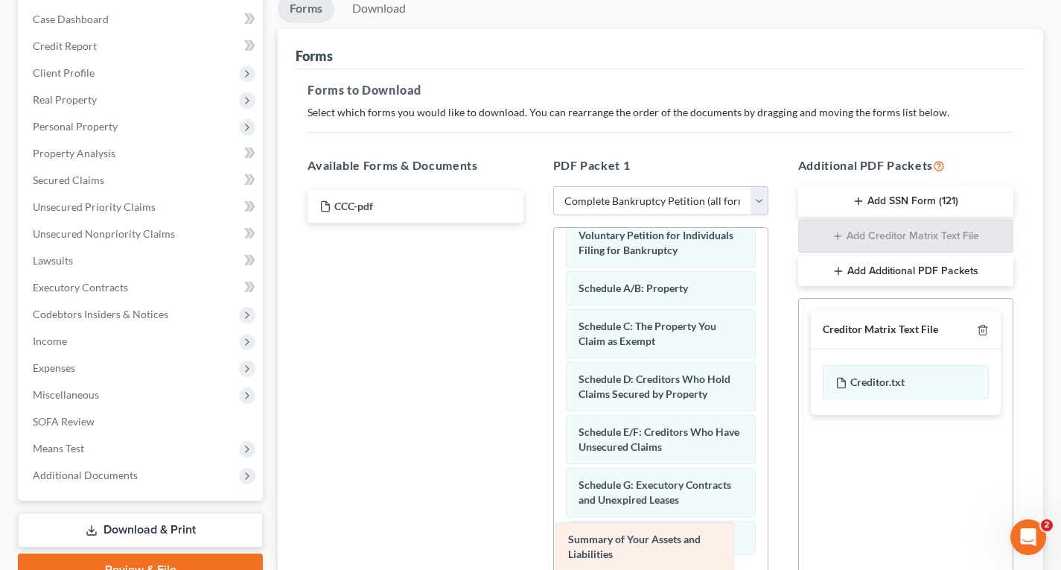
drag, startPoint x: 664, startPoint y: 249, endPoint x: 658, endPoint y: 546, distance: 297.2
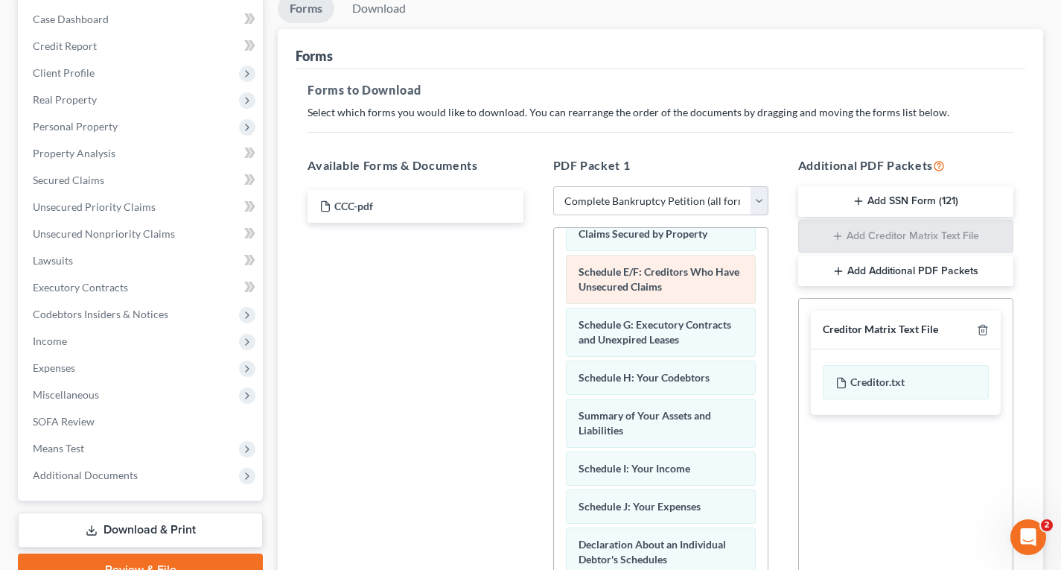
scroll to position [245, 0]
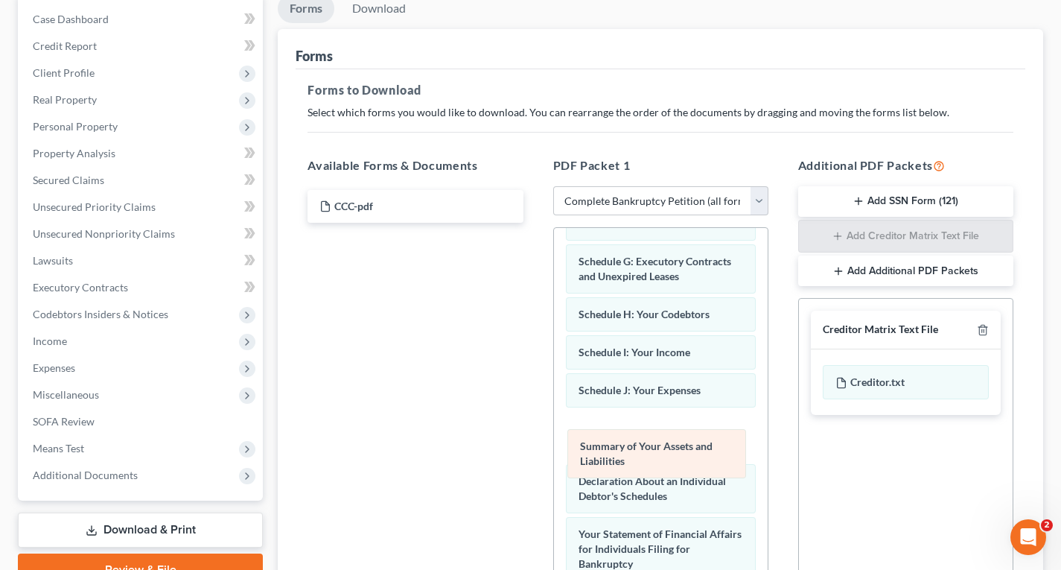
drag, startPoint x: 669, startPoint y: 357, endPoint x: 670, endPoint y: 450, distance: 93.1
click at [670, 450] on div "Summary of Your Assets and Liabilities Voluntary Petition for Individuals Filin…" at bounding box center [661, 489] width 214 height 1013
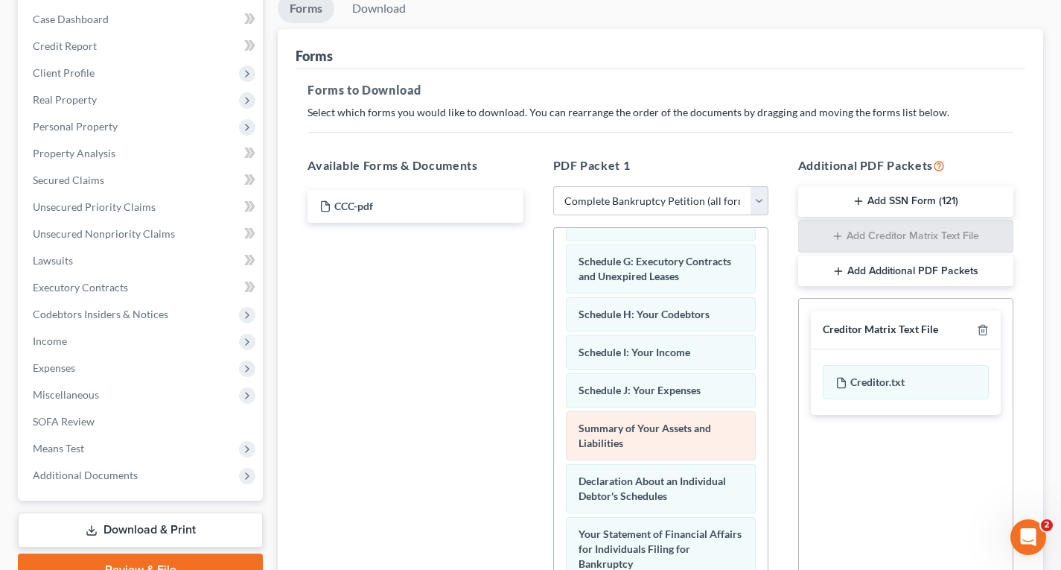
click at [657, 423] on span "Summary of Your Assets and Liabilities" at bounding box center [645, 436] width 133 height 28
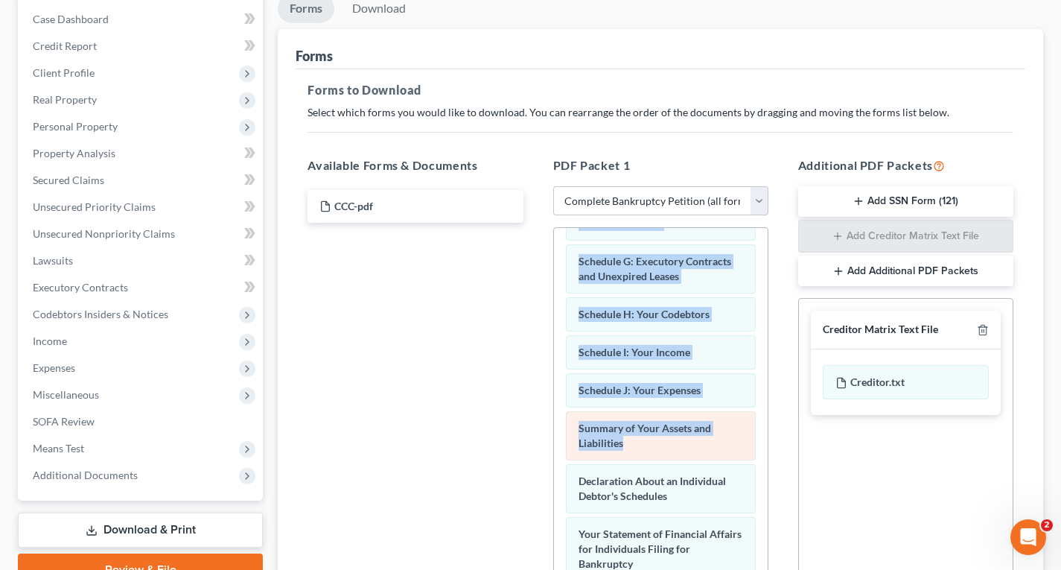
click at [661, 432] on span "Summary of Your Assets and Liabilities" at bounding box center [645, 436] width 133 height 28
click at [673, 446] on div "Summary of Your Assets and Liabilities" at bounding box center [661, 435] width 190 height 49
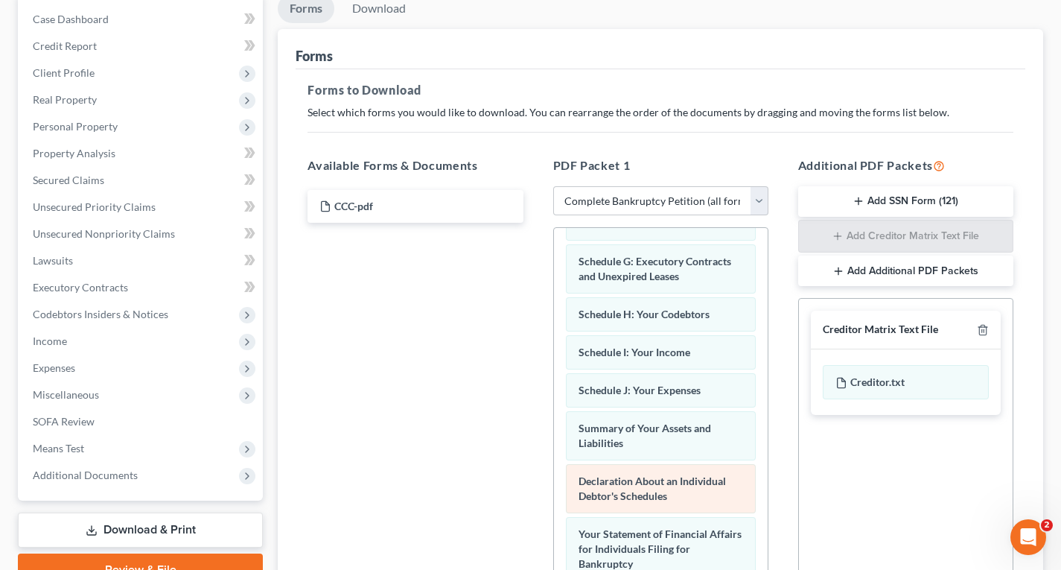
click at [632, 468] on div "Voluntary Petition for Individuals Filing for Bankruptcy Schedule A/B: Property…" at bounding box center [661, 489] width 214 height 1013
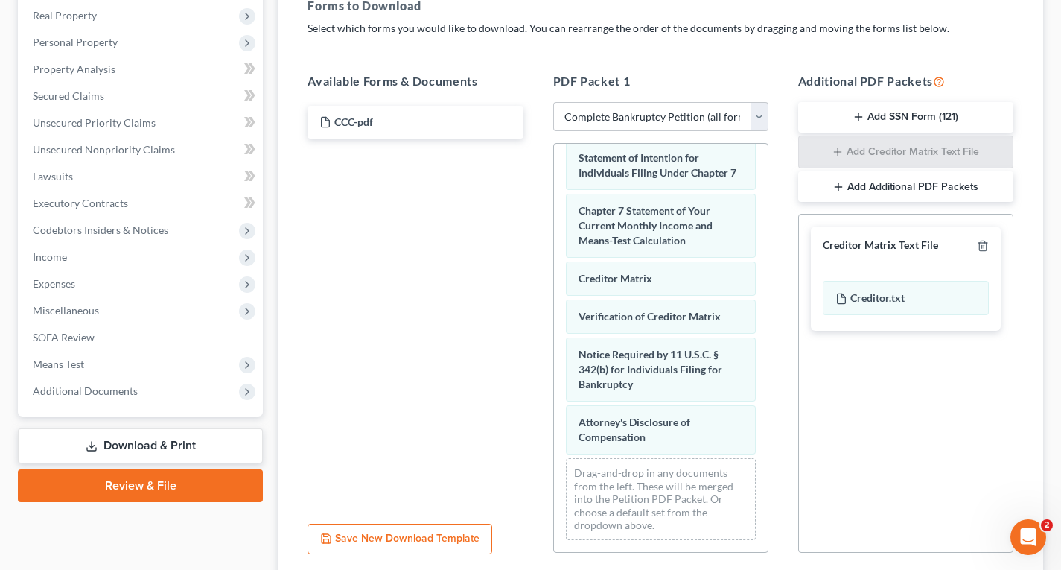
scroll to position [350, 0]
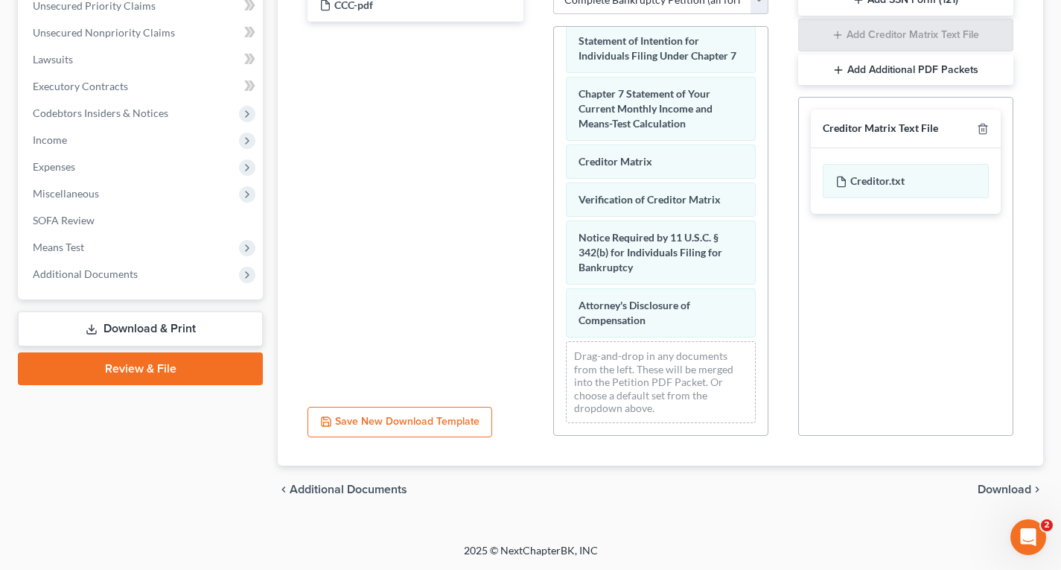
click at [1020, 488] on span "Download" at bounding box center [1005, 489] width 54 height 12
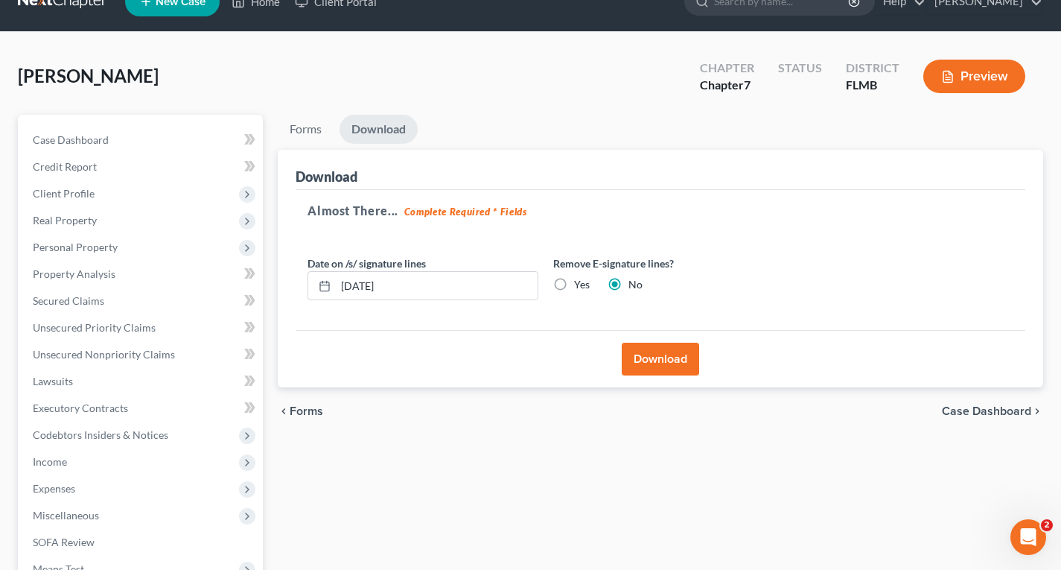
scroll to position [0, 0]
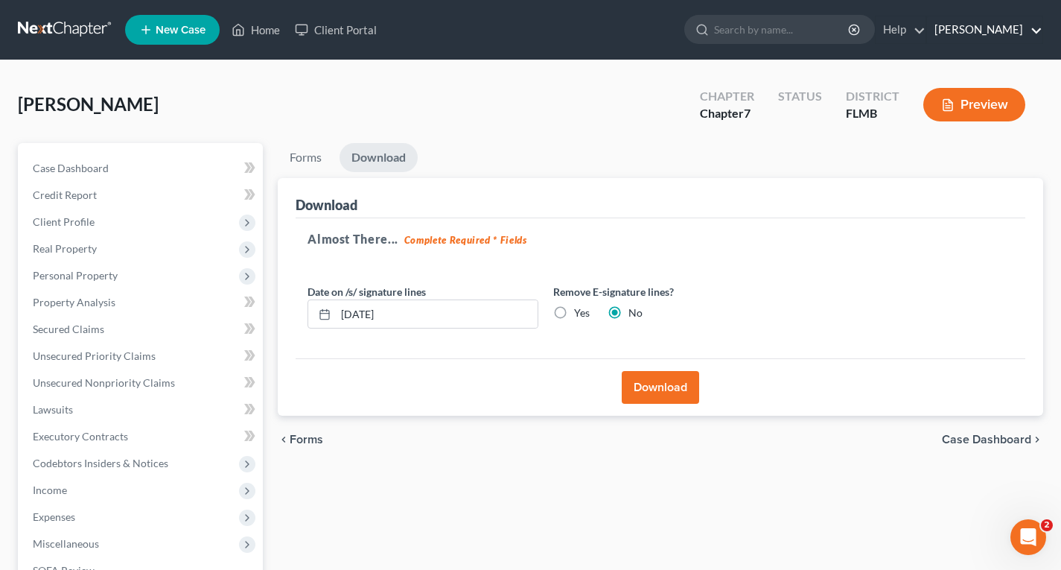
click at [1002, 31] on link "[PERSON_NAME]" at bounding box center [984, 29] width 115 height 27
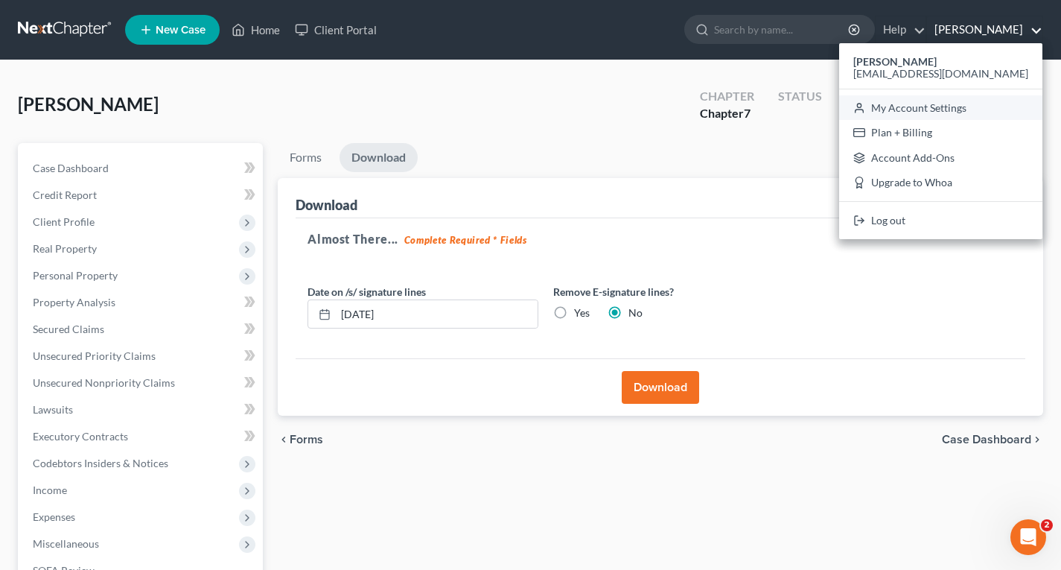
click at [1001, 107] on link "My Account Settings" at bounding box center [940, 107] width 203 height 25
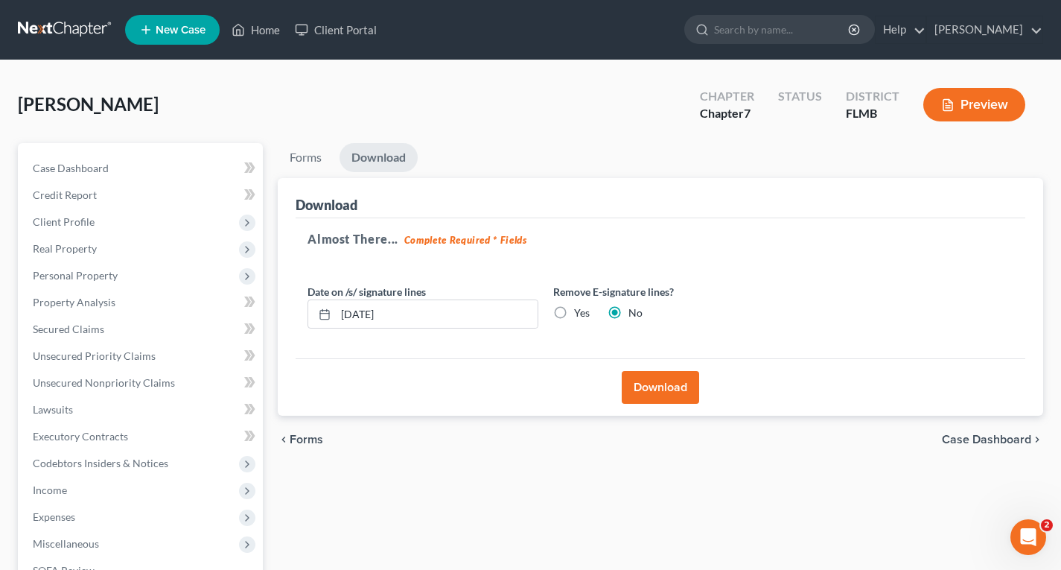
select select "24"
select select "9"
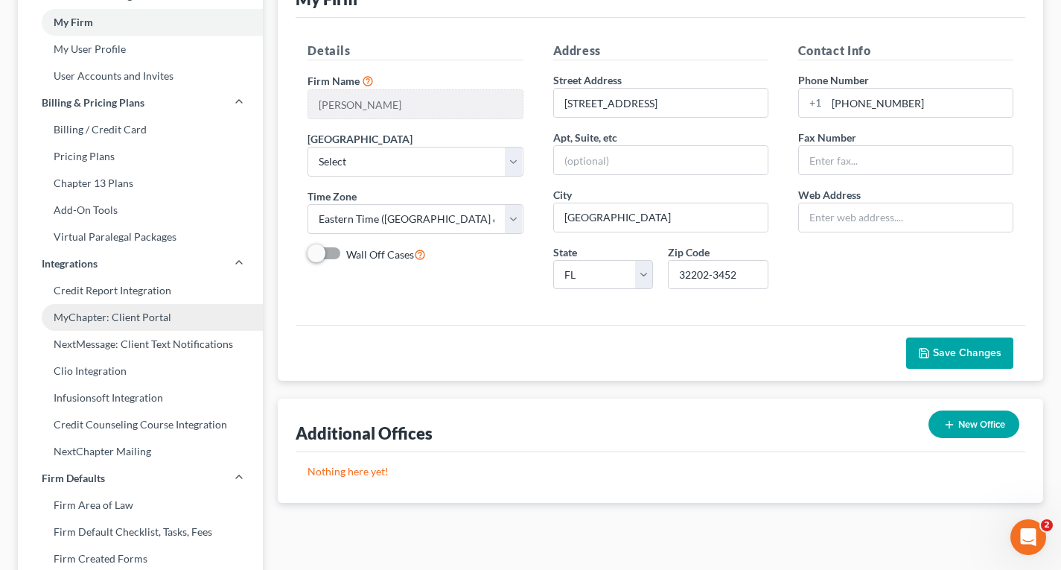
scroll to position [74, 0]
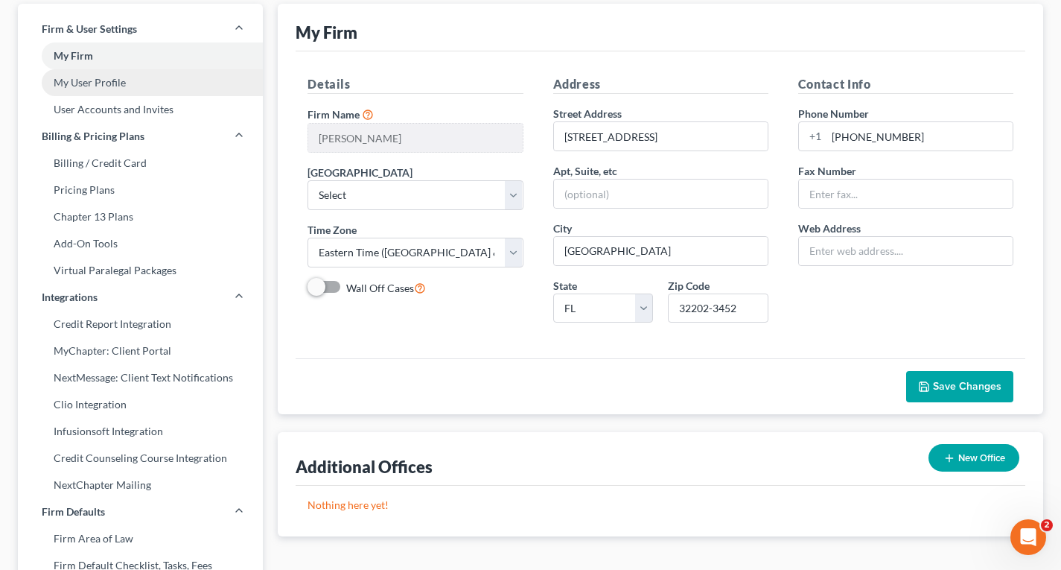
click at [100, 83] on link "My User Profile" at bounding box center [140, 82] width 245 height 27
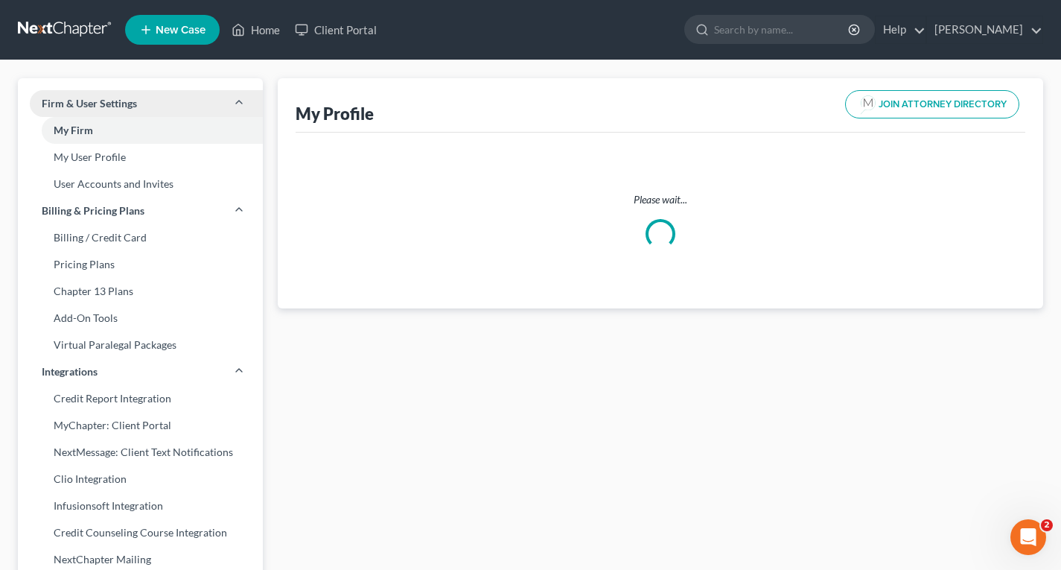
select select "9"
select select "15"
select select "attorney"
select select "0"
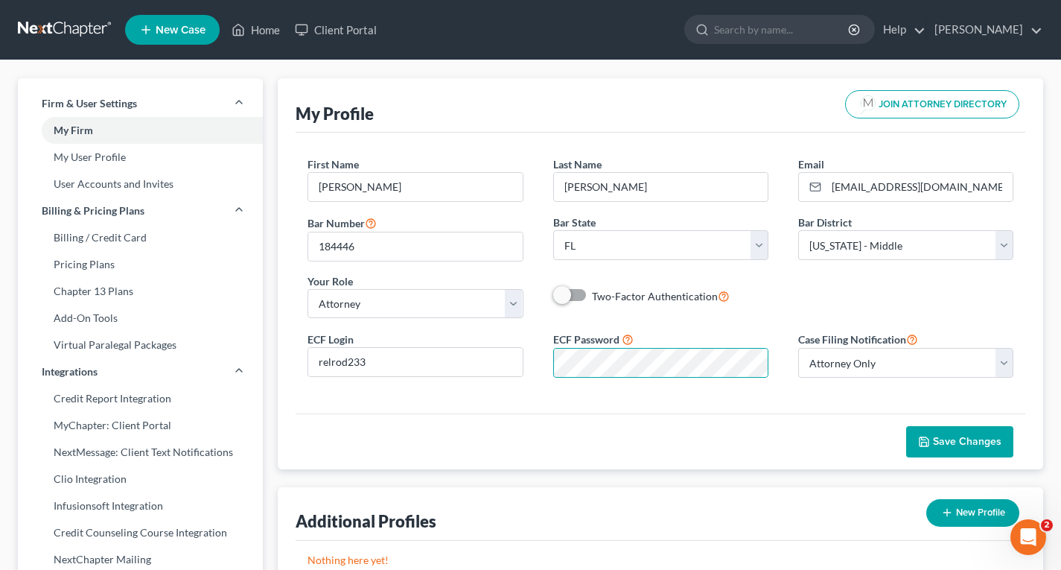
click at [959, 436] on span "Save Changes" at bounding box center [967, 441] width 69 height 13
click at [264, 26] on link "Home" at bounding box center [255, 29] width 63 height 27
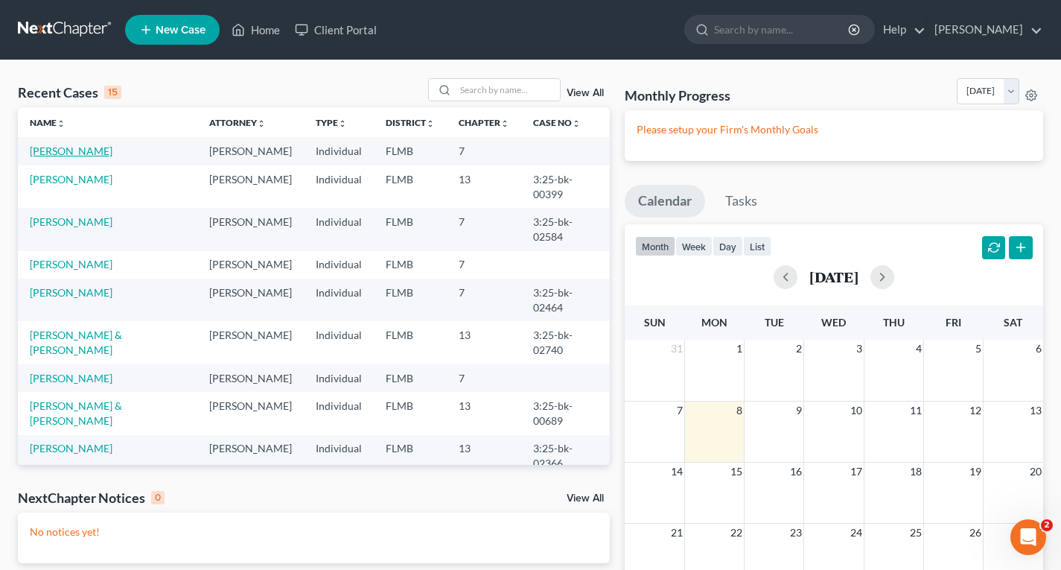
click at [84, 150] on link "[PERSON_NAME]" at bounding box center [71, 150] width 83 height 13
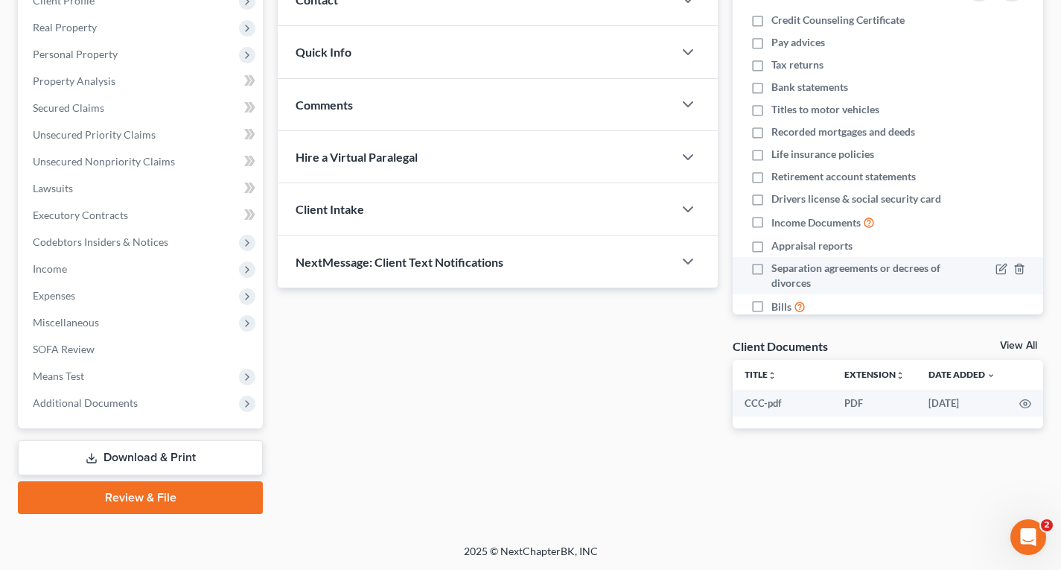
scroll to position [222, 0]
click at [179, 458] on link "Download & Print" at bounding box center [140, 456] width 245 height 35
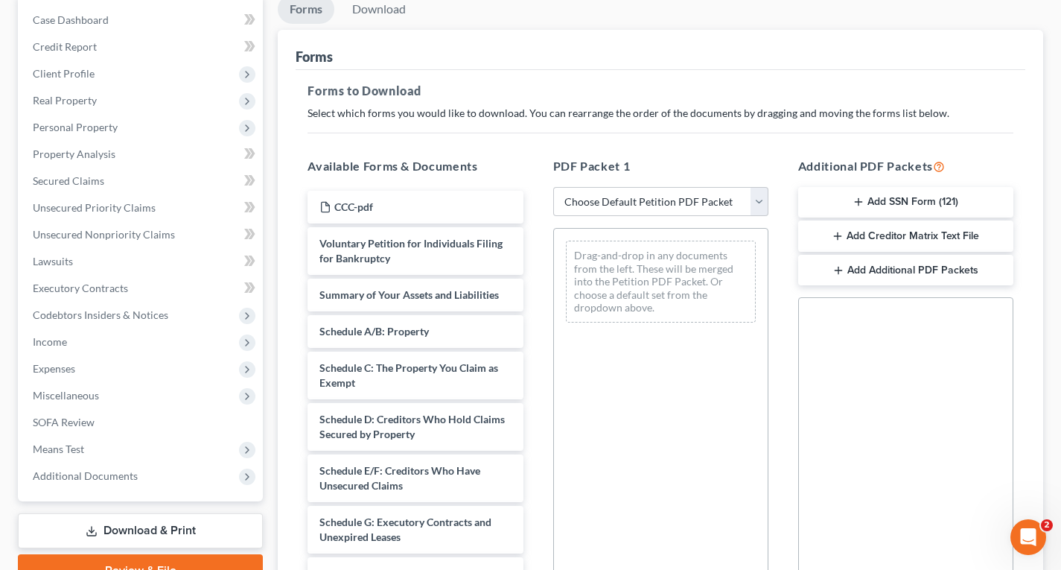
scroll to position [149, 0]
click at [650, 199] on select "Choose Default Petition PDF Packet Complete Bankruptcy Petition (all forms and …" at bounding box center [660, 201] width 215 height 30
select select "0"
click at [553, 186] on select "Choose Default Petition PDF Packet Complete Bankruptcy Petition (all forms and …" at bounding box center [660, 201] width 215 height 30
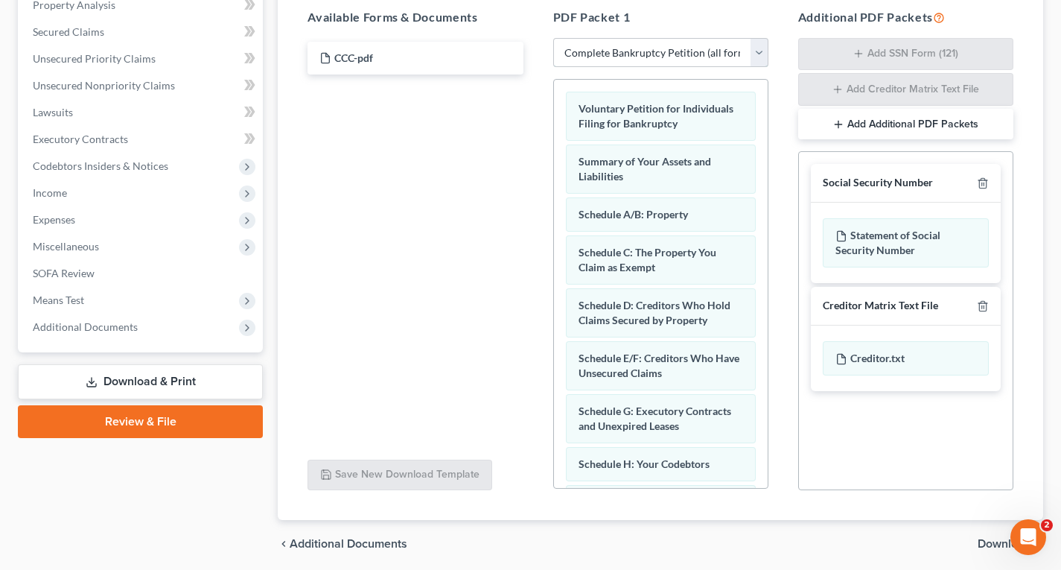
scroll to position [298, 0]
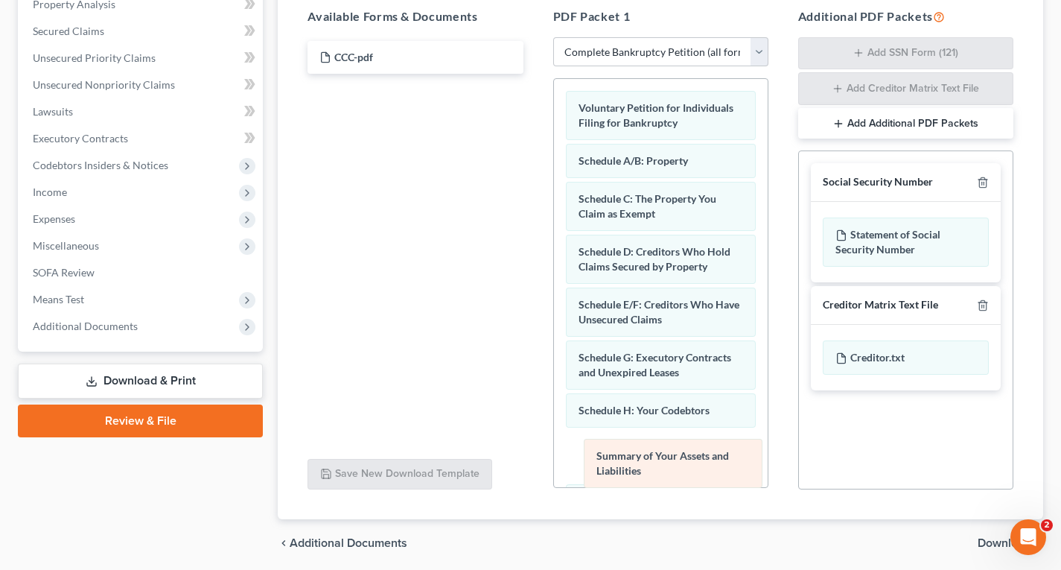
drag, startPoint x: 696, startPoint y: 176, endPoint x: 708, endPoint y: 454, distance: 278.1
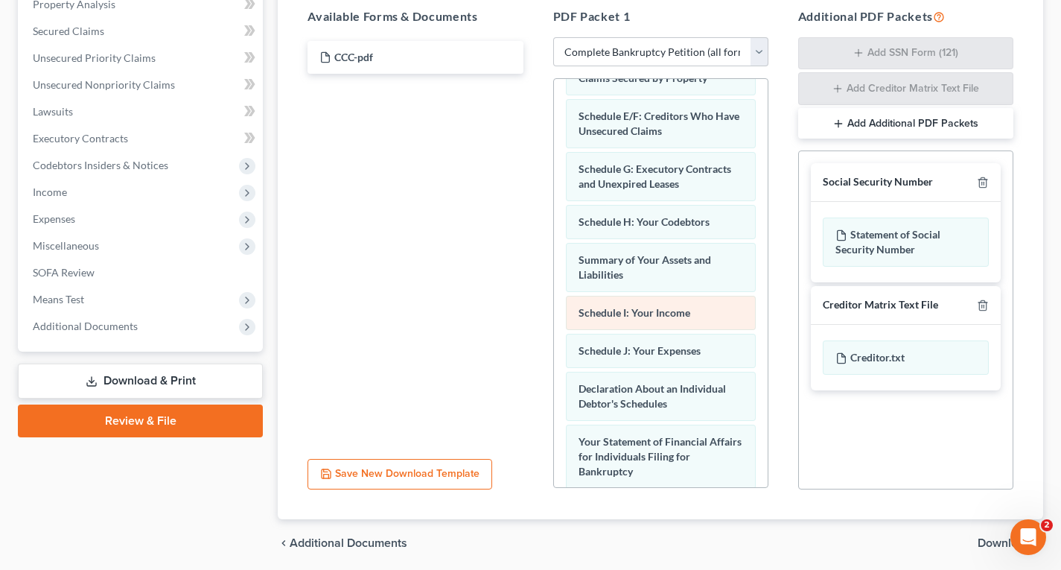
scroll to position [223, 0]
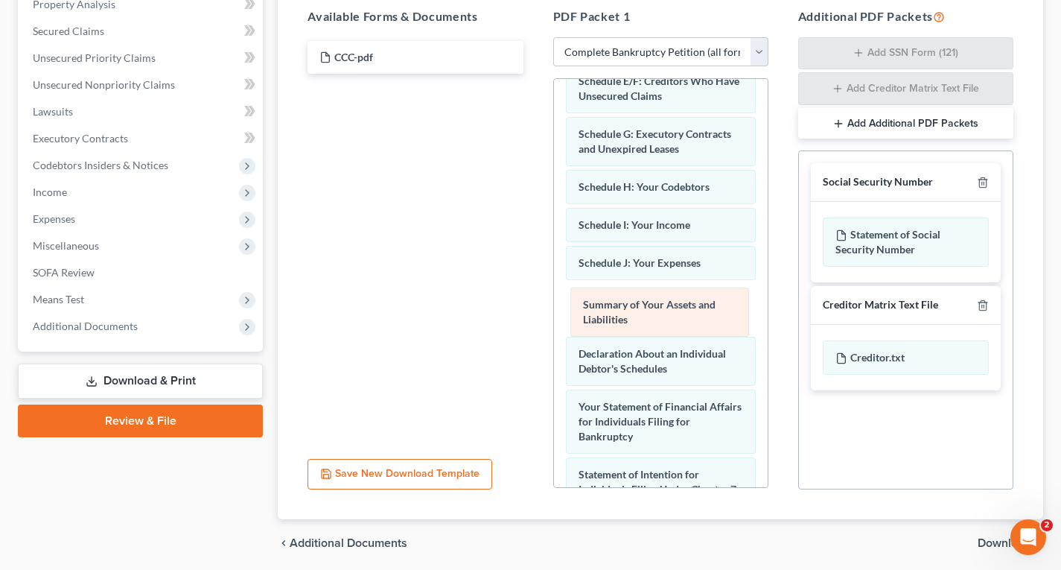
drag, startPoint x: 652, startPoint y: 233, endPoint x: 656, endPoint y: 313, distance: 79.8
click at [656, 313] on div "Summary of Your Assets and Liabilities Voluntary Petition for Individuals Filin…" at bounding box center [661, 362] width 214 height 1013
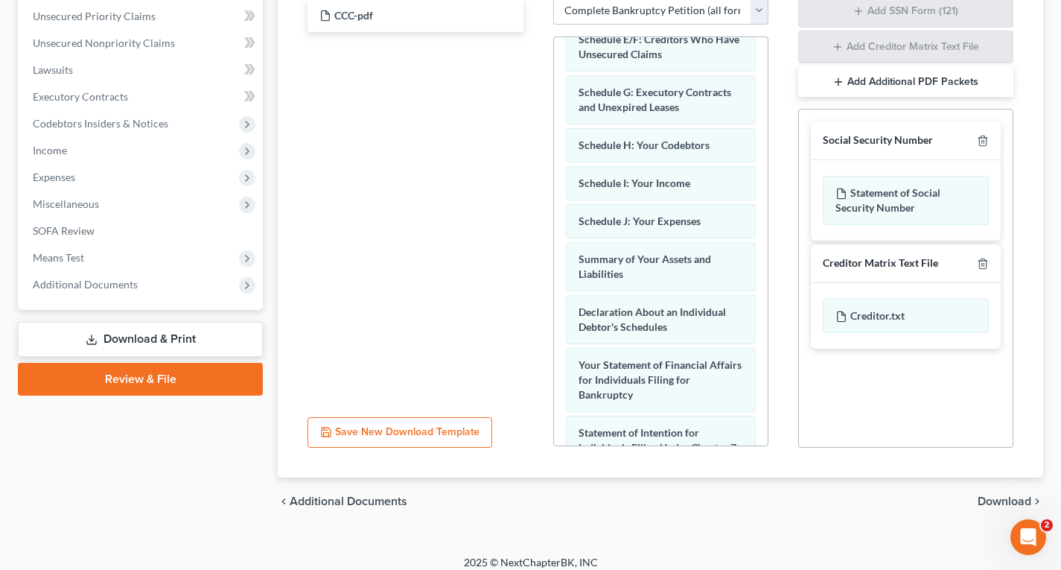
scroll to position [352, 0]
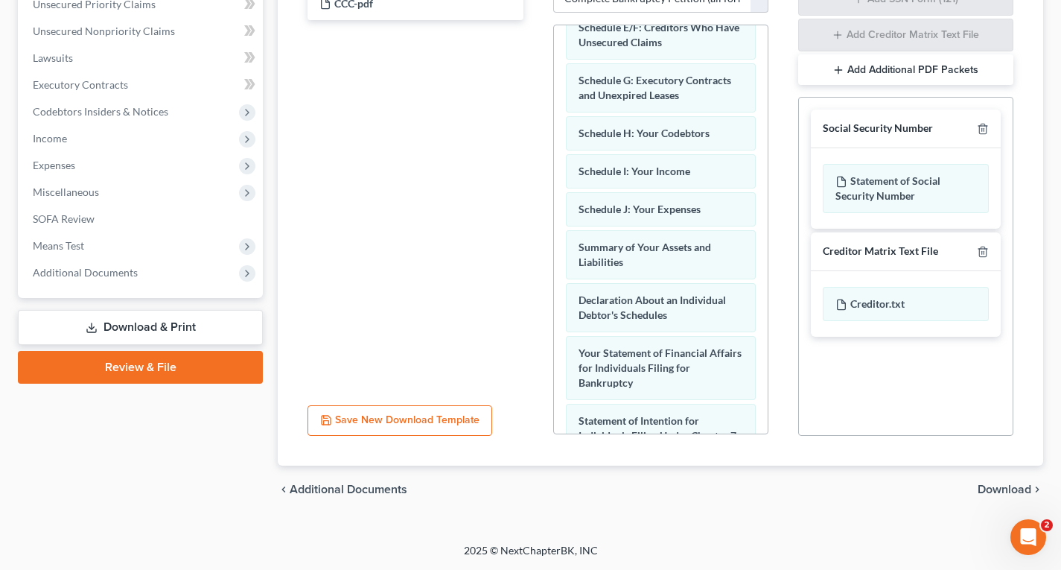
click at [994, 492] on span "Download" at bounding box center [1005, 489] width 54 height 12
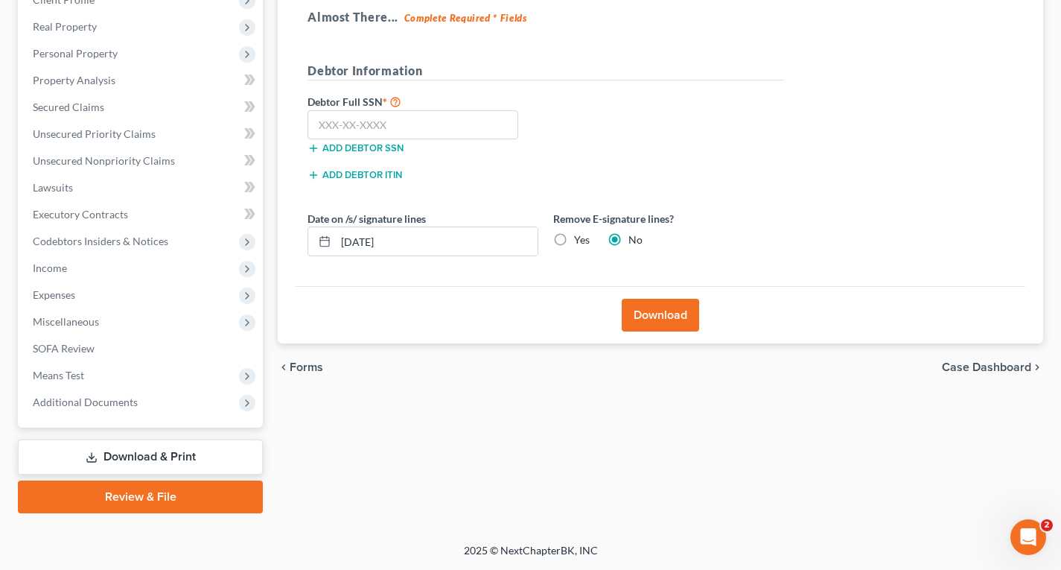
scroll to position [222, 0]
click at [390, 130] on input "text" at bounding box center [413, 125] width 211 height 30
type input "266-77-6433"
drag, startPoint x: 416, startPoint y: 232, endPoint x: 302, endPoint y: 247, distance: 114.9
click at [305, 247] on div "Date on /s/ signature lines [DATE]" at bounding box center [423, 233] width 246 height 45
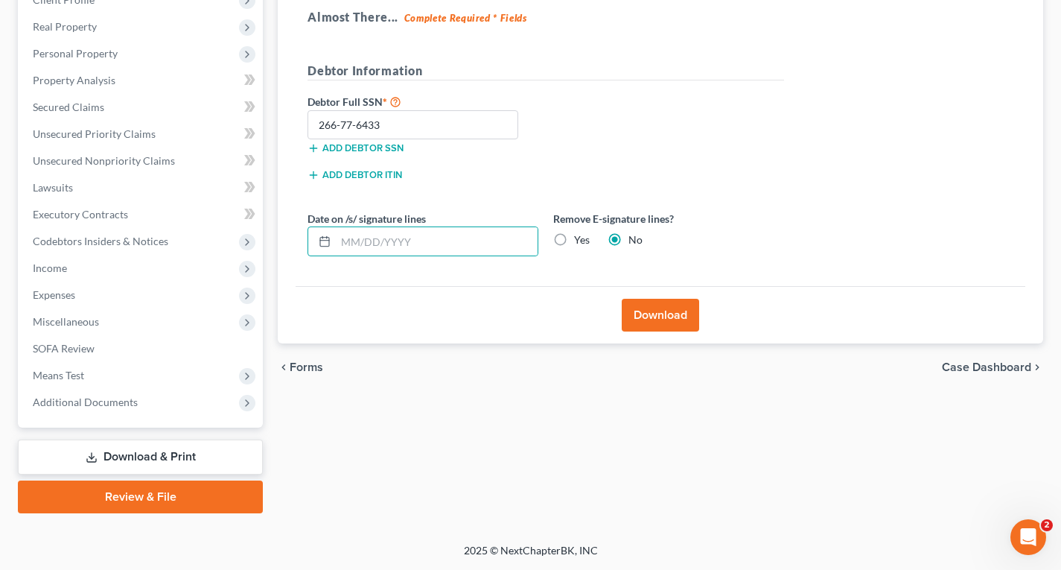
click at [575, 238] on label "Yes" at bounding box center [582, 239] width 16 height 15
click at [580, 238] on input "Yes" at bounding box center [585, 237] width 10 height 10
radio input "true"
radio input "false"
click at [658, 317] on button "Download" at bounding box center [660, 315] width 77 height 33
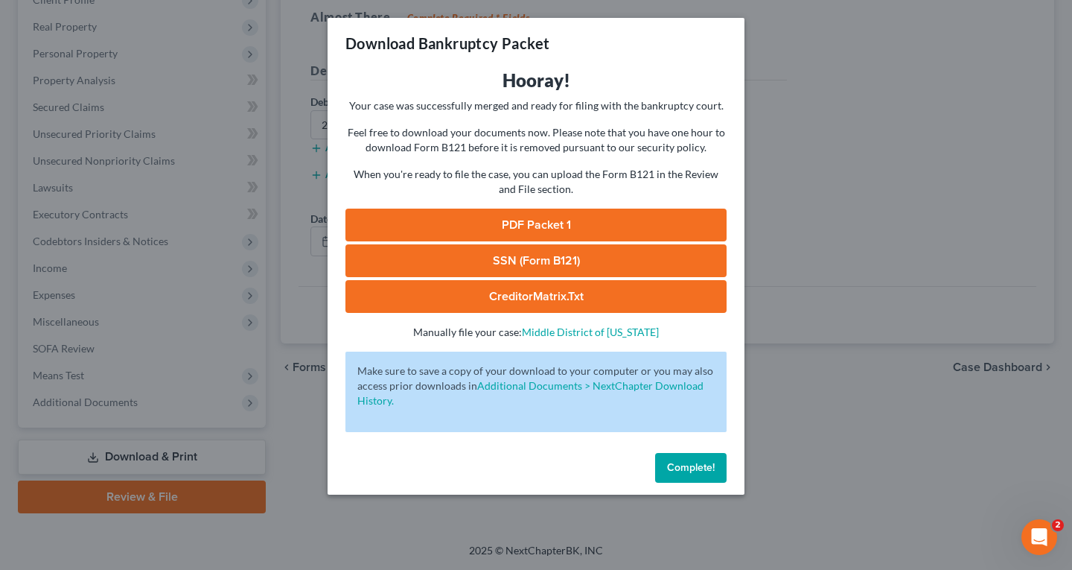
click at [714, 476] on button "Complete!" at bounding box center [690, 468] width 71 height 30
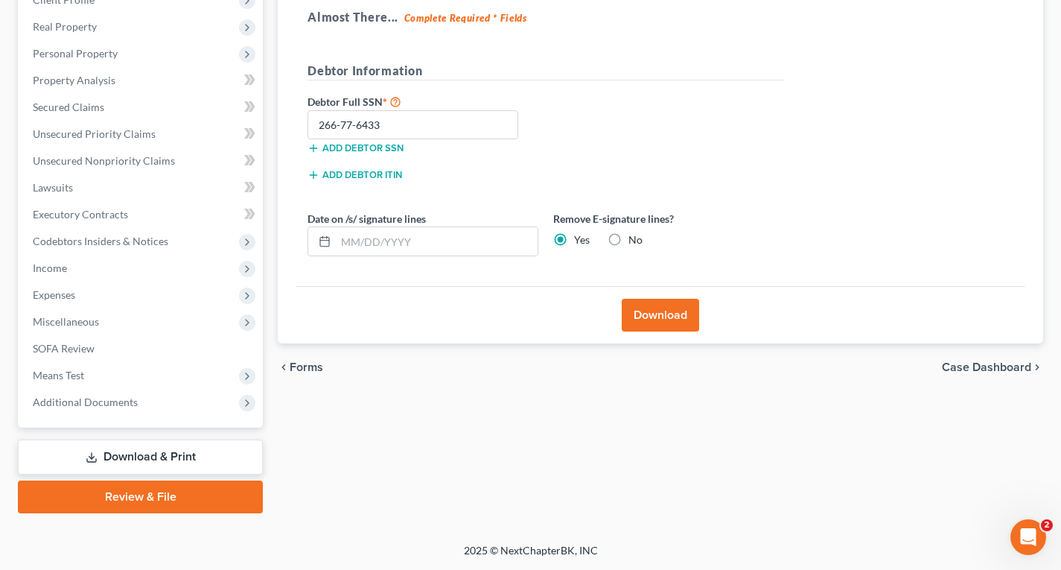
click at [674, 314] on button "Download" at bounding box center [660, 315] width 77 height 33
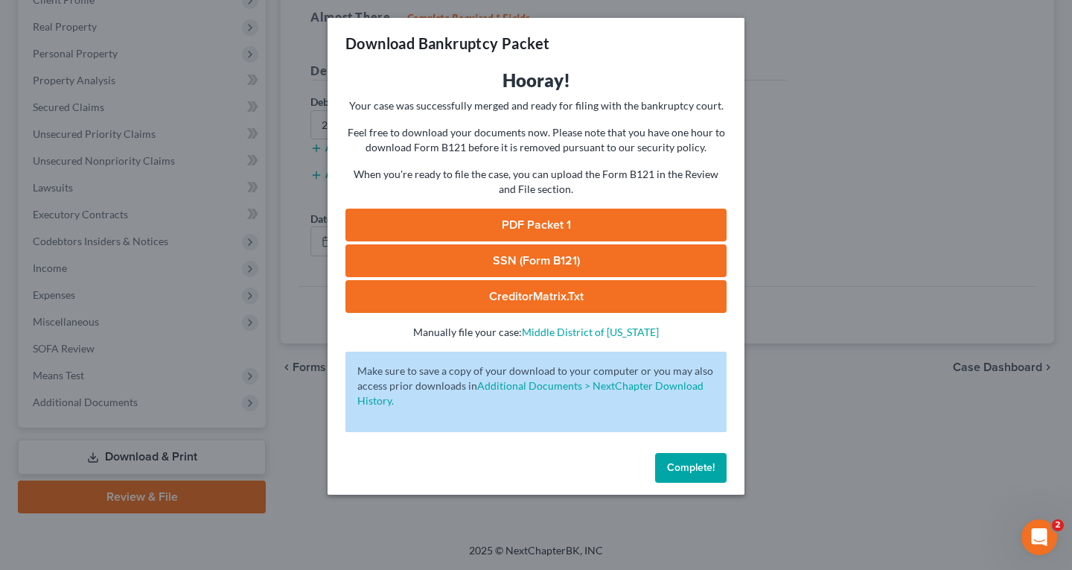
click at [580, 221] on link "PDF Packet 1" at bounding box center [536, 225] width 381 height 33
click at [537, 257] on link "SSN (Form B121)" at bounding box center [536, 260] width 381 height 33
click at [555, 292] on link "CreditorMatrix.txt" at bounding box center [536, 296] width 381 height 33
click at [567, 333] on link "Middle District of [US_STATE]" at bounding box center [590, 331] width 137 height 13
click at [704, 464] on span "Complete!" at bounding box center [691, 467] width 48 height 13
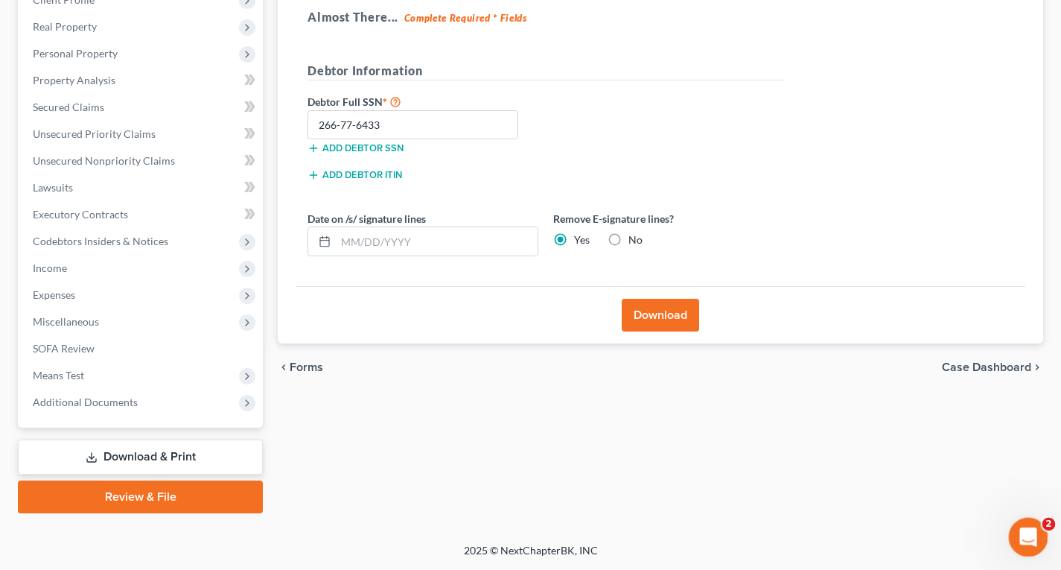
click at [1017, 521] on div "Open Intercom Messenger" at bounding box center [1026, 534] width 49 height 49
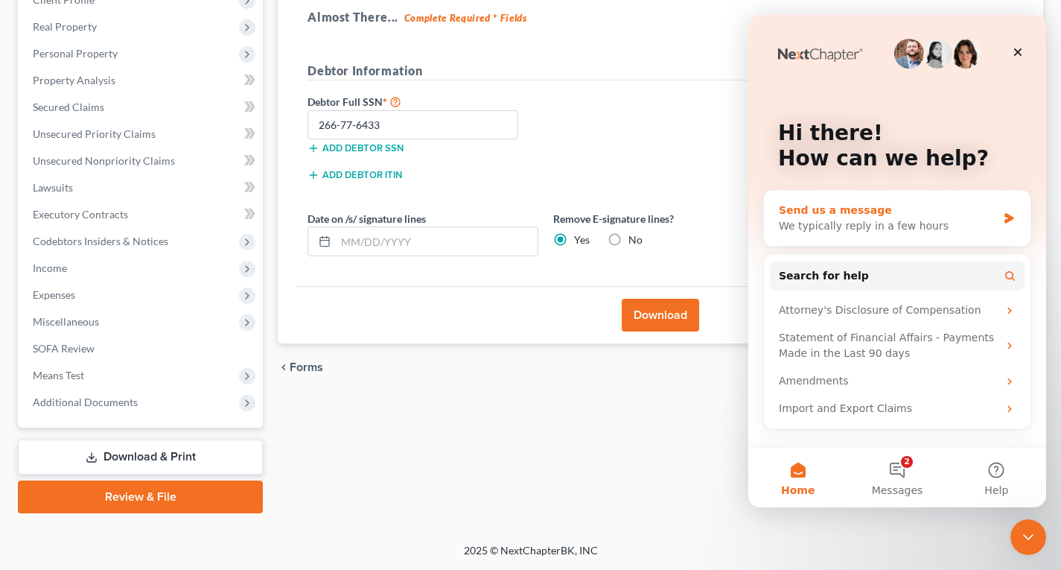
click at [990, 218] on div "We typically reply in a few hours" at bounding box center [888, 226] width 218 height 16
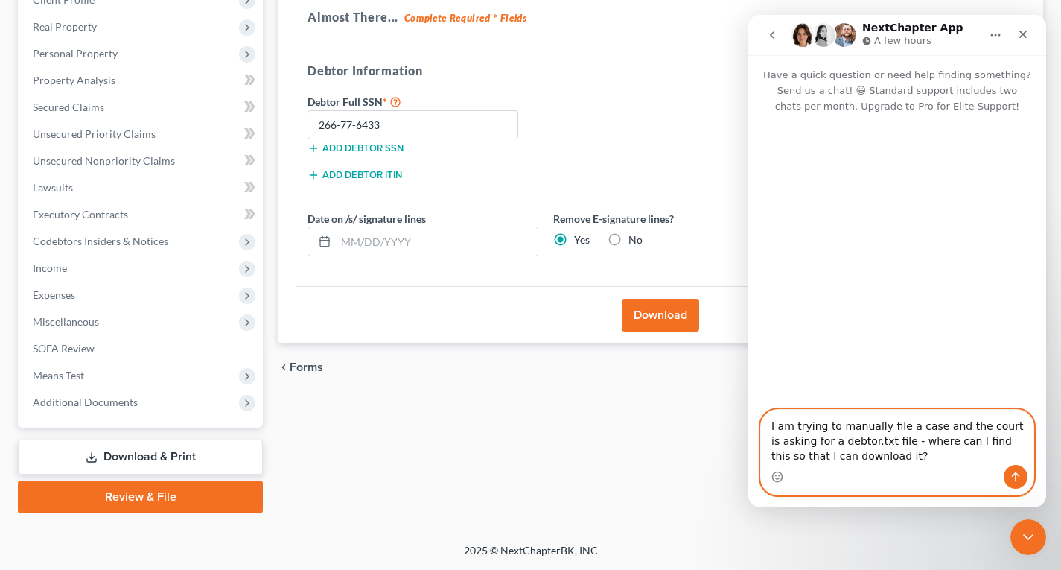
type textarea "I am trying to manually file a case and the court is asking for a debtor.txt fi…"
click at [1017, 483] on button "Send a message…" at bounding box center [1016, 477] width 24 height 24
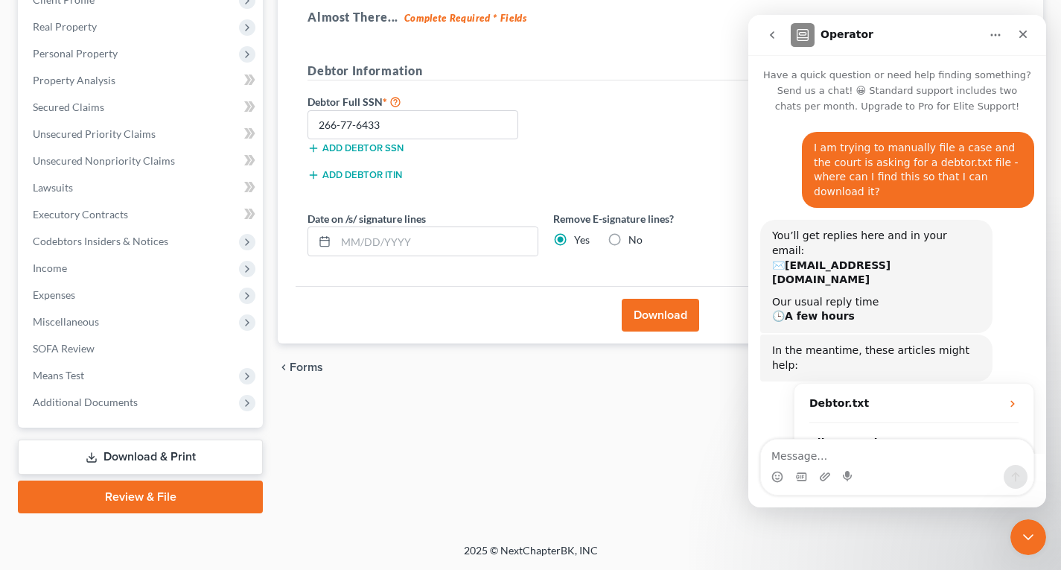
scroll to position [58, 0]
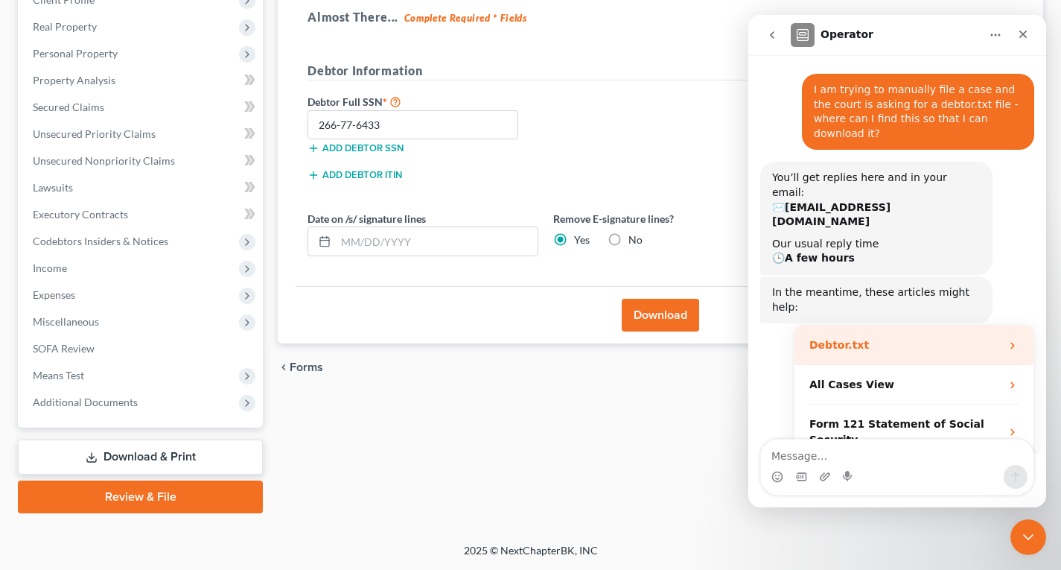
click at [947, 337] on div "Debtor.txt" at bounding box center [905, 345] width 191 height 16
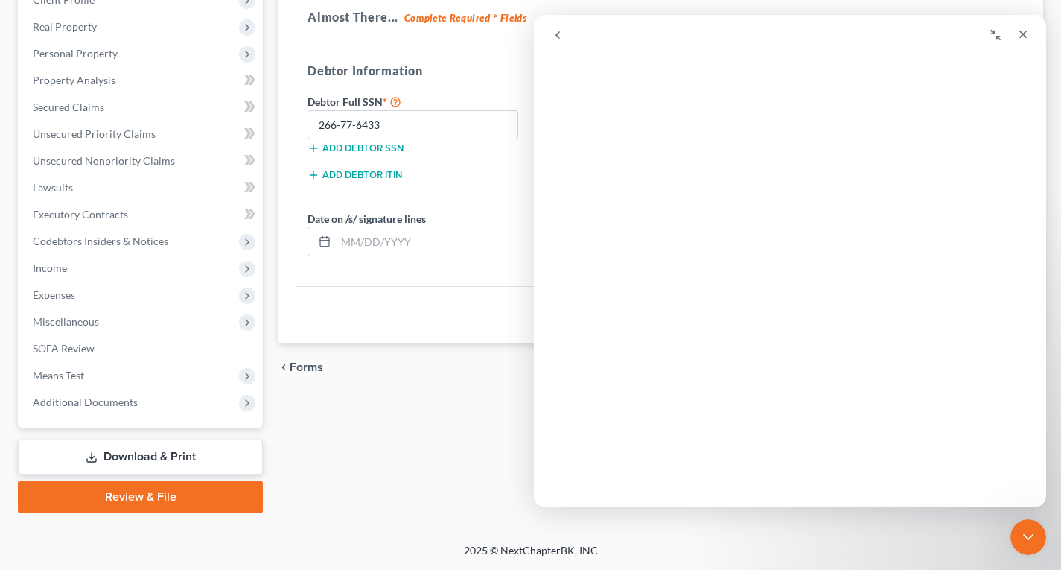
scroll to position [0, 0]
drag, startPoint x: 1142, startPoint y: 63, endPoint x: 560, endPoint y: 36, distance: 582.3
click at [560, 36] on icon "go back" at bounding box center [558, 35] width 12 height 12
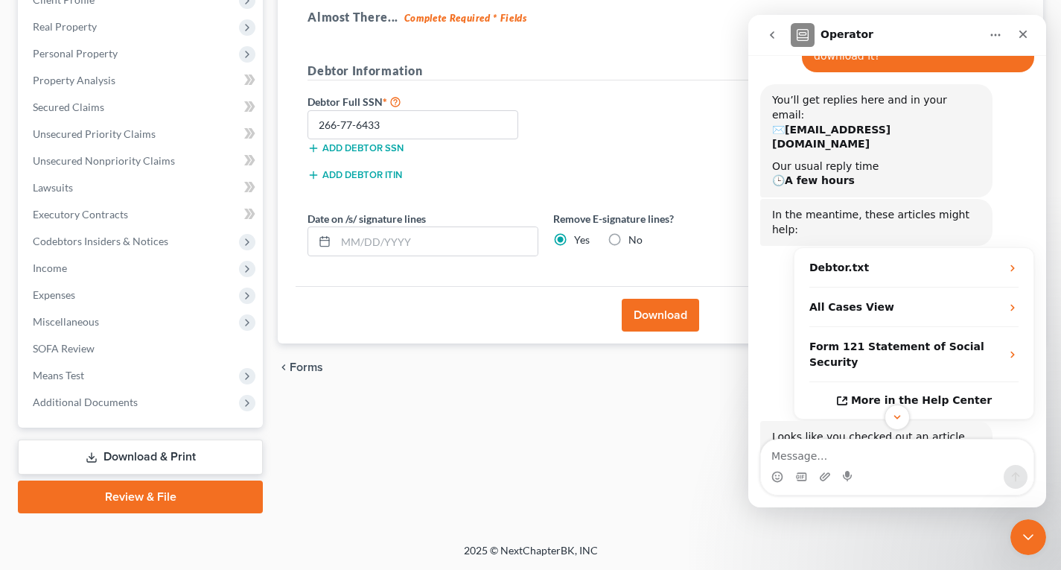
scroll to position [174, 0]
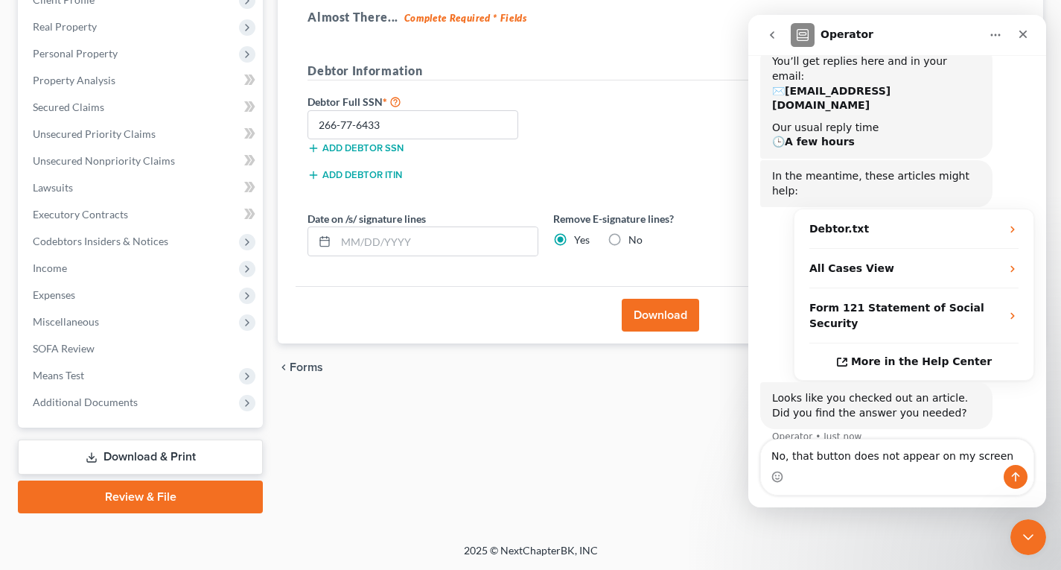
type textarea "No, that button does not appear on my screen."
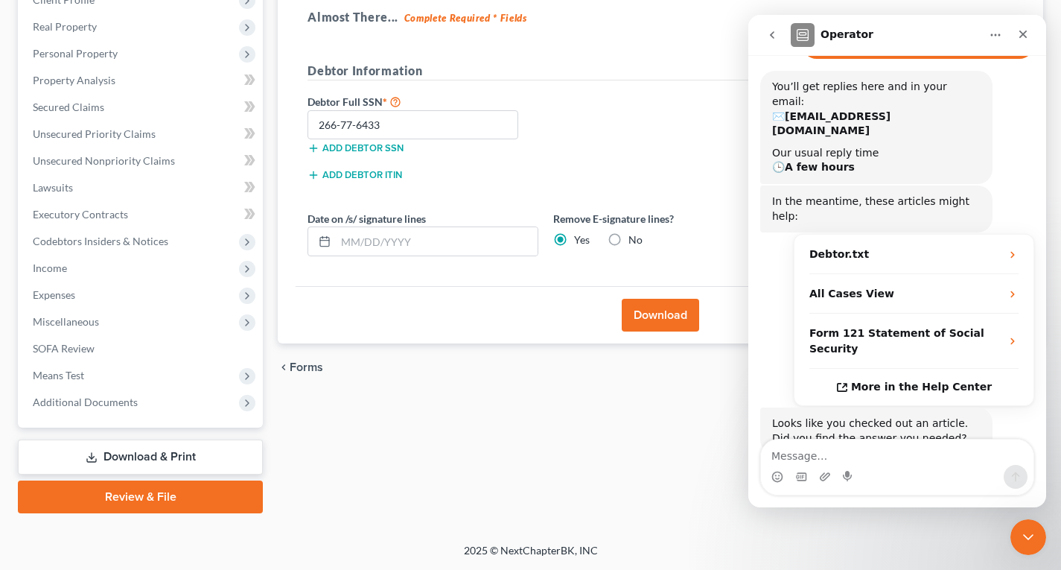
scroll to position [124, 0]
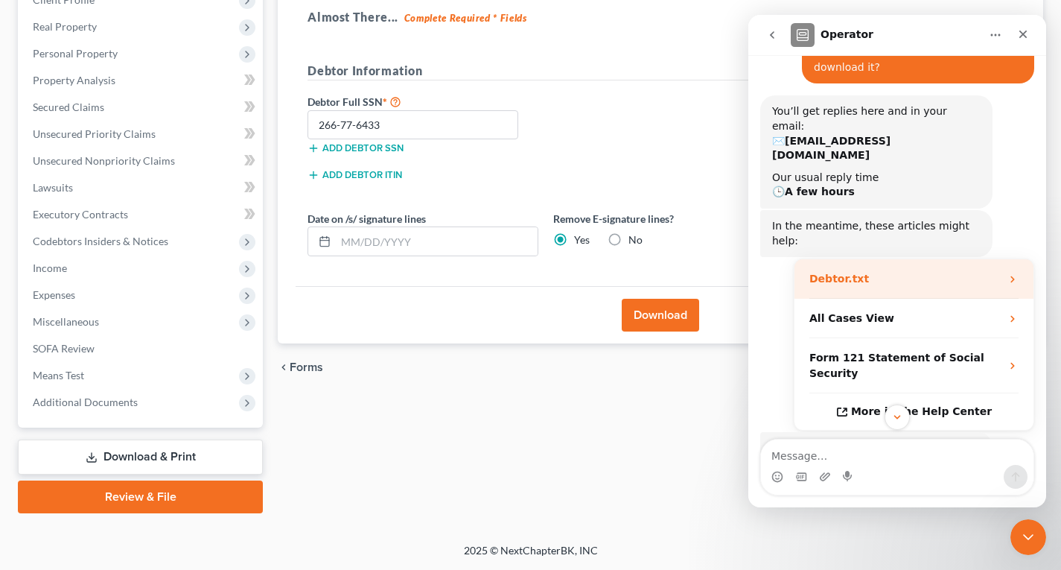
click at [998, 259] on div "Debtor.txt" at bounding box center [914, 278] width 239 height 39
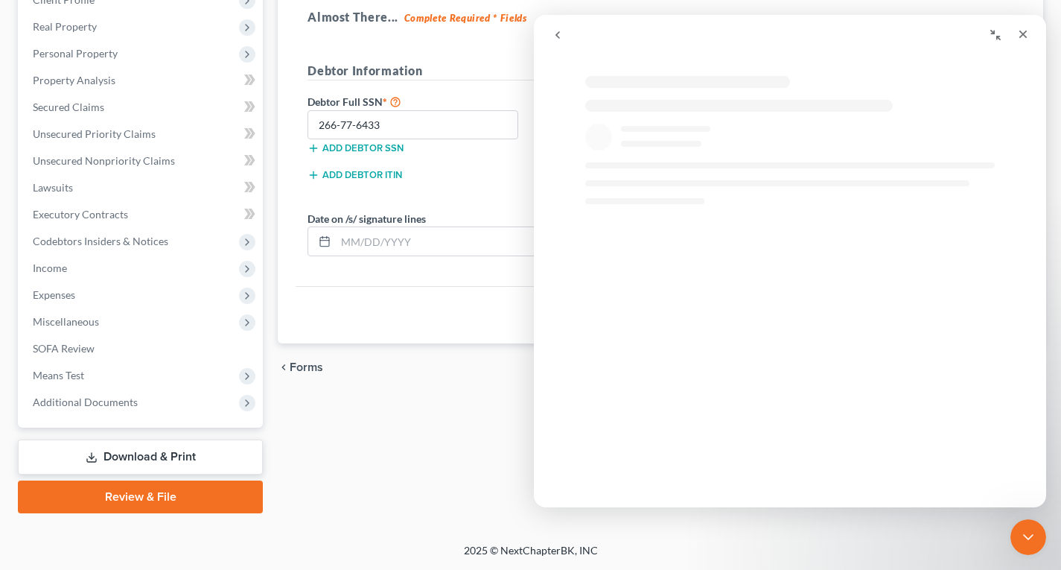
scroll to position [0, 0]
click at [148, 461] on link "Download & Print" at bounding box center [140, 456] width 245 height 35
click at [1023, 35] on icon "Close" at bounding box center [1024, 35] width 8 height 8
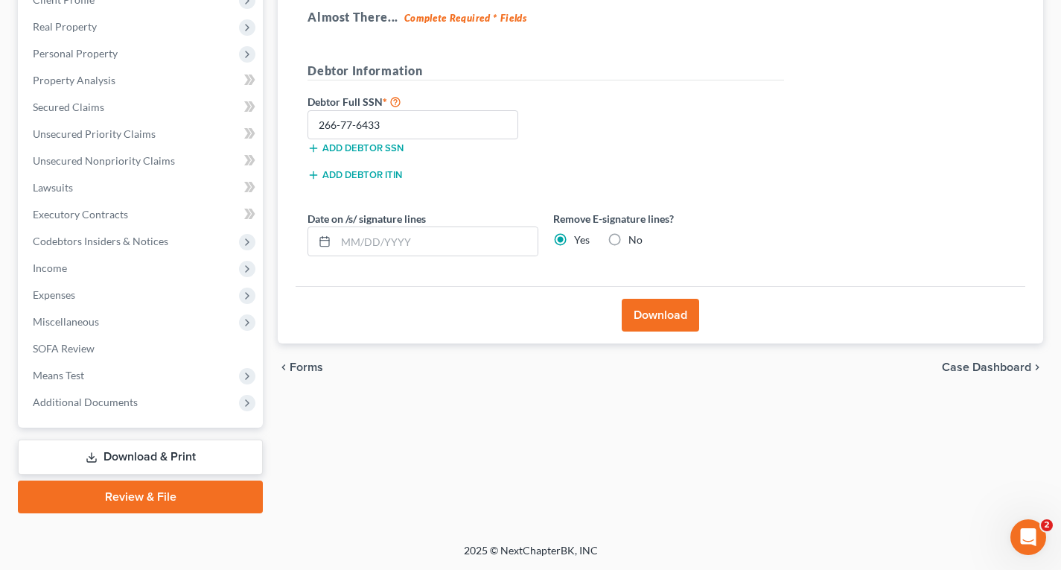
click at [149, 448] on link "Download & Print" at bounding box center [140, 456] width 245 height 35
click at [668, 309] on button "Download" at bounding box center [660, 315] width 77 height 33
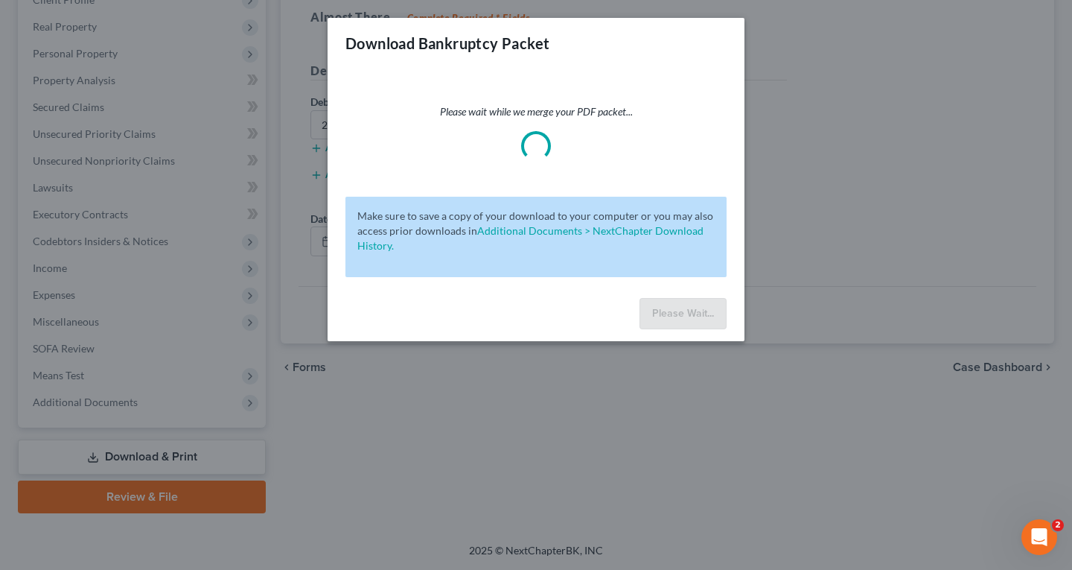
click at [57, 492] on div "Download Bankruptcy Packet Please wait while we merge your PDF packet... Make s…" at bounding box center [536, 285] width 1072 height 570
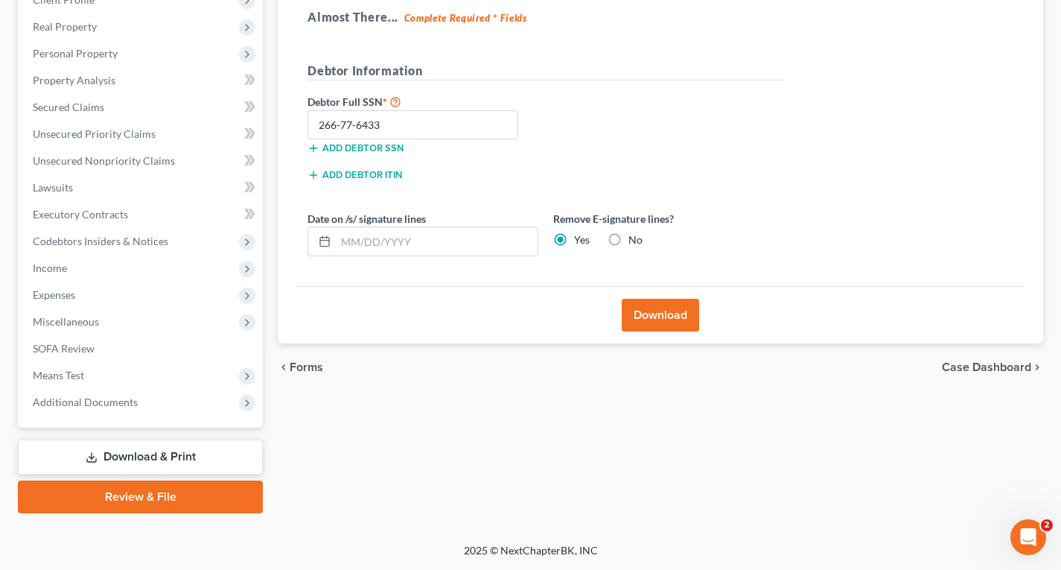
click at [177, 498] on link "Review & File" at bounding box center [140, 496] width 245 height 33
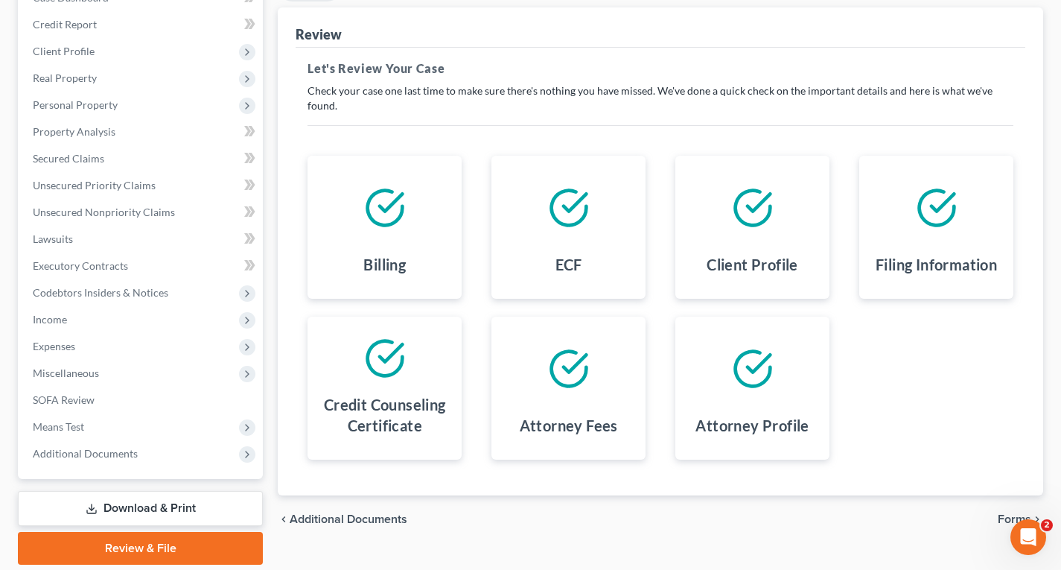
scroll to position [222, 0]
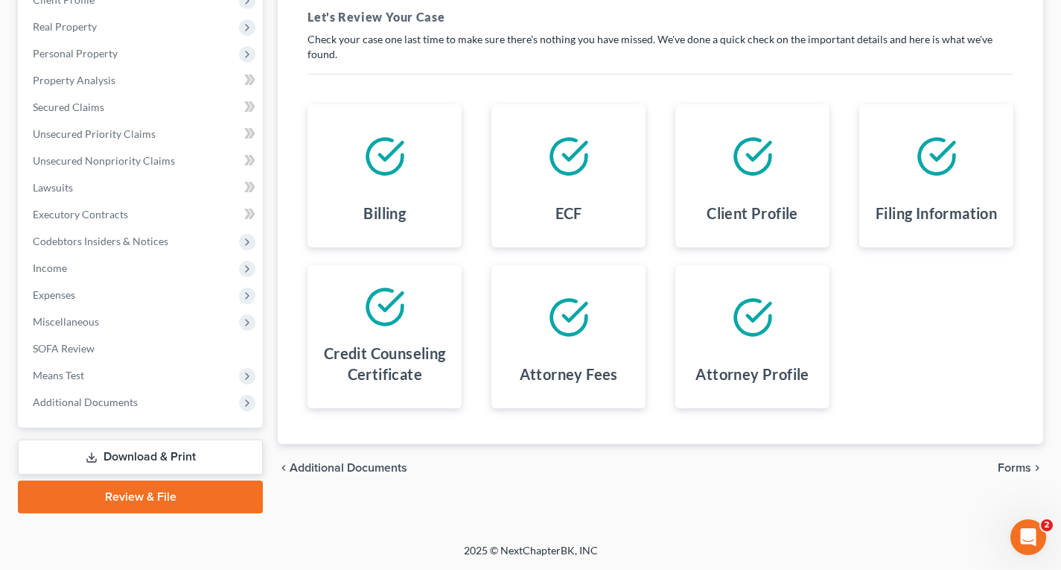
click at [1011, 471] on span "Forms" at bounding box center [1015, 468] width 34 height 12
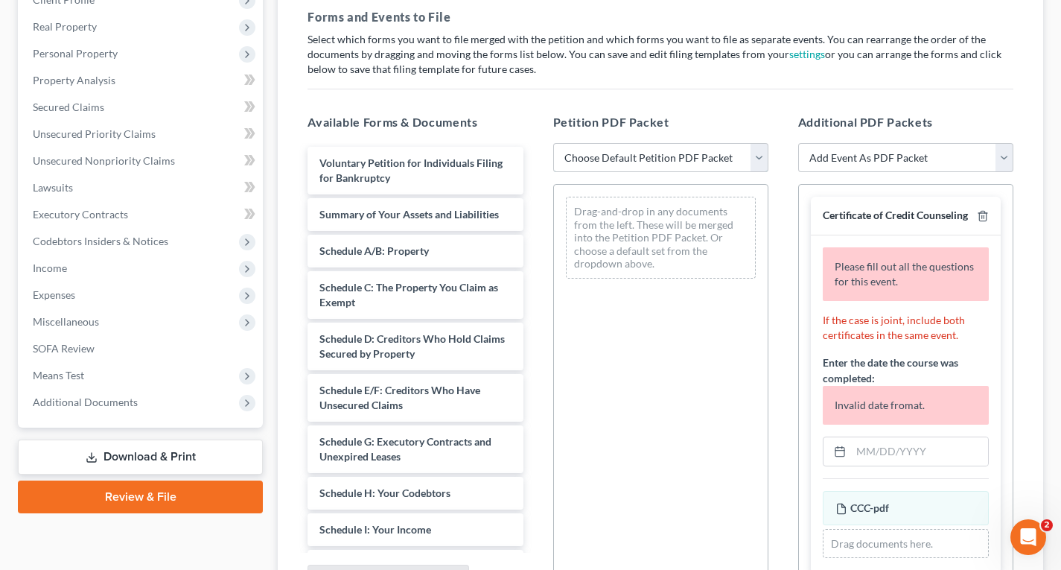
click at [642, 156] on select "Choose Default Petition PDF Packet Complete Bankruptcy Petition (all forms and …" at bounding box center [660, 158] width 215 height 30
select select "0"
click at [553, 143] on select "Choose Default Petition PDF Packet Complete Bankruptcy Petition (all forms and …" at bounding box center [660, 158] width 215 height 30
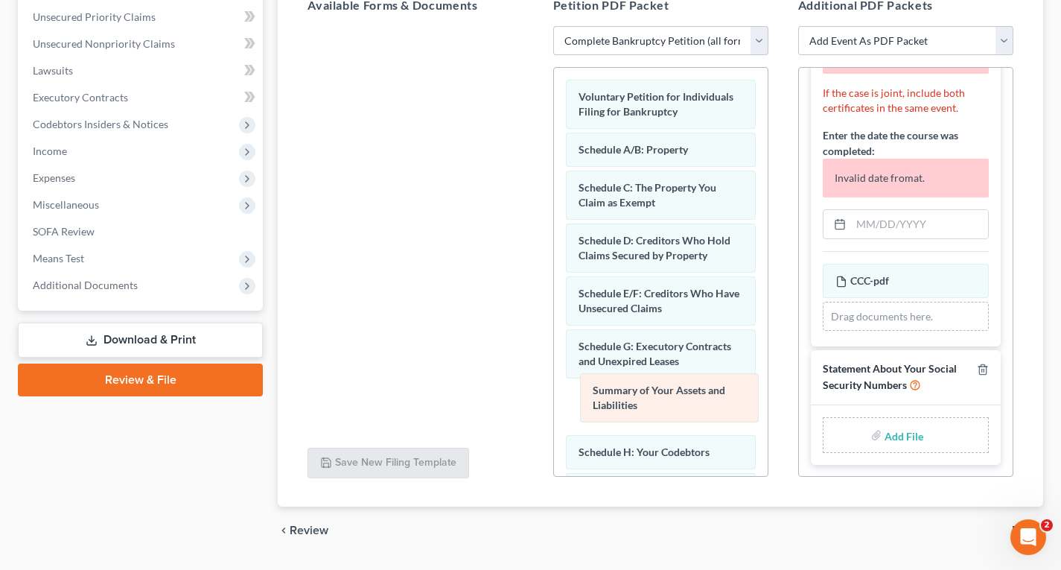
scroll to position [380, 0]
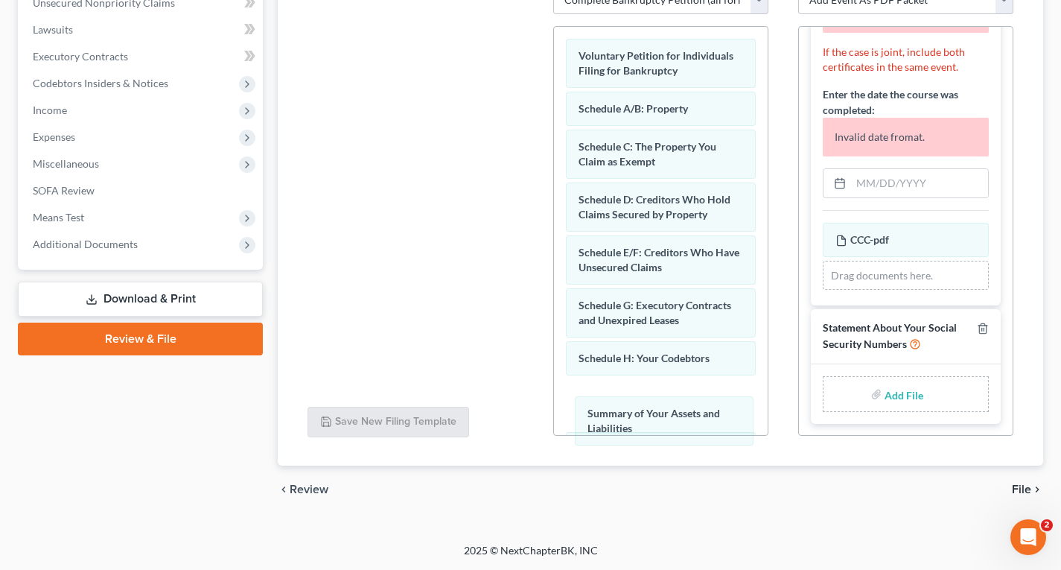
drag, startPoint x: 670, startPoint y: 203, endPoint x: 681, endPoint y: 402, distance: 199.1
click at [680, 410] on div "Summary of Your Assets and Liabilities Voluntary Petition for Individuals Filin…" at bounding box center [661, 533] width 214 height 1013
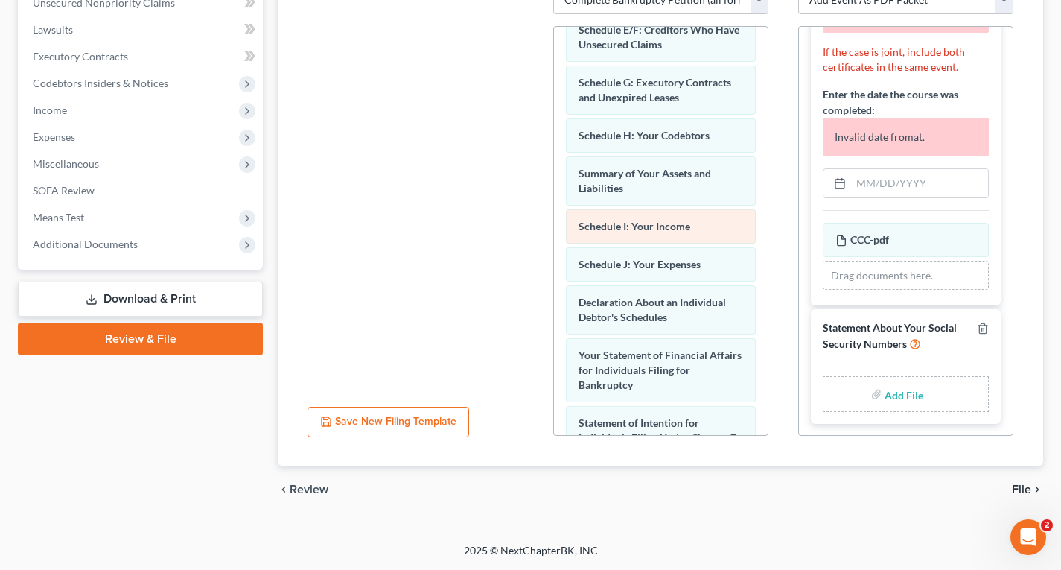
scroll to position [223, 0]
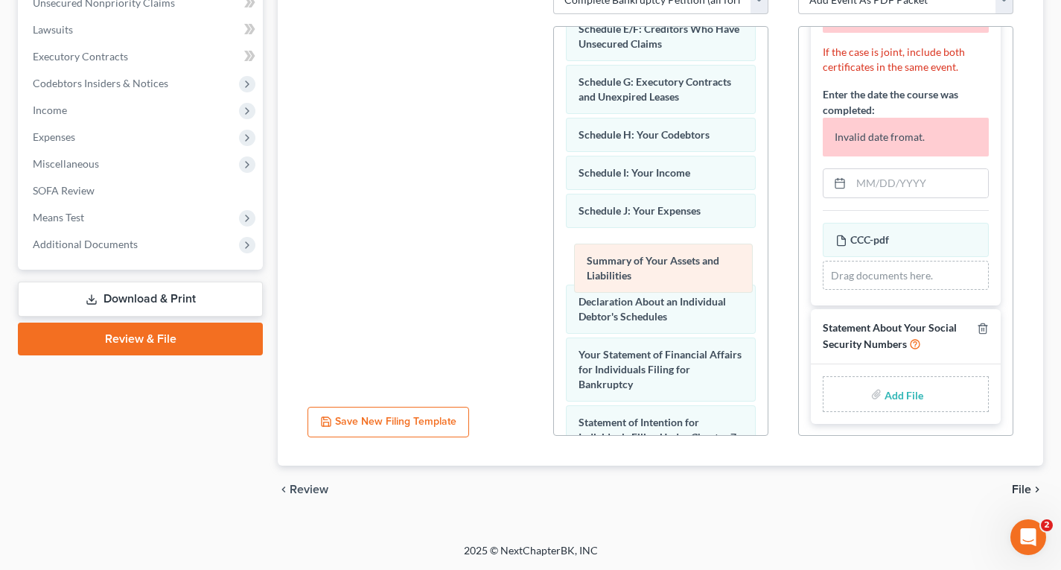
drag, startPoint x: 635, startPoint y: 179, endPoint x: 641, endPoint y: 264, distance: 85.9
click at [642, 268] on div "Summary of Your Assets and Liabilities Voluntary Petition for Individuals Filin…" at bounding box center [661, 309] width 214 height 1013
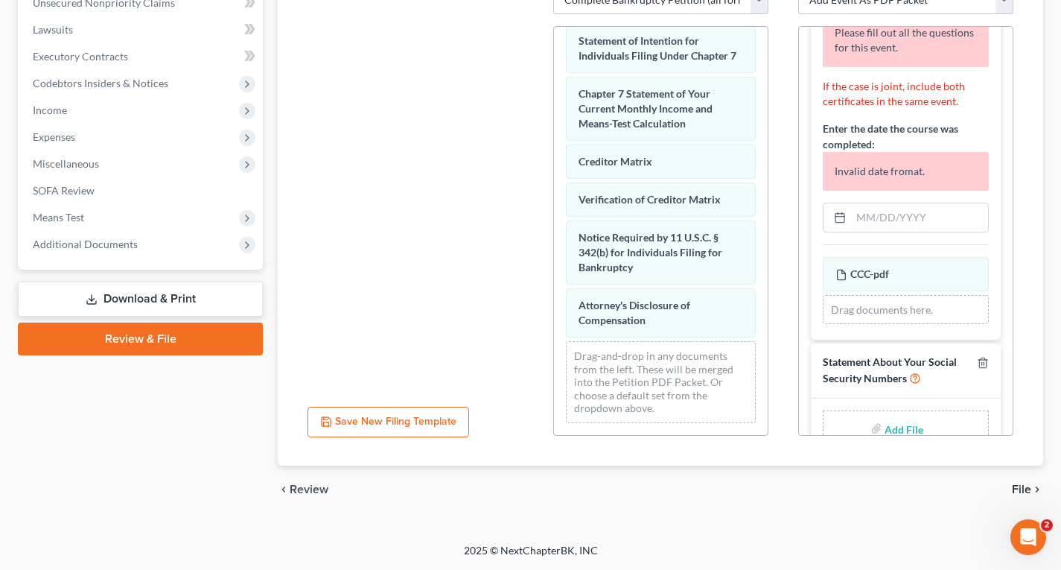
scroll to position [50, 0]
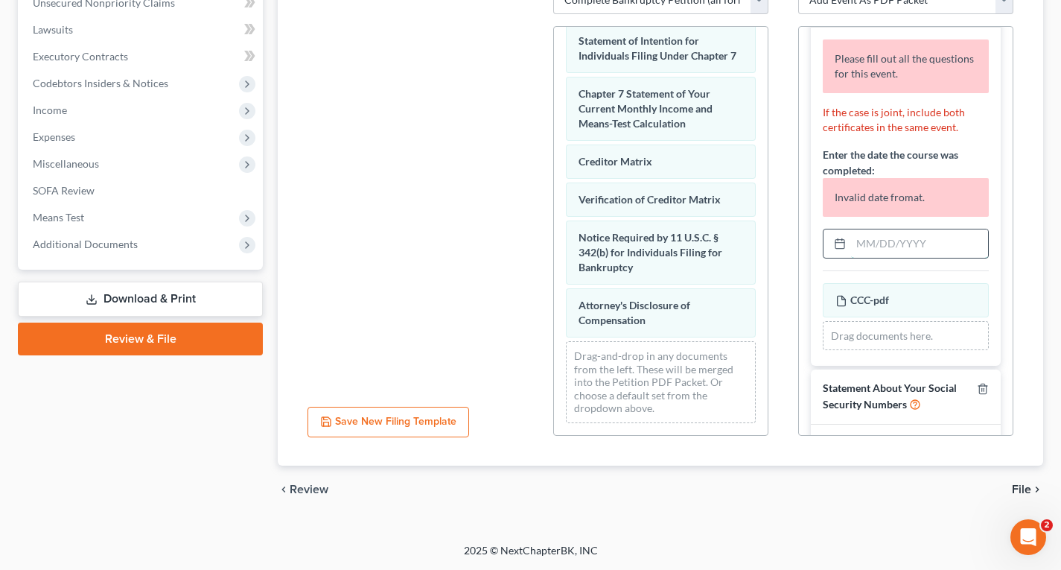
click at [857, 255] on input "text" at bounding box center [919, 243] width 137 height 28
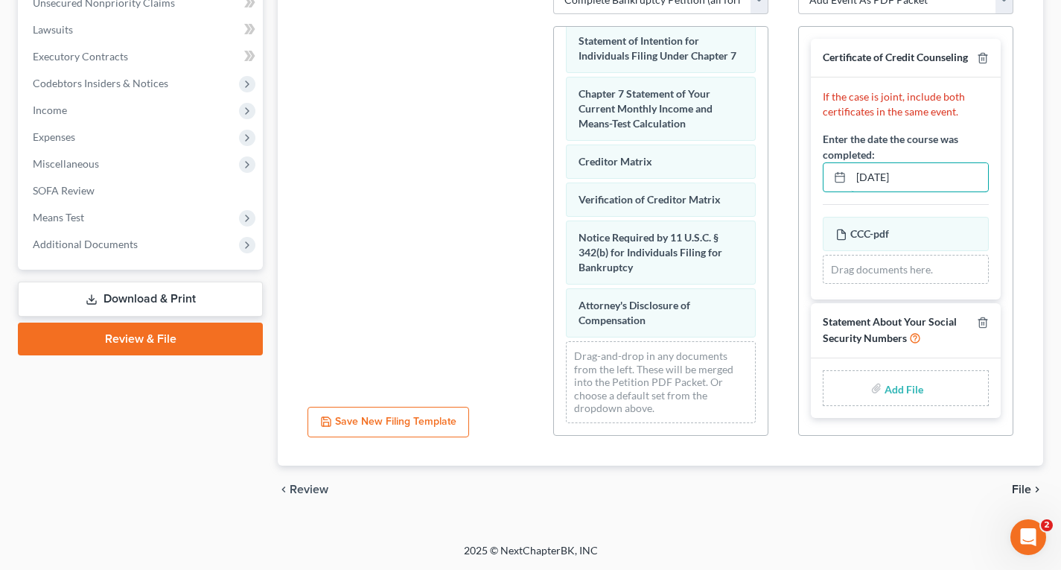
scroll to position [8, 0]
type input "[DATE]"
click at [899, 393] on input "file" at bounding box center [903, 388] width 36 height 27
type input "C:\fakepath\SSN.pdf"
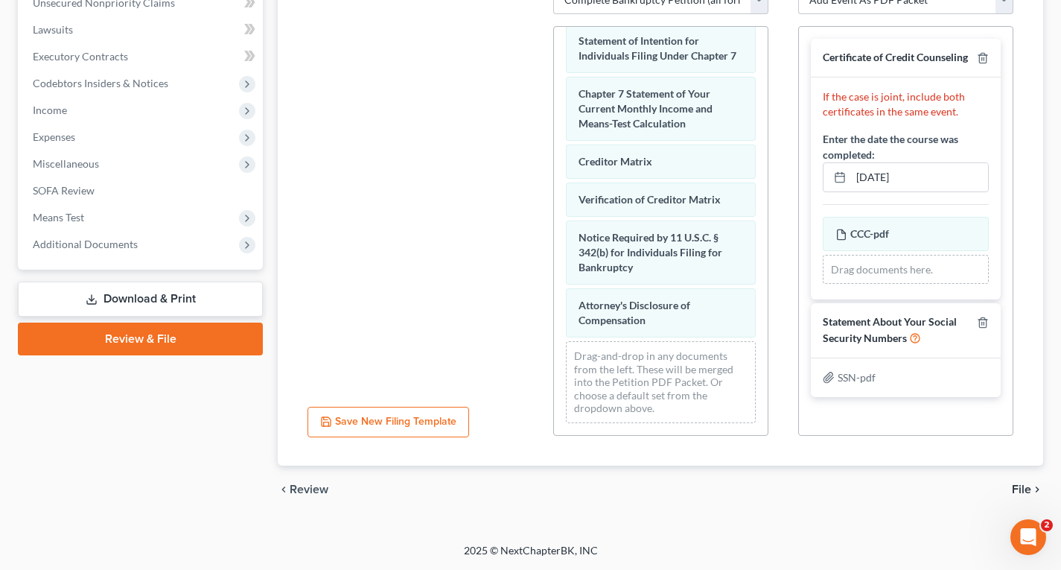
click at [1020, 489] on span "File" at bounding box center [1021, 489] width 19 height 12
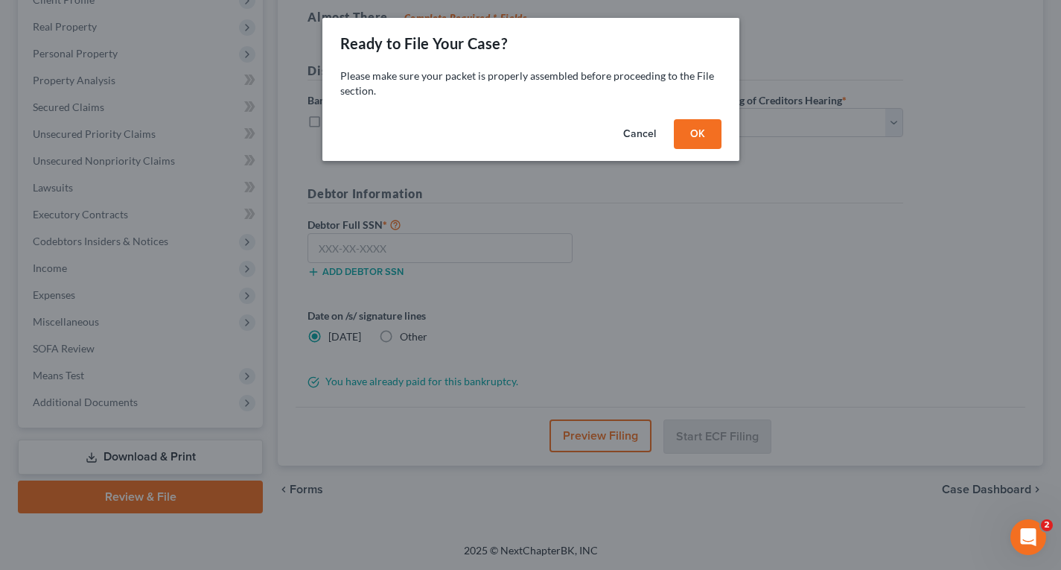
scroll to position [222, 0]
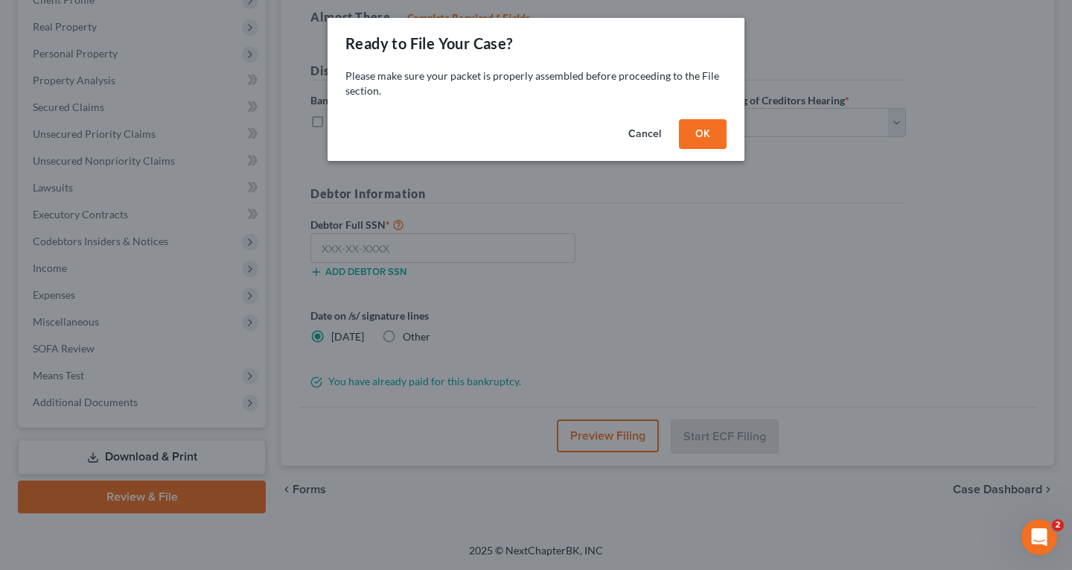
click at [700, 132] on button "OK" at bounding box center [703, 134] width 48 height 30
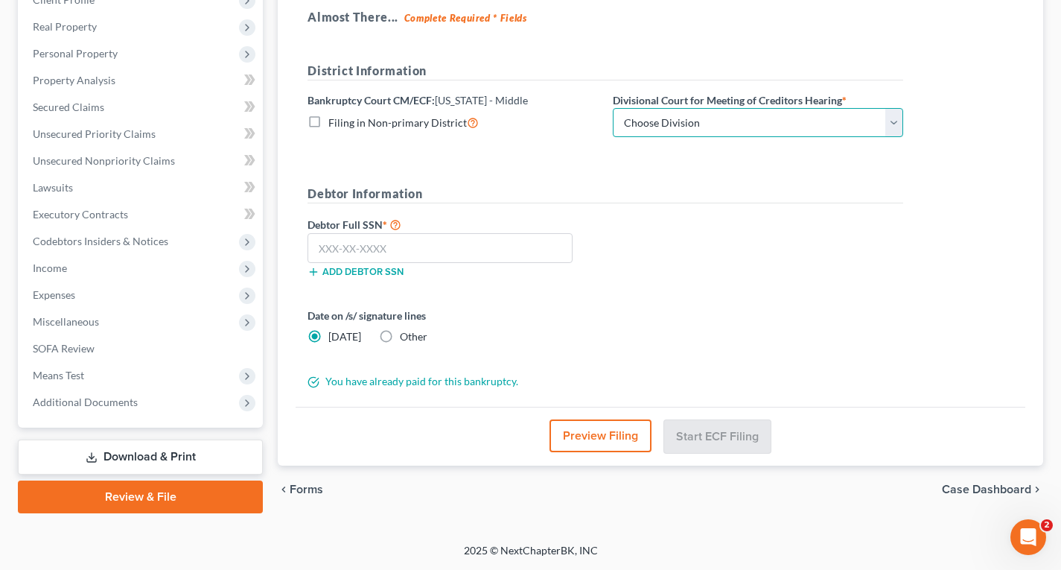
click at [772, 125] on select "Choose Division [GEOGRAPHIC_DATA][PERSON_NAME] [GEOGRAPHIC_DATA] [GEOGRAPHIC_DA…" at bounding box center [758, 123] width 290 height 30
select select "1"
click at [613, 108] on select "Choose Division [GEOGRAPHIC_DATA][PERSON_NAME] [GEOGRAPHIC_DATA] [GEOGRAPHIC_DA…" at bounding box center [758, 123] width 290 height 30
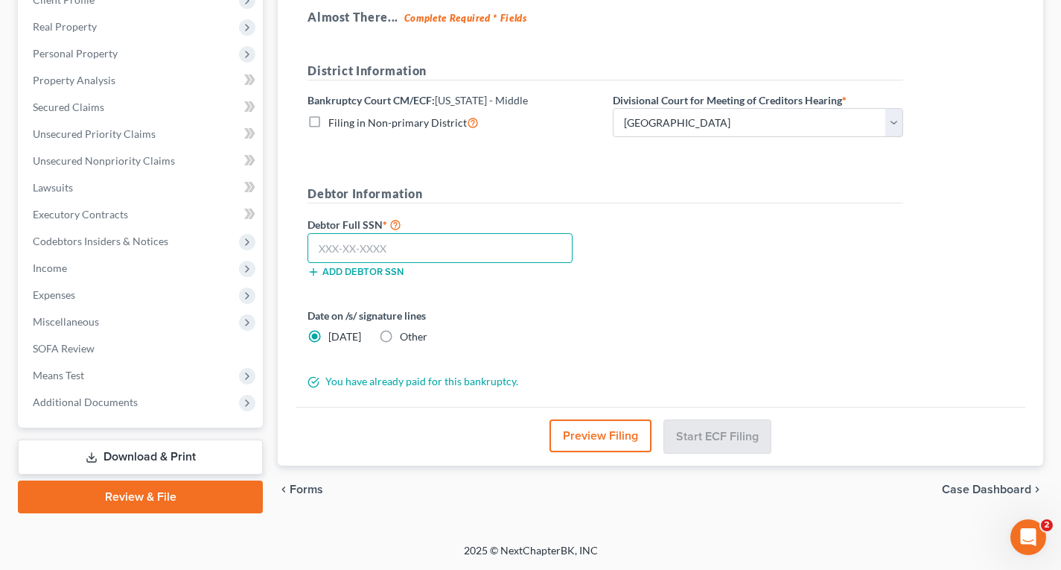
click at [332, 249] on input "text" at bounding box center [440, 248] width 265 height 30
type input "266-77-6433"
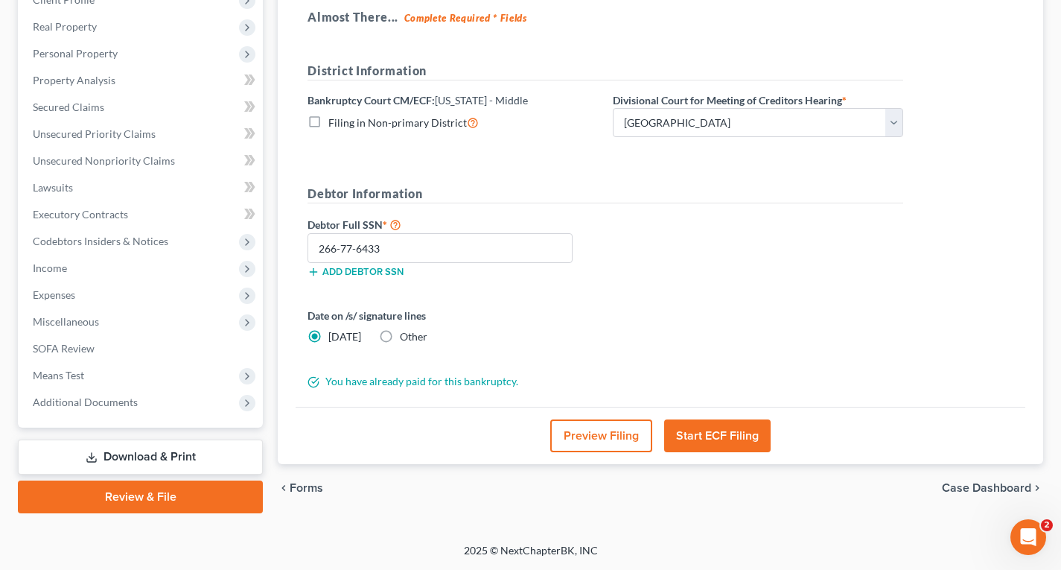
click at [716, 439] on button "Start ECF Filing" at bounding box center [717, 435] width 107 height 33
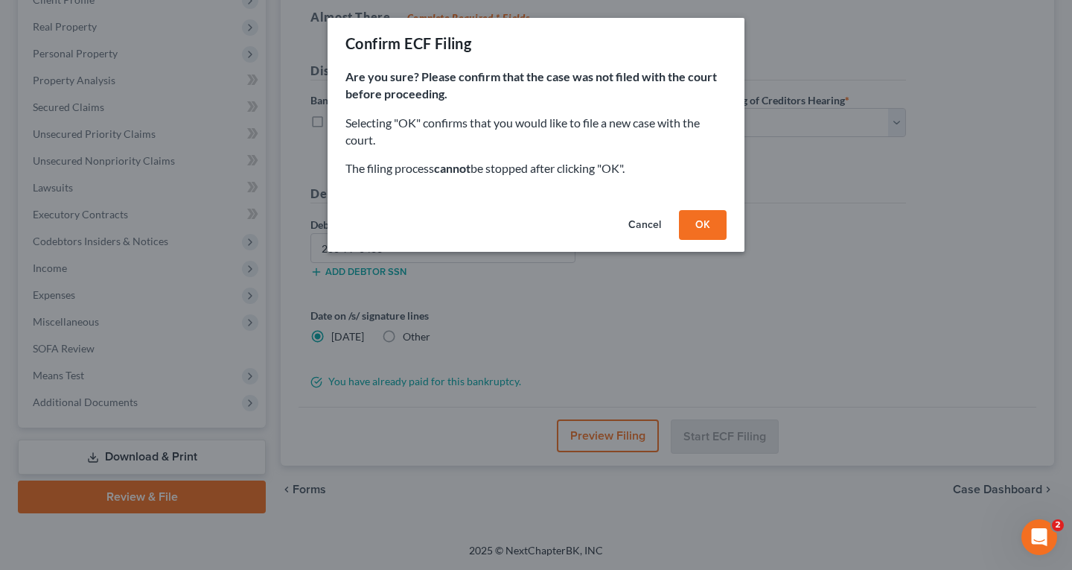
click at [711, 221] on button "OK" at bounding box center [703, 225] width 48 height 30
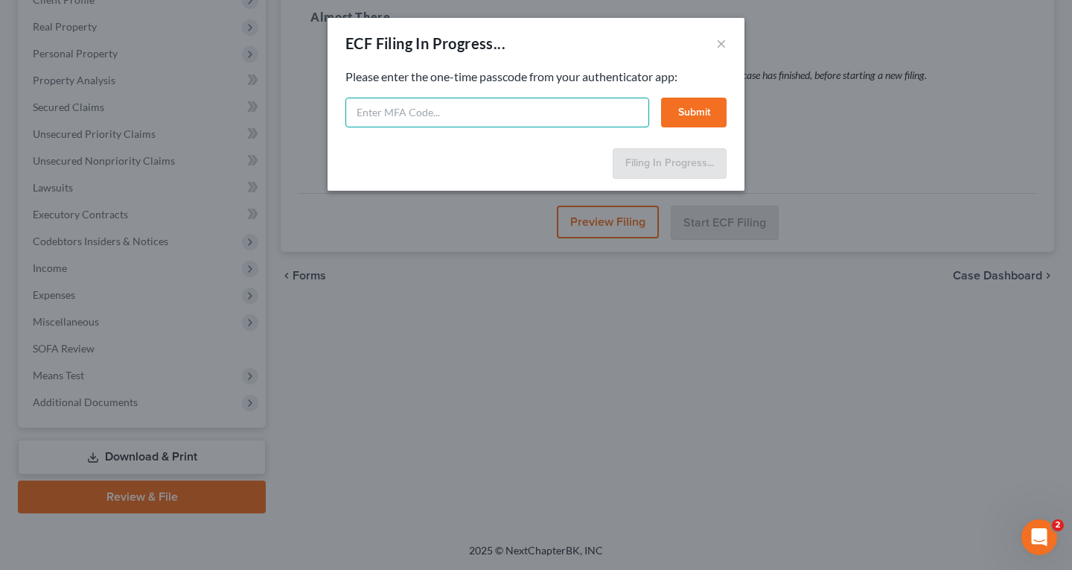
click at [426, 116] on input "text" at bounding box center [498, 113] width 304 height 30
type input "uicw-vnpx-n54i-3c7p"
click at [715, 115] on button "Submit" at bounding box center [694, 113] width 66 height 30
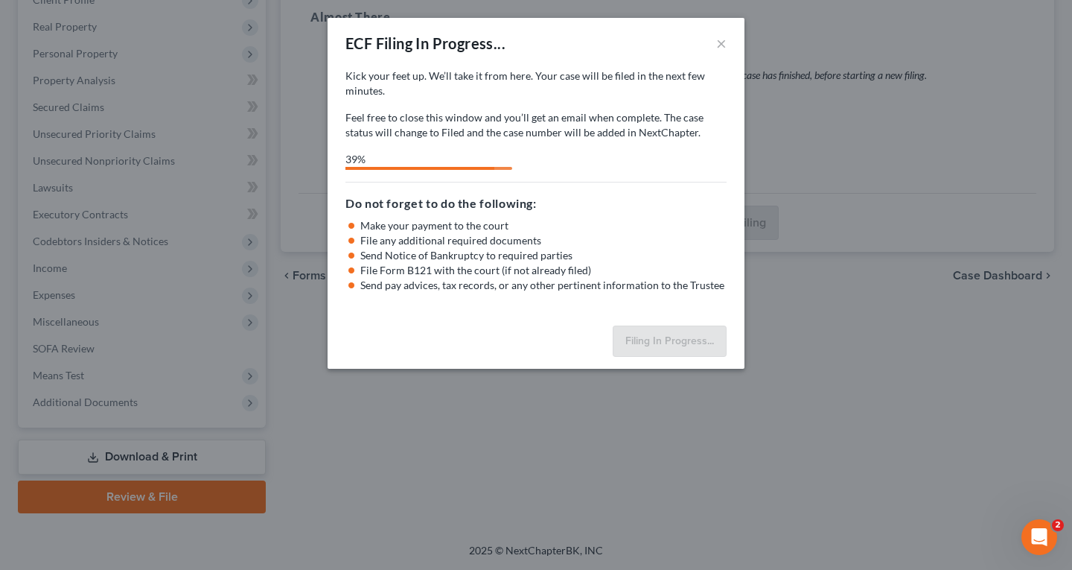
select select "1"
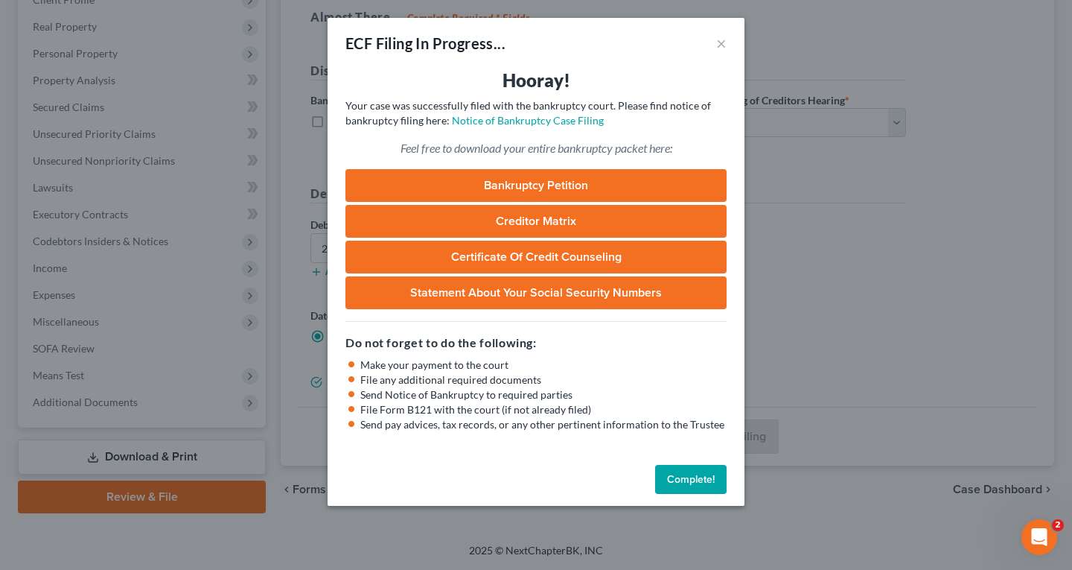
click at [685, 485] on button "Complete!" at bounding box center [690, 480] width 71 height 30
